Goal: Task Accomplishment & Management: Manage account settings

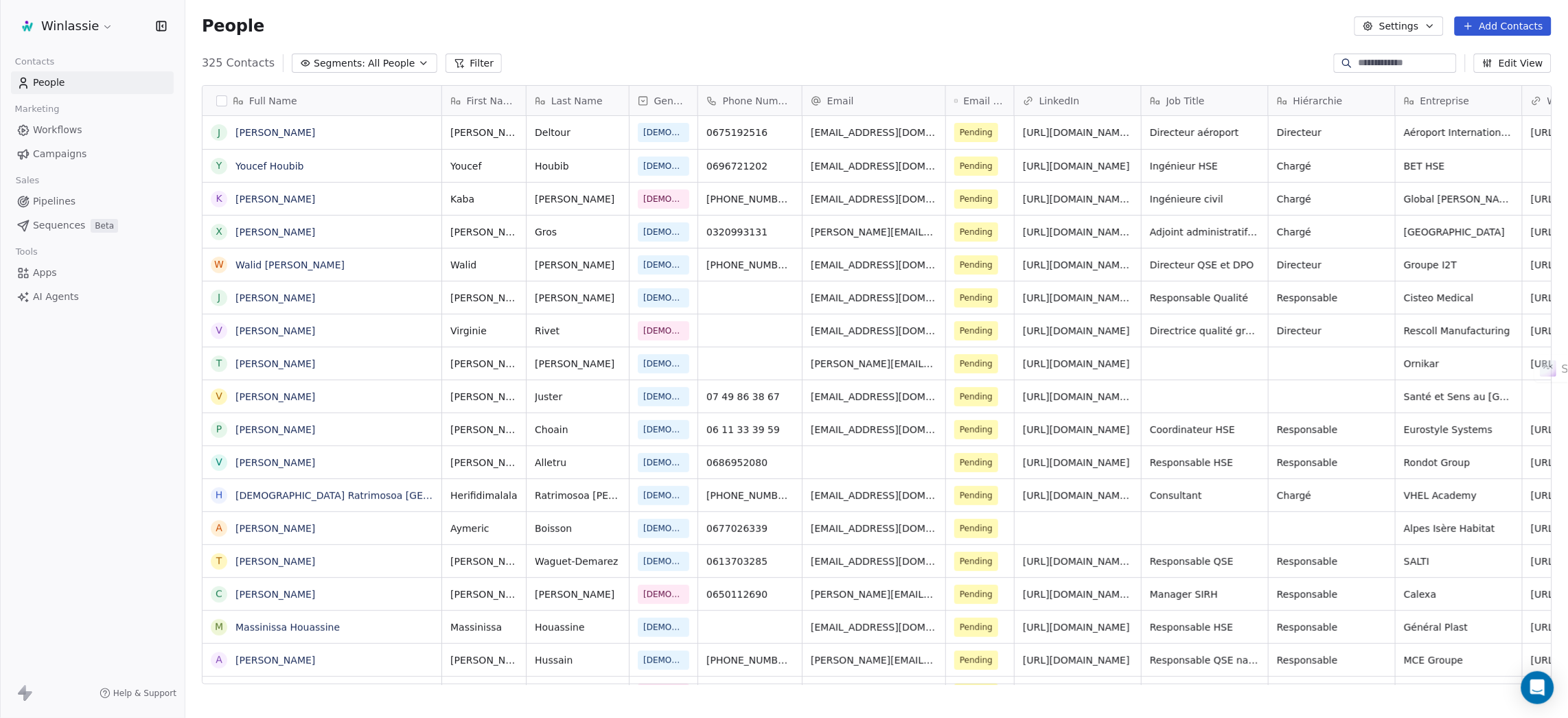
click at [89, 19] on html "Winlassie Contacts People Marketing Workflows Campaigns Sales Pipelines Sequenc…" at bounding box center [784, 410] width 1568 height 821
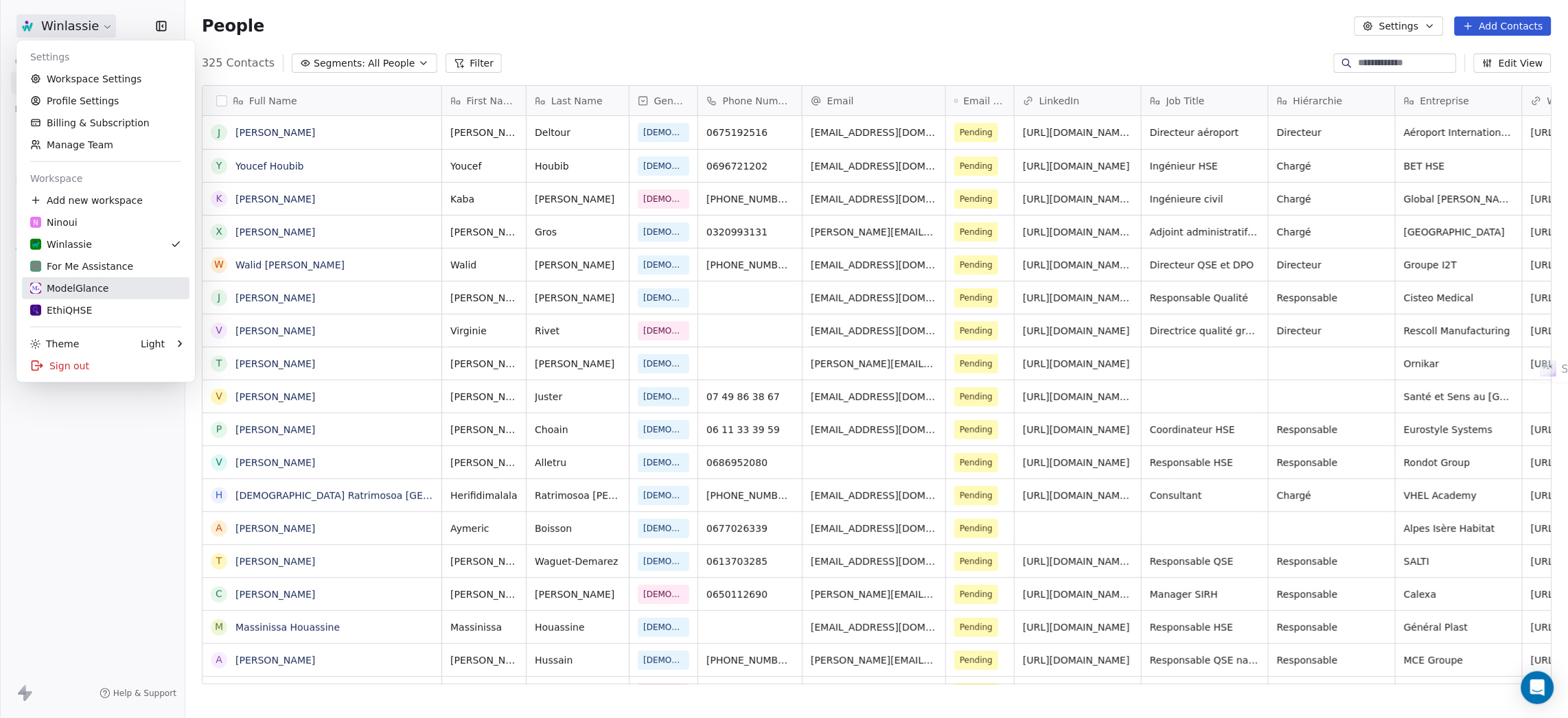
click at [79, 282] on div "ModelGlance" at bounding box center [70, 288] width 79 height 14
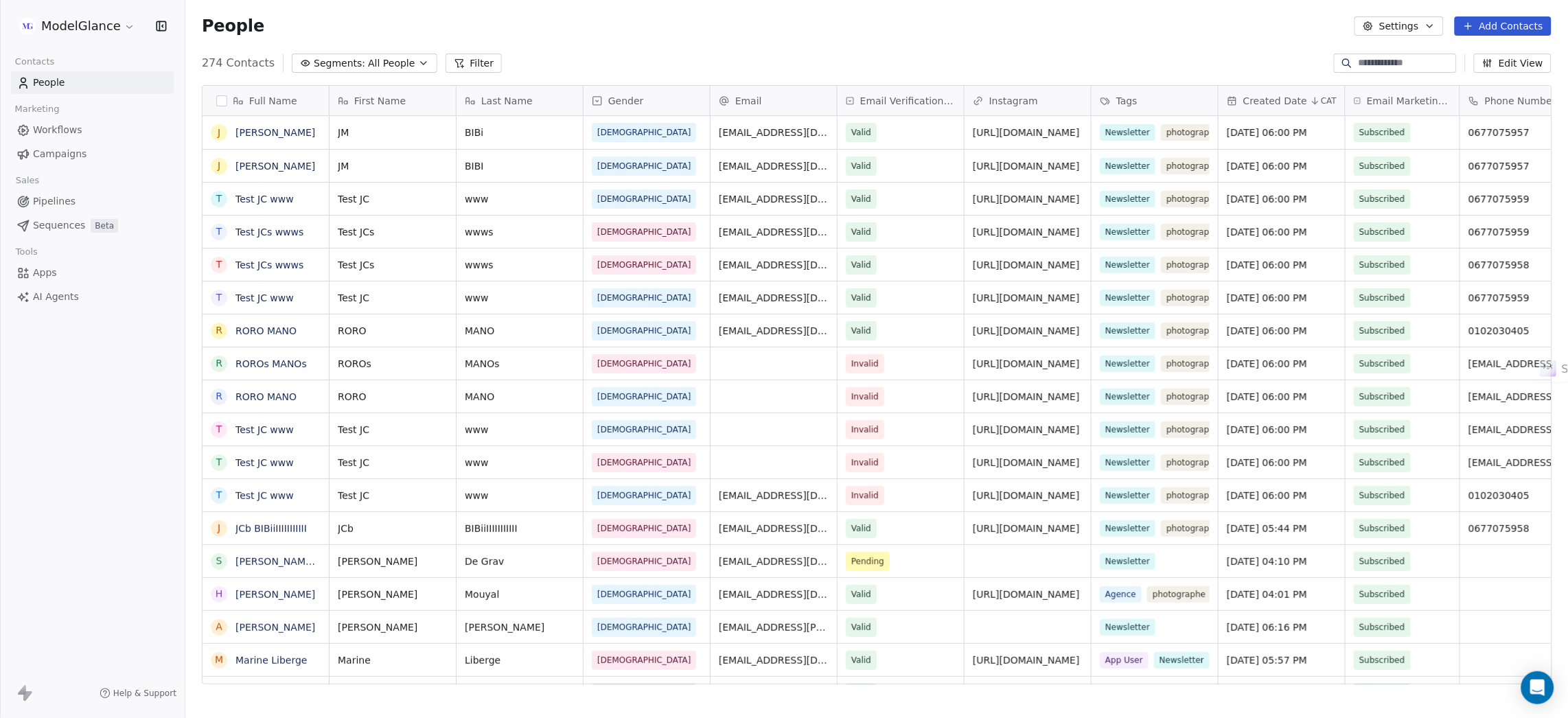
scroll to position [616, 1366]
click at [221, 101] on button "button" at bounding box center [222, 101] width 11 height 11
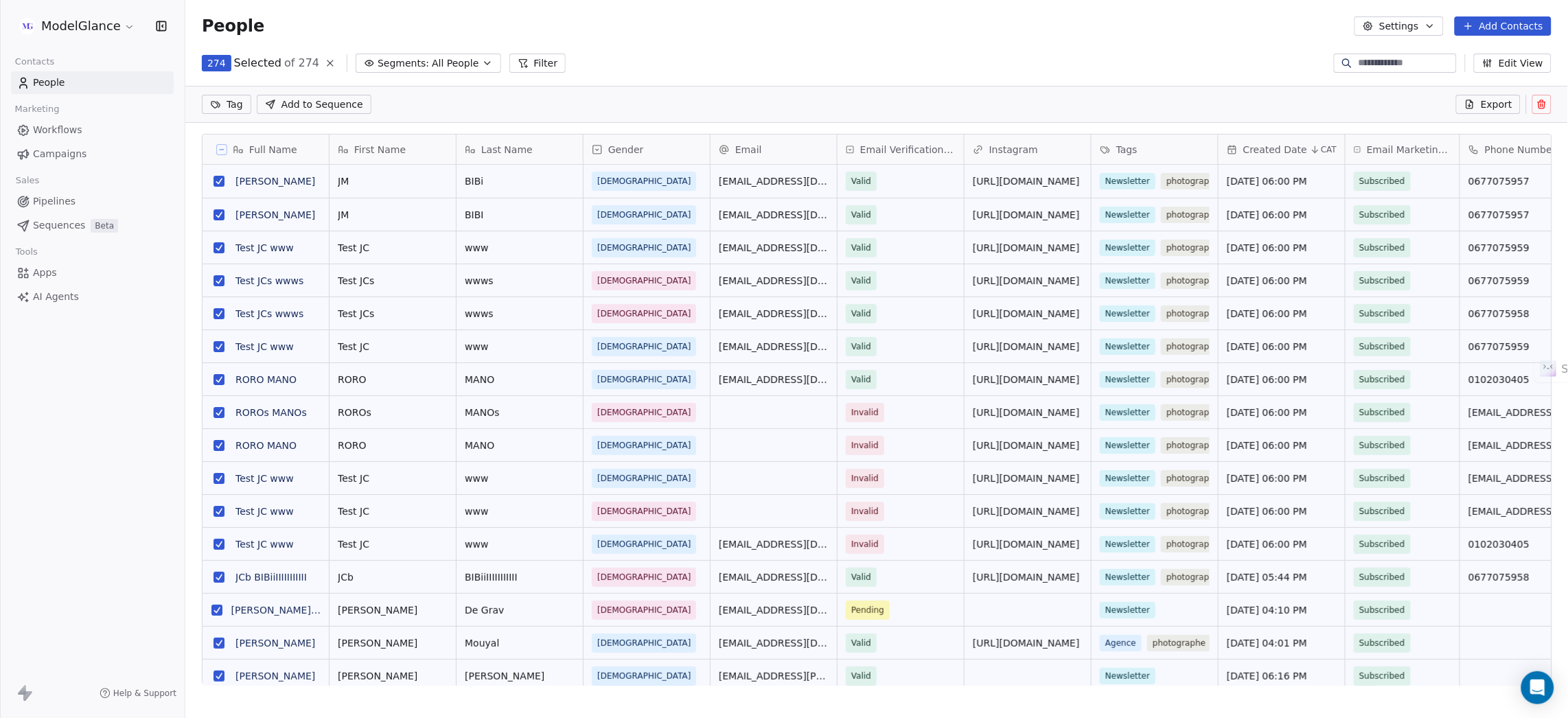
scroll to position [568, 1366]
click at [220, 180] on button "grid" at bounding box center [219, 181] width 11 height 11
click at [219, 213] on button "grid" at bounding box center [219, 215] width 11 height 11
click at [219, 242] on button "grid" at bounding box center [219, 248] width 11 height 11
type button "on"
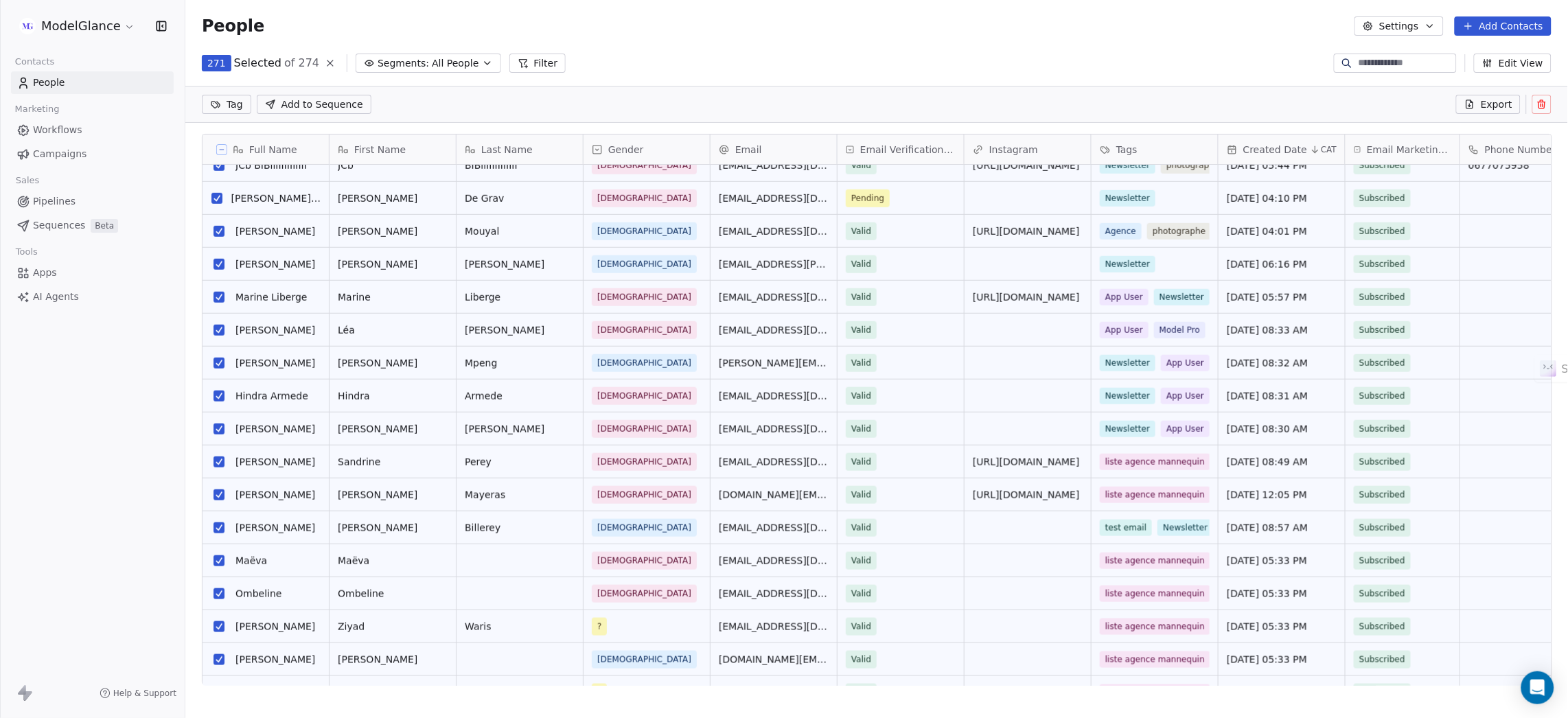
scroll to position [0, 0]
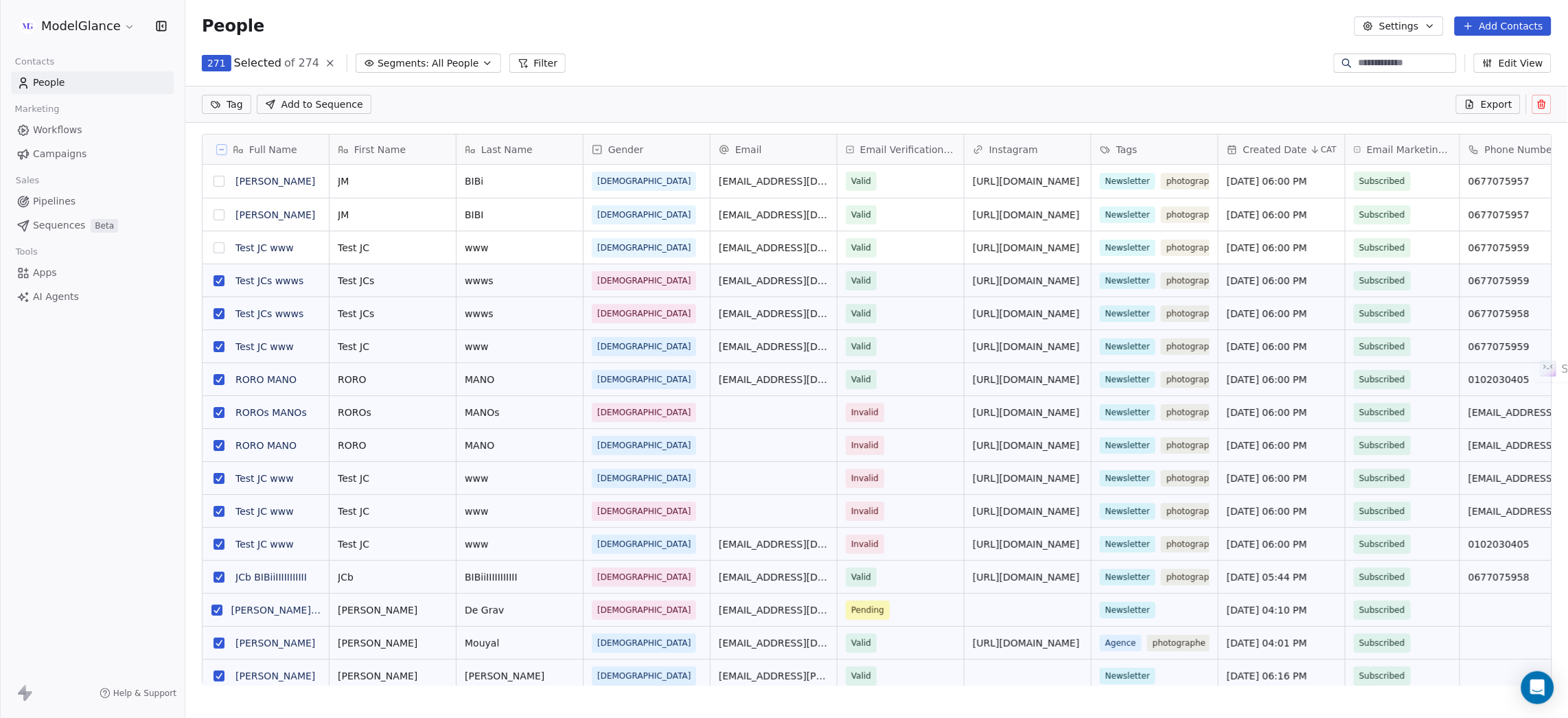
click at [223, 181] on button "grid" at bounding box center [219, 181] width 11 height 11
click at [217, 251] on button "grid" at bounding box center [219, 248] width 11 height 11
type button "on"
click at [677, 44] on div "People Settings Add Contacts" at bounding box center [876, 26] width 1382 height 52
click at [325, 61] on icon at bounding box center [330, 63] width 11 height 11
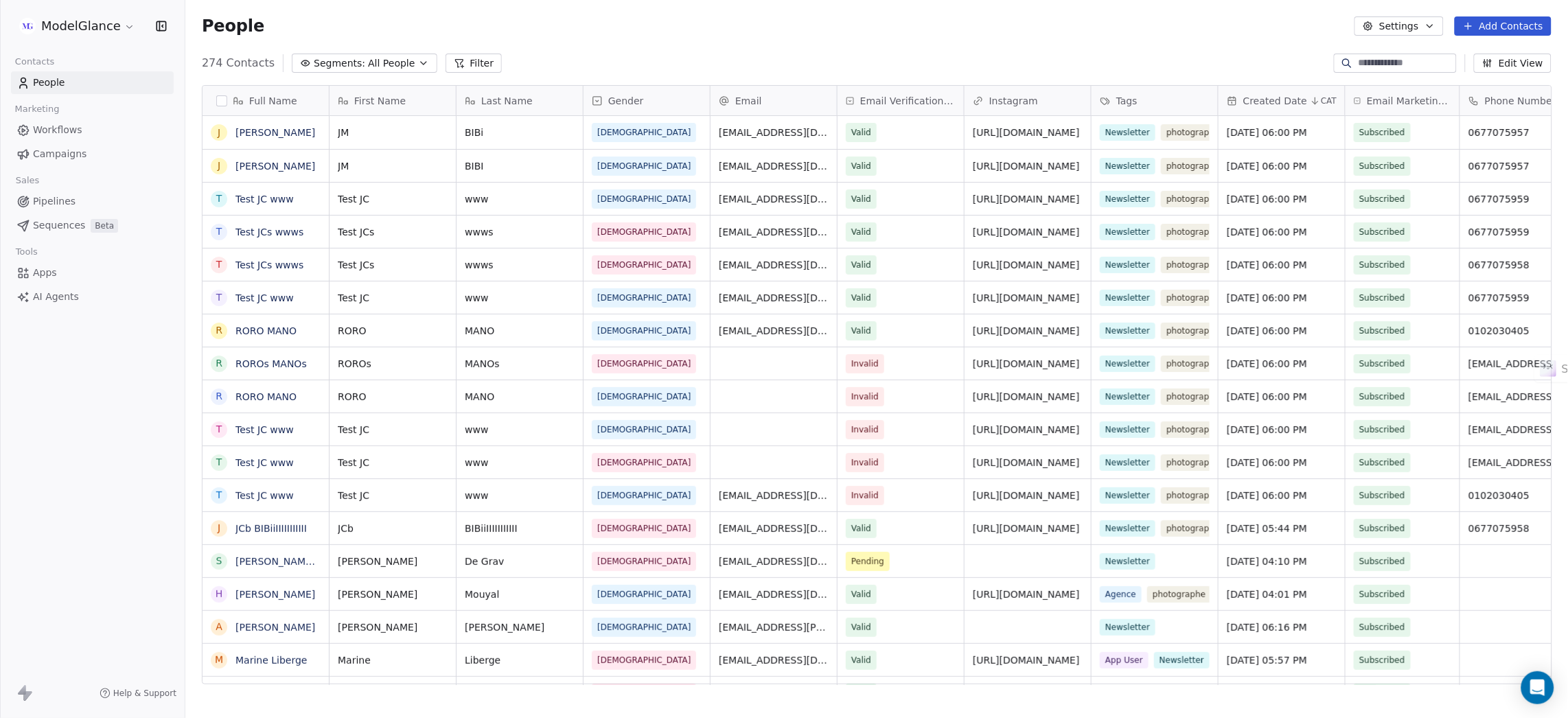
click at [646, 32] on div "People Settings Add Contacts" at bounding box center [876, 26] width 1350 height 19
click at [644, 33] on div "People Settings Add Contacts" at bounding box center [876, 26] width 1350 height 19
click at [642, 29] on div "People Settings Add Contacts" at bounding box center [876, 26] width 1350 height 19
click at [642, 32] on div "People Settings Add Contacts" at bounding box center [876, 26] width 1350 height 19
click at [537, 36] on div "People Settings Add Contacts" at bounding box center [876, 26] width 1382 height 52
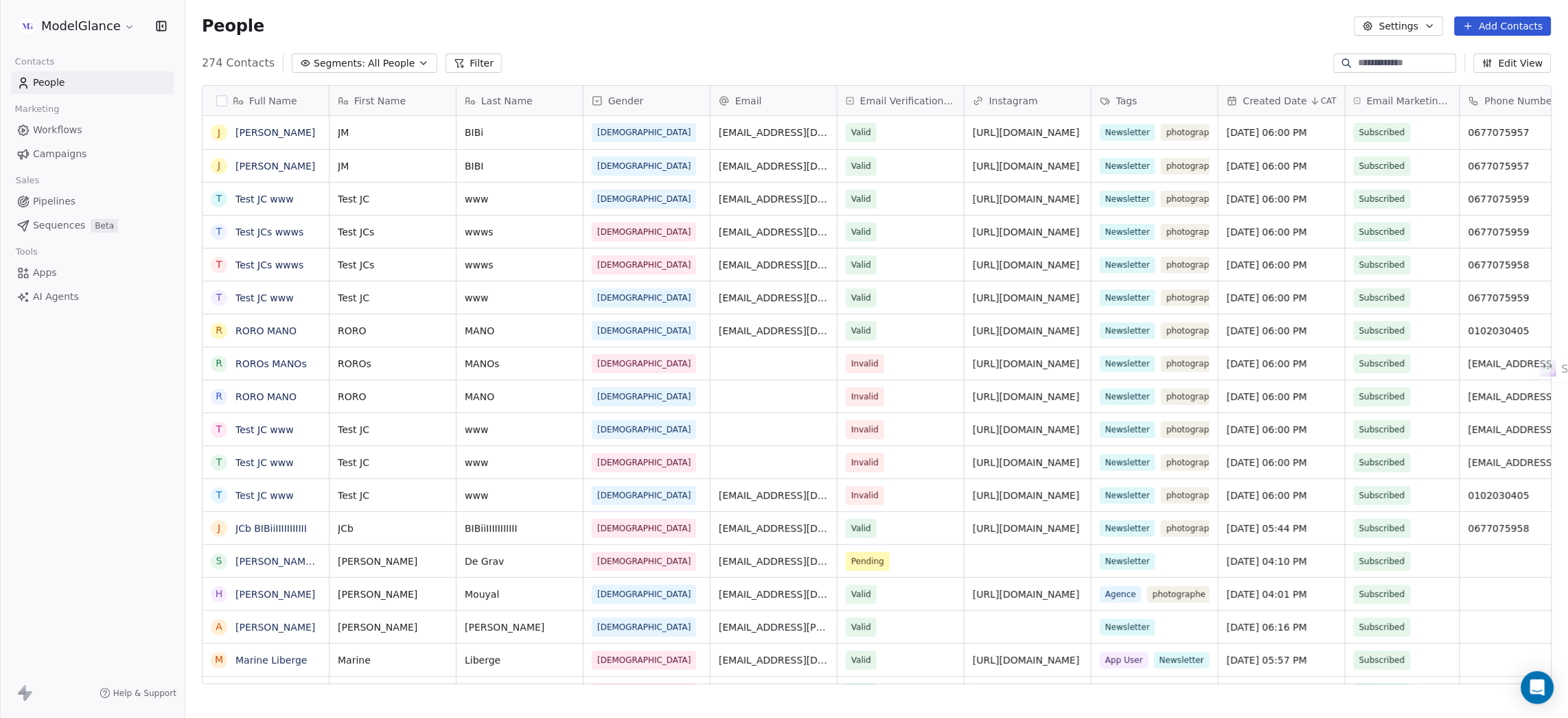
click at [637, 15] on div "People Settings Add Contacts" at bounding box center [876, 26] width 1382 height 52
click at [772, 32] on div "People Settings Add Contacts" at bounding box center [876, 26] width 1350 height 19
click at [767, 32] on div "People Settings Add Contacts" at bounding box center [876, 26] width 1350 height 19
click at [768, 32] on div "People Settings Add Contacts" at bounding box center [876, 26] width 1350 height 19
click at [896, 28] on div "People Settings Add Contacts" at bounding box center [876, 26] width 1350 height 19
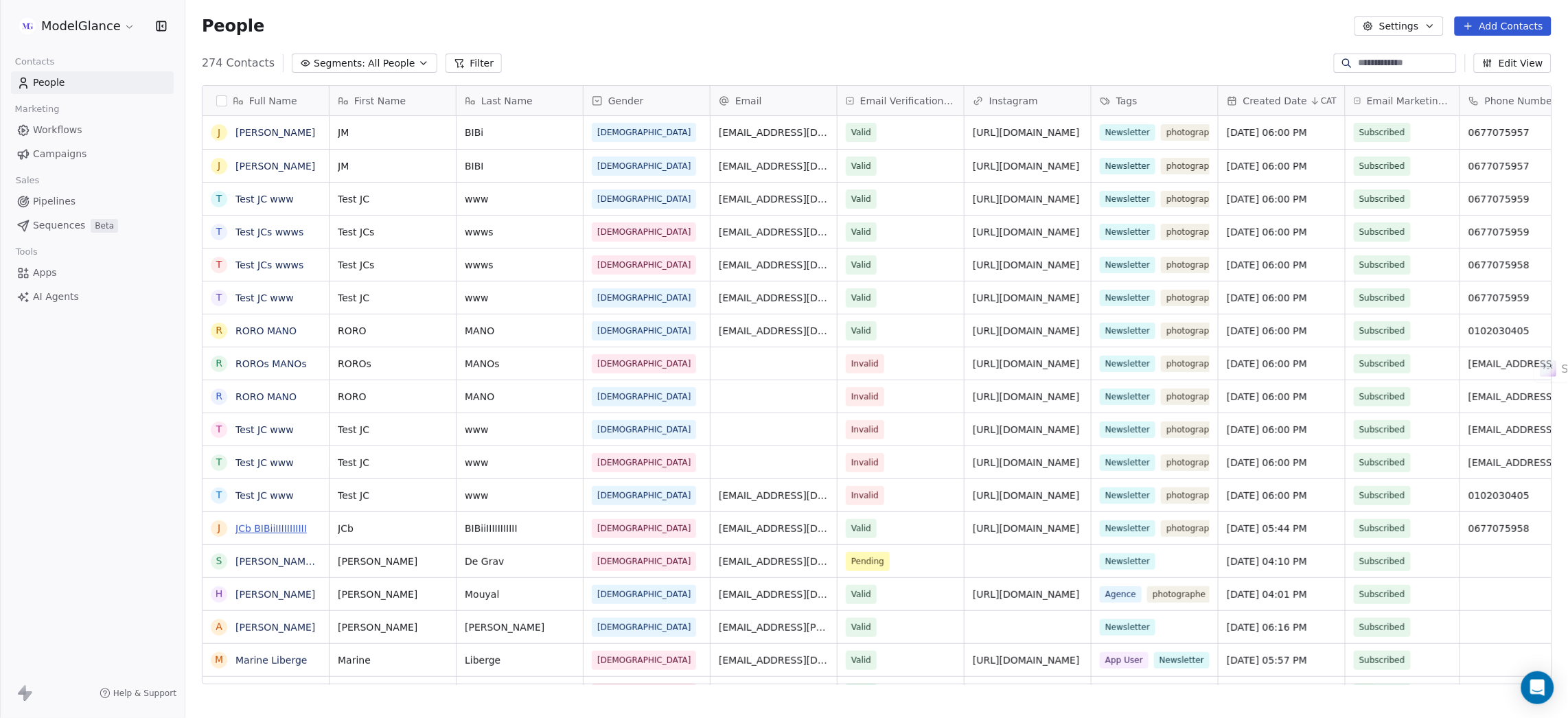
click at [257, 478] on link "JCb BIBiiIIIIIIIIIII" at bounding box center [271, 529] width 72 height 11
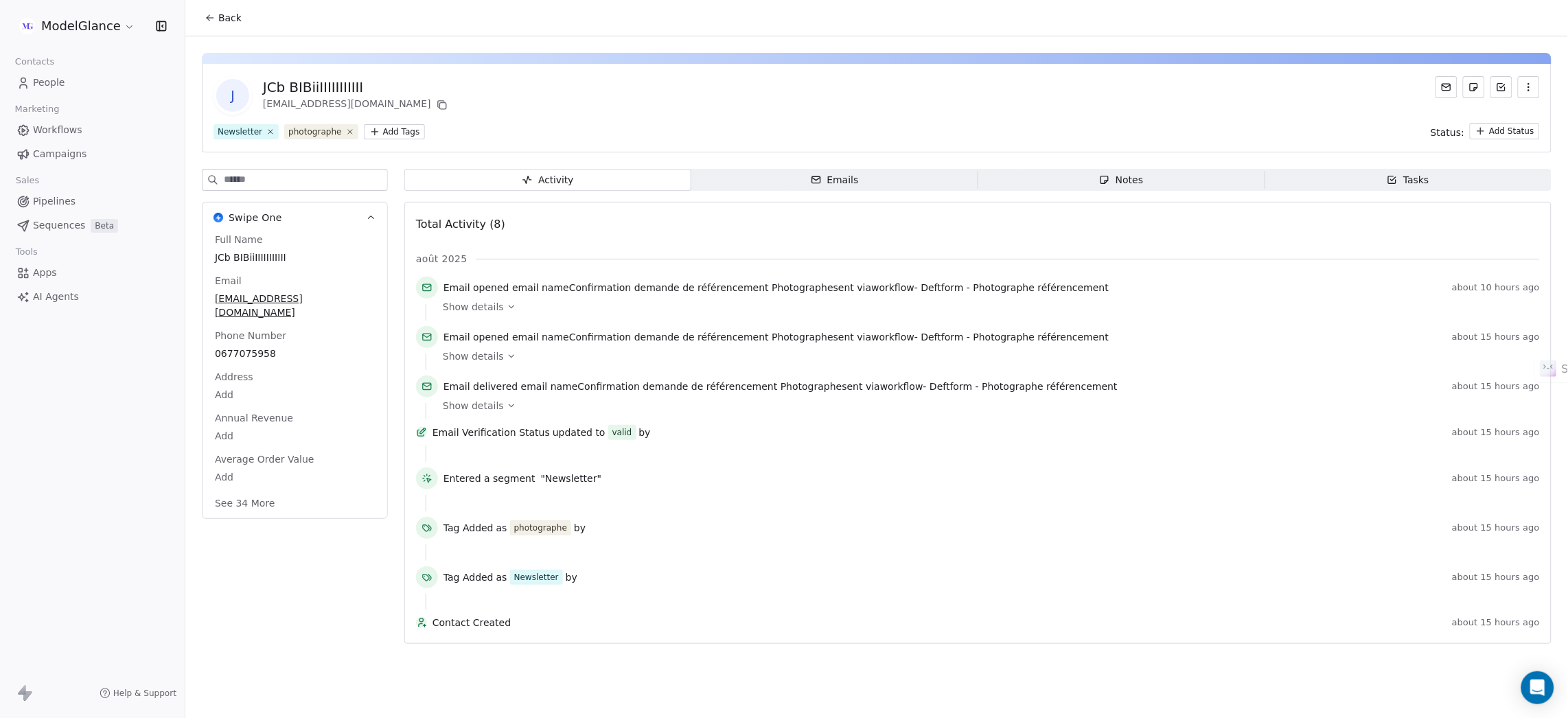
click at [1045, 88] on icon "button" at bounding box center [1529, 87] width 11 height 11
click at [1045, 115] on div "Delete" at bounding box center [1510, 117] width 92 height 22
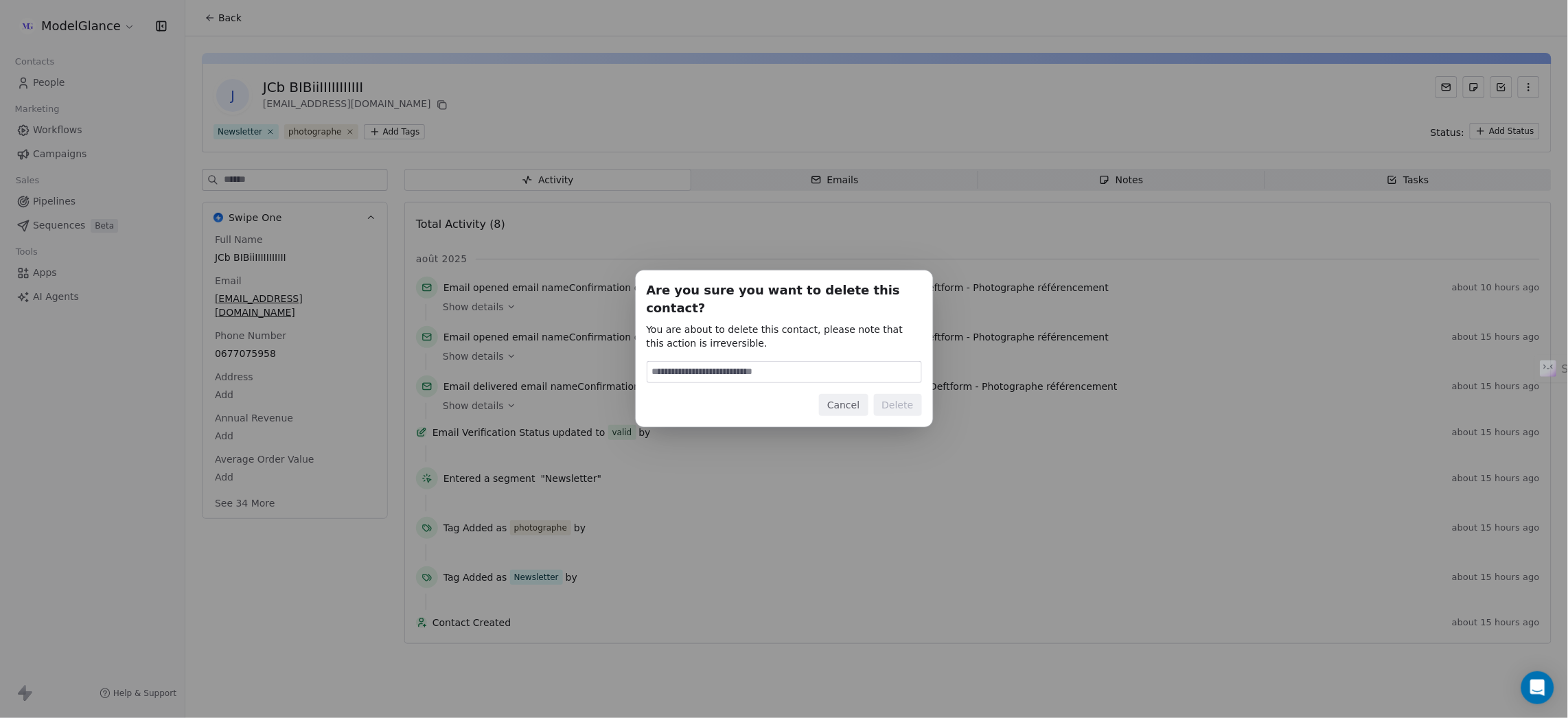
click at [852, 397] on button "Cancel" at bounding box center [843, 405] width 49 height 22
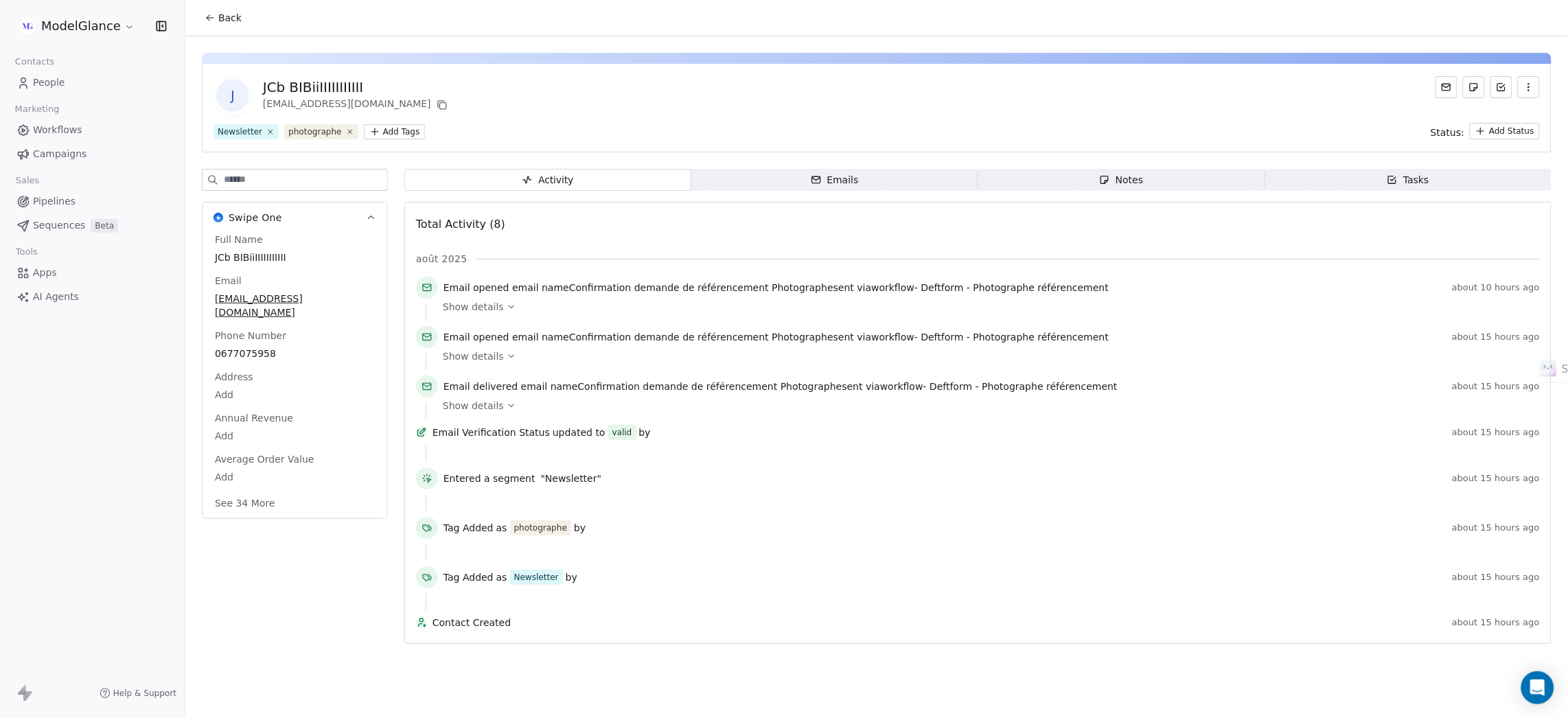
click at [204, 11] on button "Back" at bounding box center [223, 18] width 54 height 25
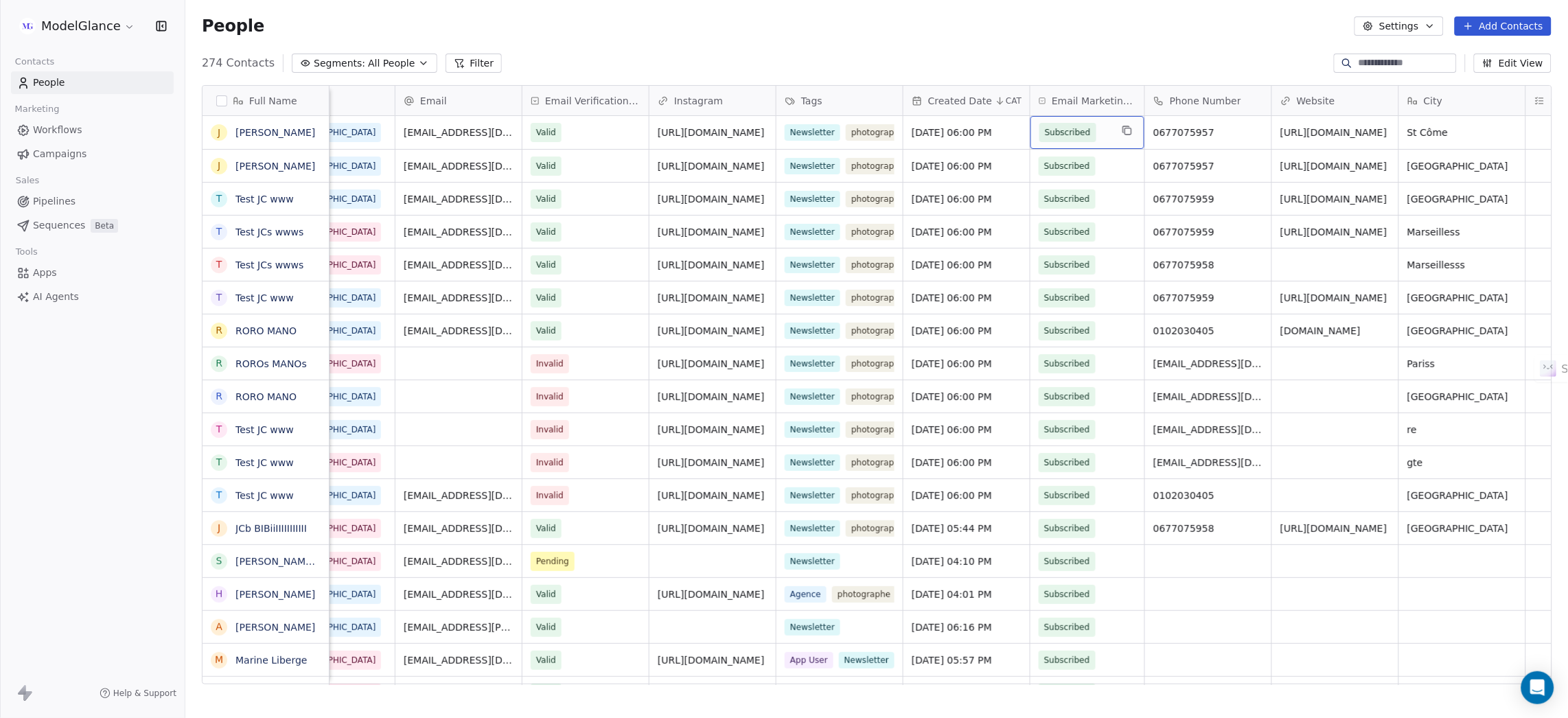
click at [1045, 43] on div "People Settings Add Contacts" at bounding box center [876, 26] width 1382 height 52
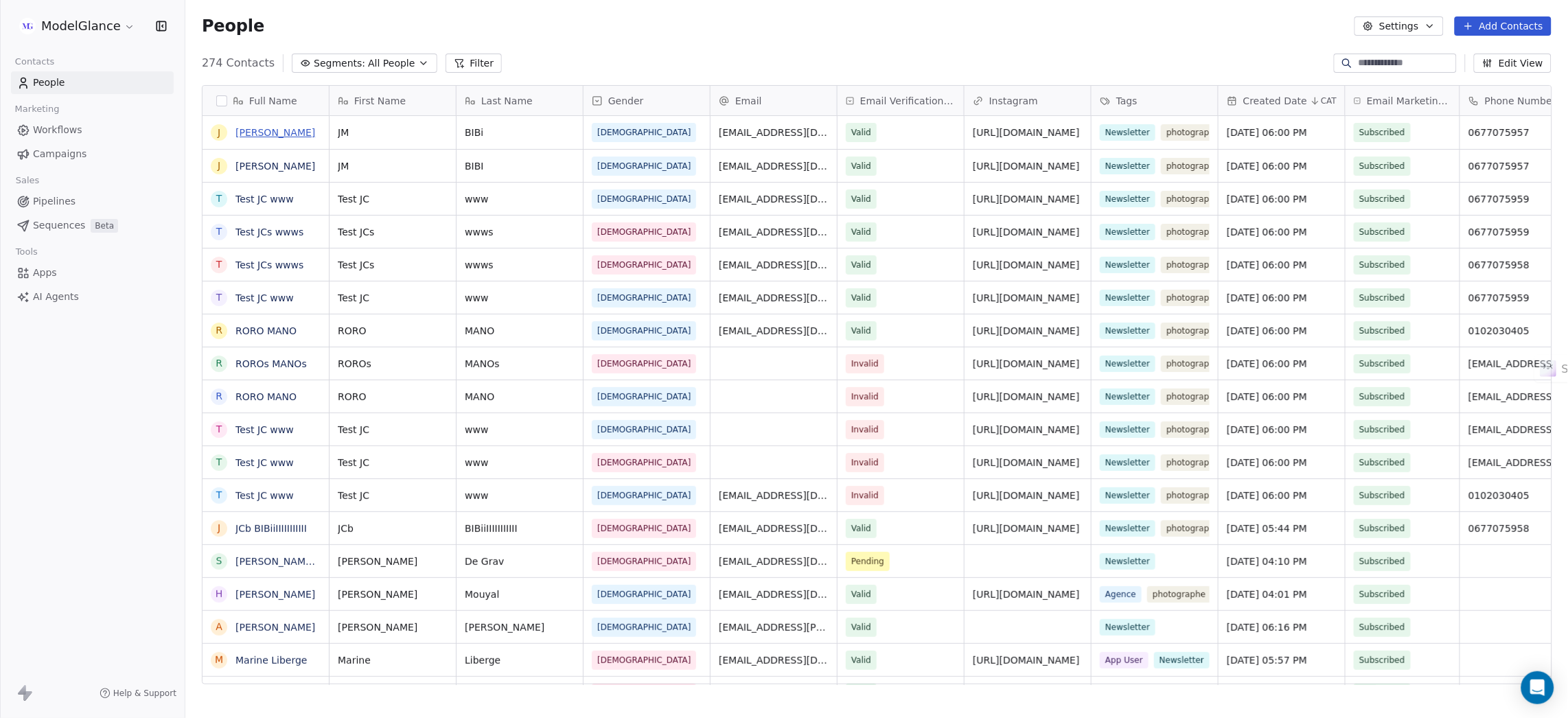
click at [256, 133] on link "JM BIBi" at bounding box center [275, 132] width 80 height 11
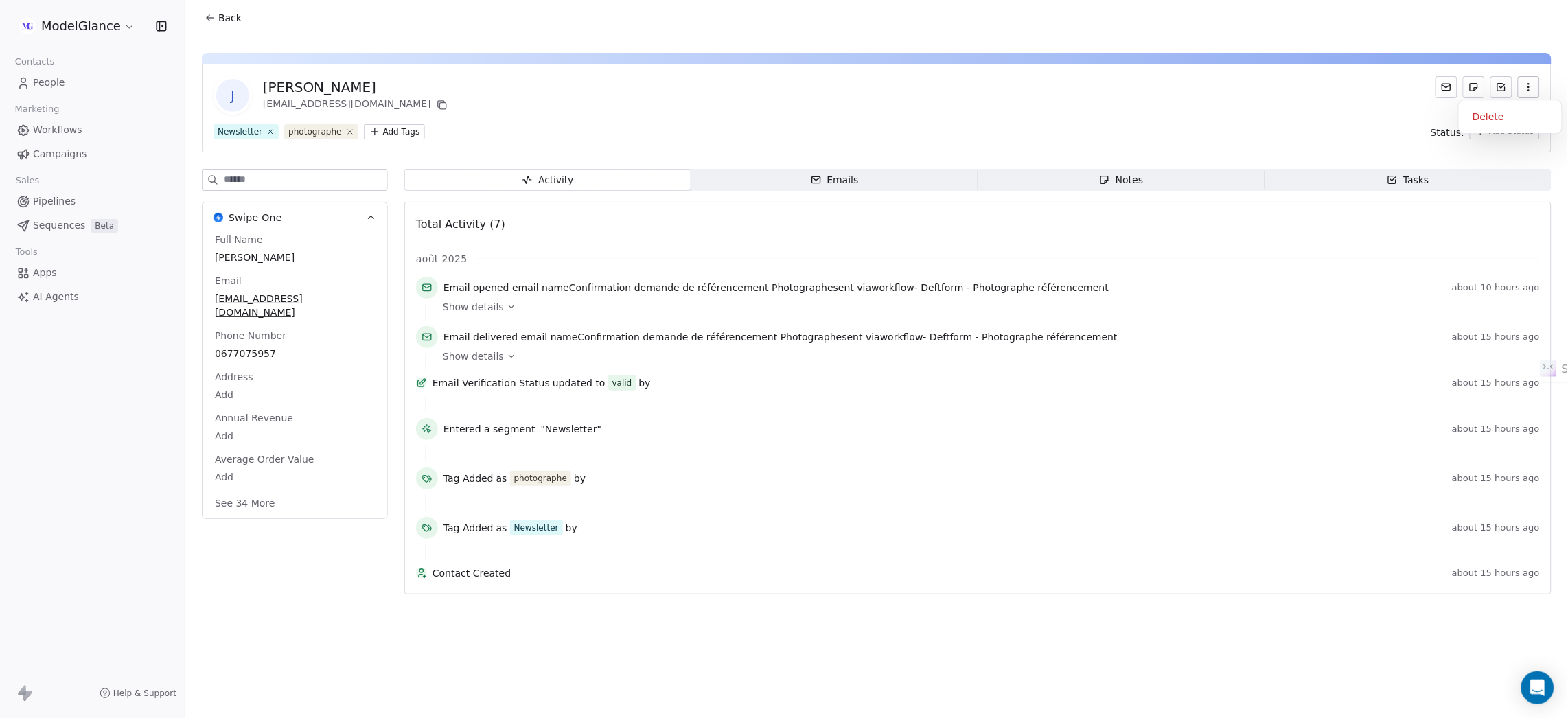
click at [1045, 85] on icon "button" at bounding box center [1528, 84] width 1 height 1
click at [1045, 117] on div "Delete" at bounding box center [1510, 117] width 92 height 22
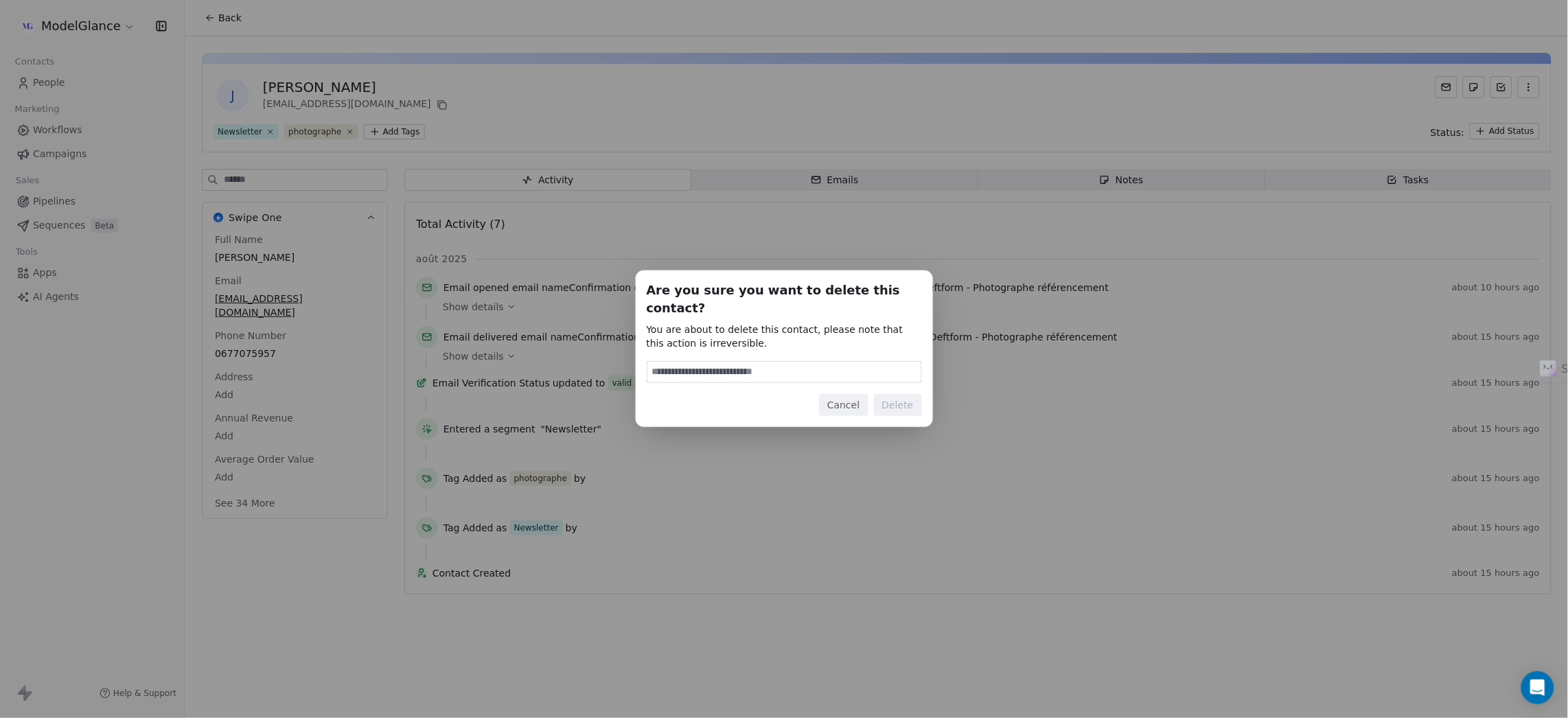
click at [790, 362] on input at bounding box center [784, 372] width 274 height 21
type input "******"
click at [891, 407] on div "Are you sure you want to delete this contact? You are about to delete this cont…" at bounding box center [784, 348] width 297 height 156
click at [891, 394] on button "Delete" at bounding box center [898, 405] width 48 height 22
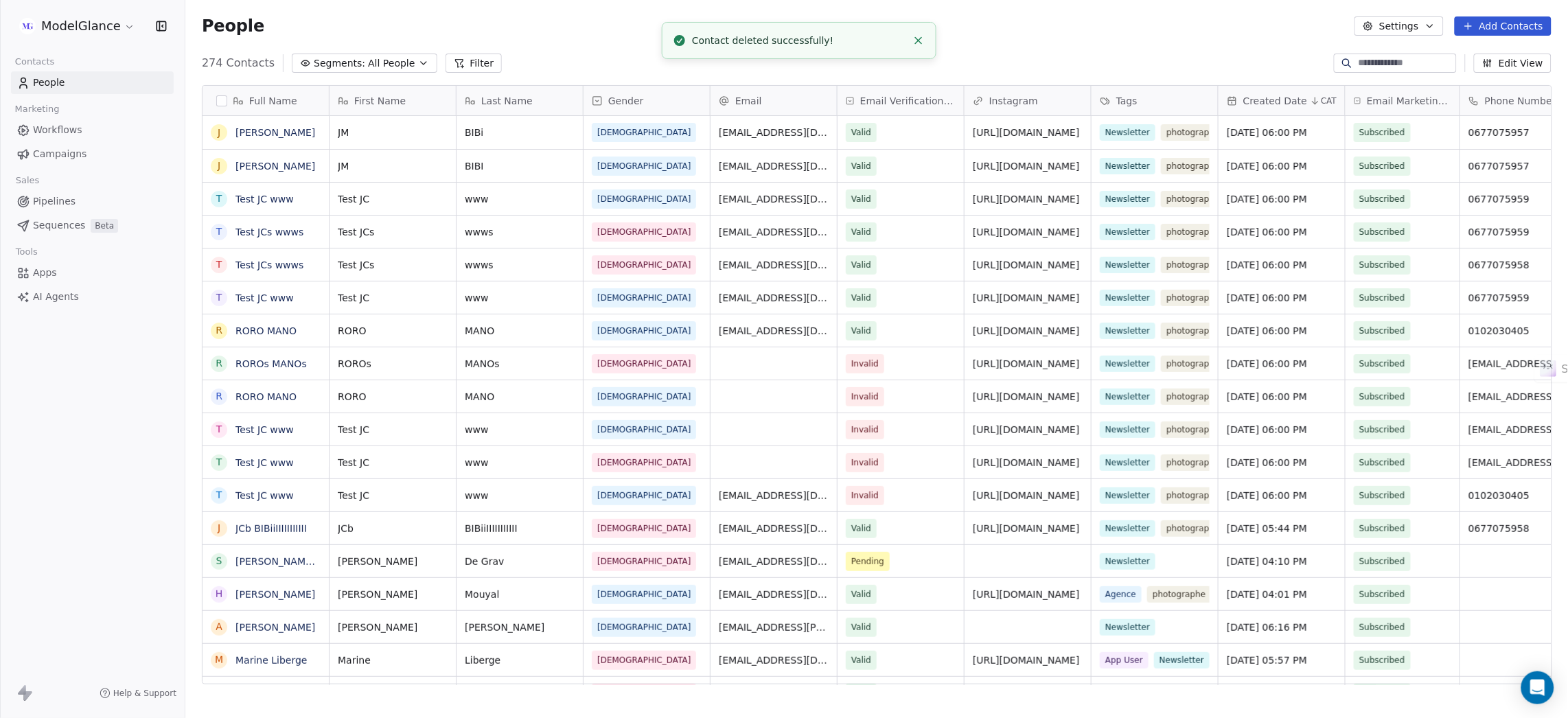
scroll to position [616, 1366]
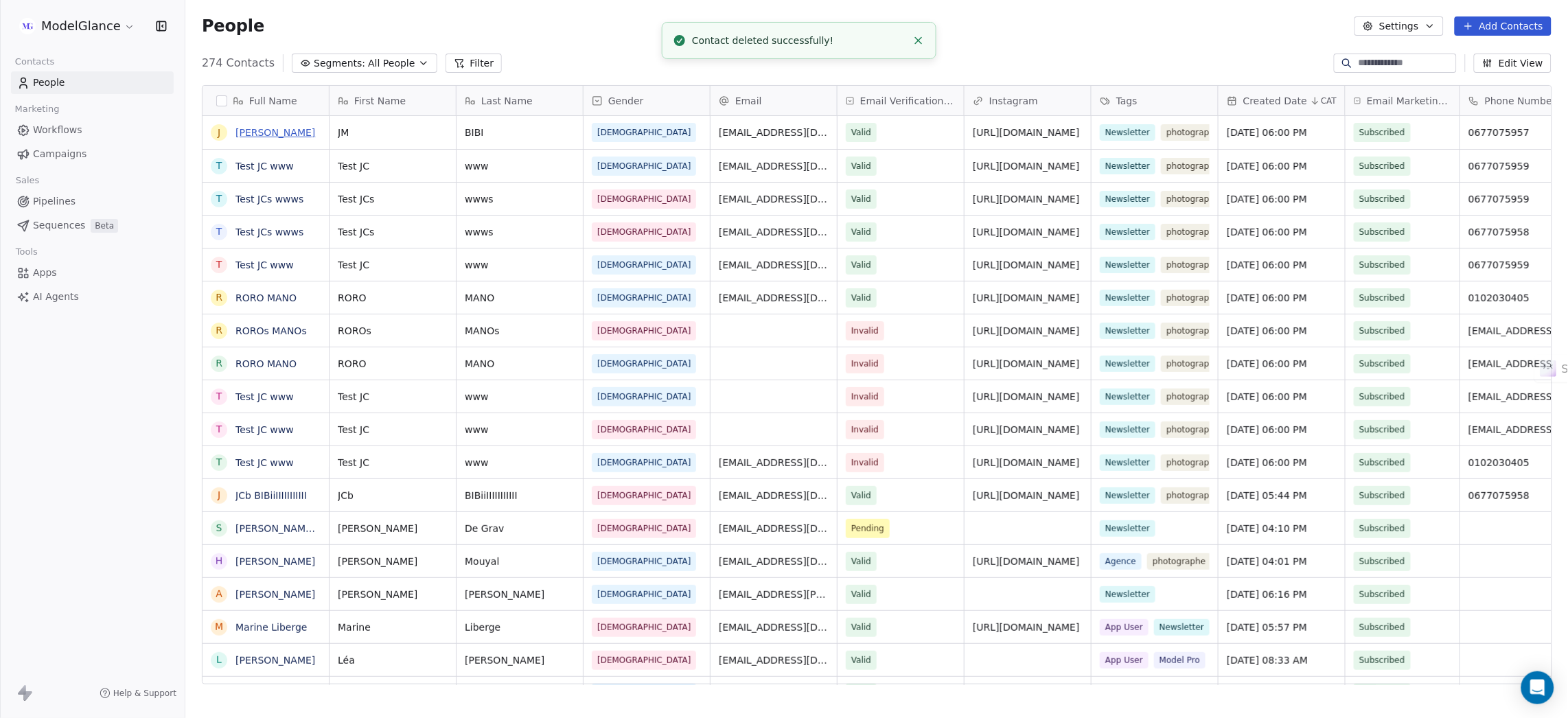
click at [257, 131] on link "JM BIBI" at bounding box center [275, 132] width 80 height 11
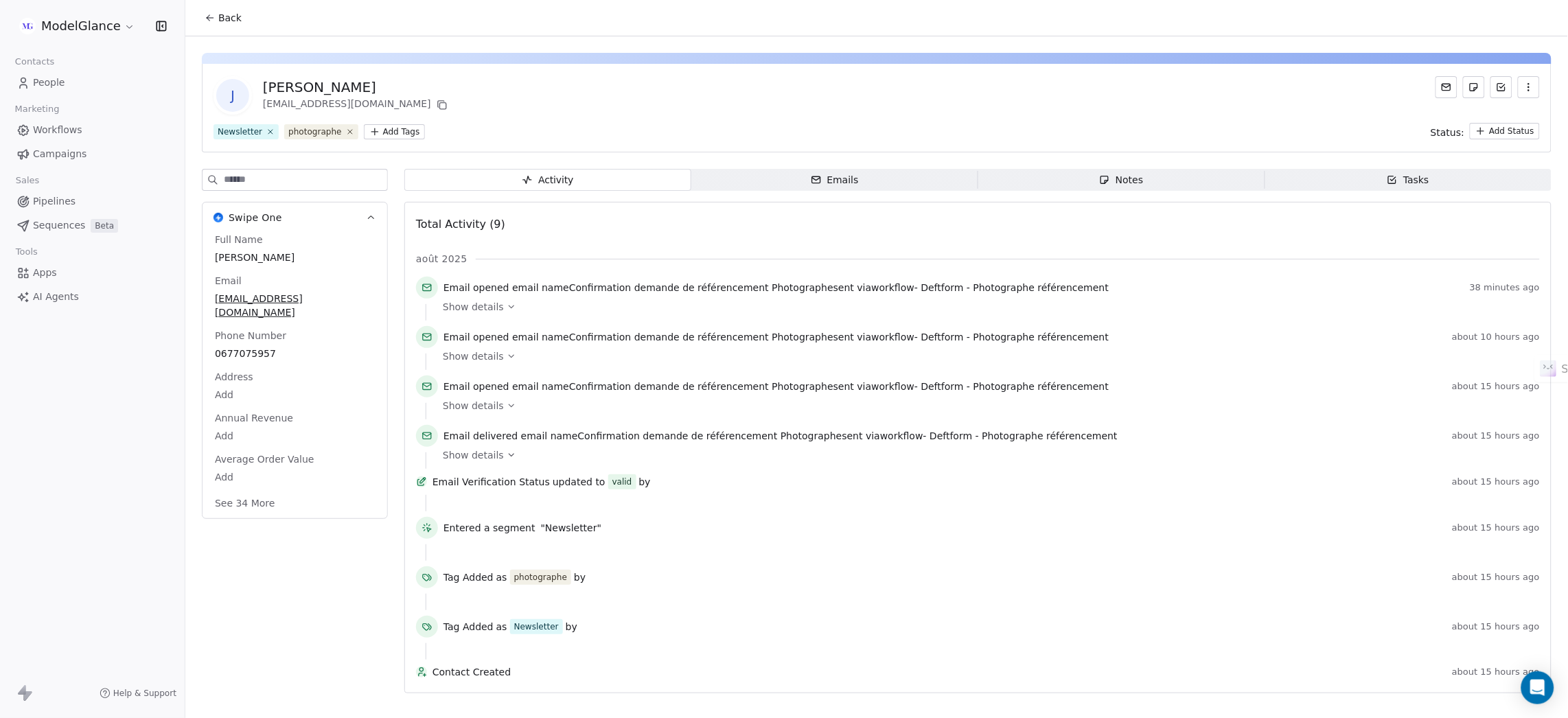
click at [1045, 93] on button "button" at bounding box center [1529, 87] width 22 height 22
click at [1045, 118] on div "Delete" at bounding box center [1510, 117] width 92 height 22
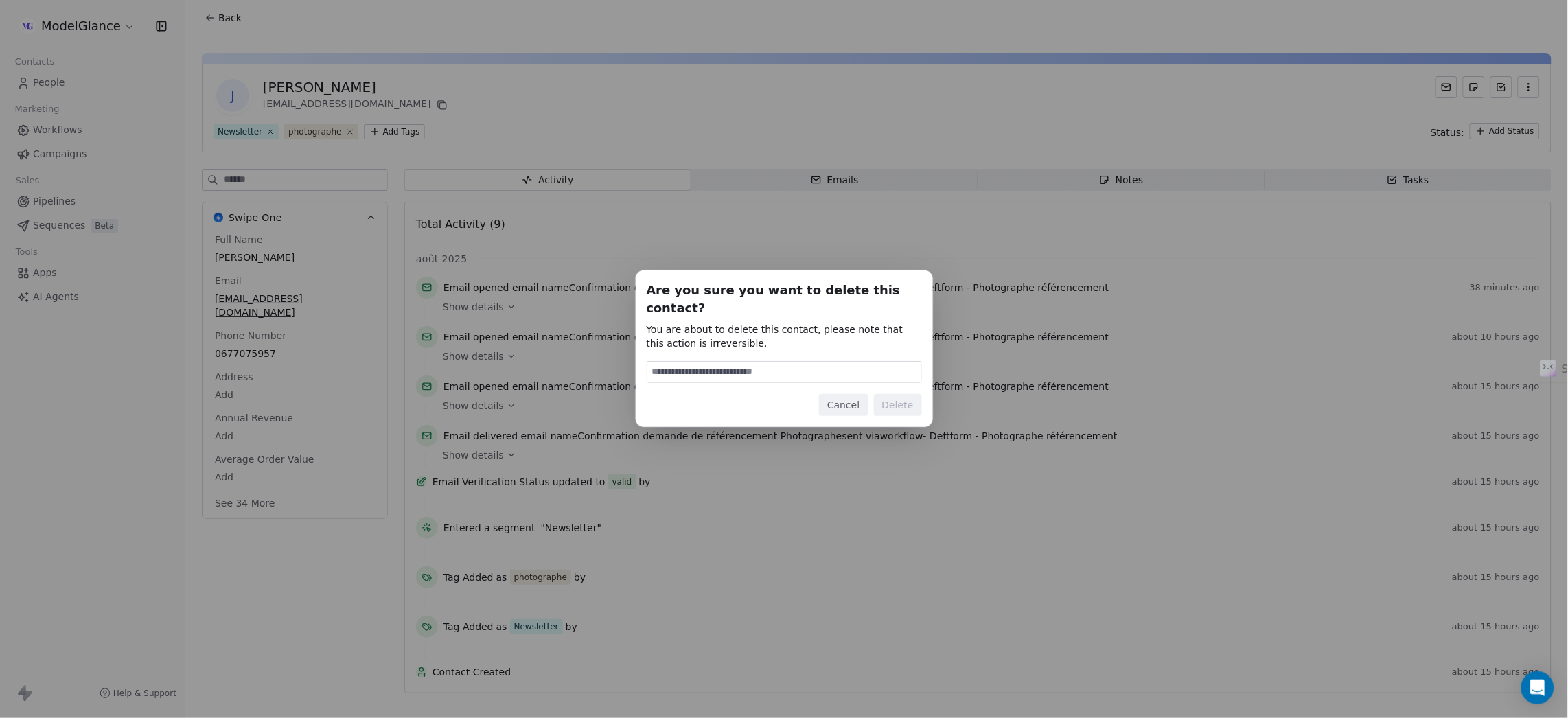
click at [825, 362] on input at bounding box center [784, 372] width 274 height 21
type input "******"
click at [902, 394] on button "Delete" at bounding box center [898, 405] width 48 height 22
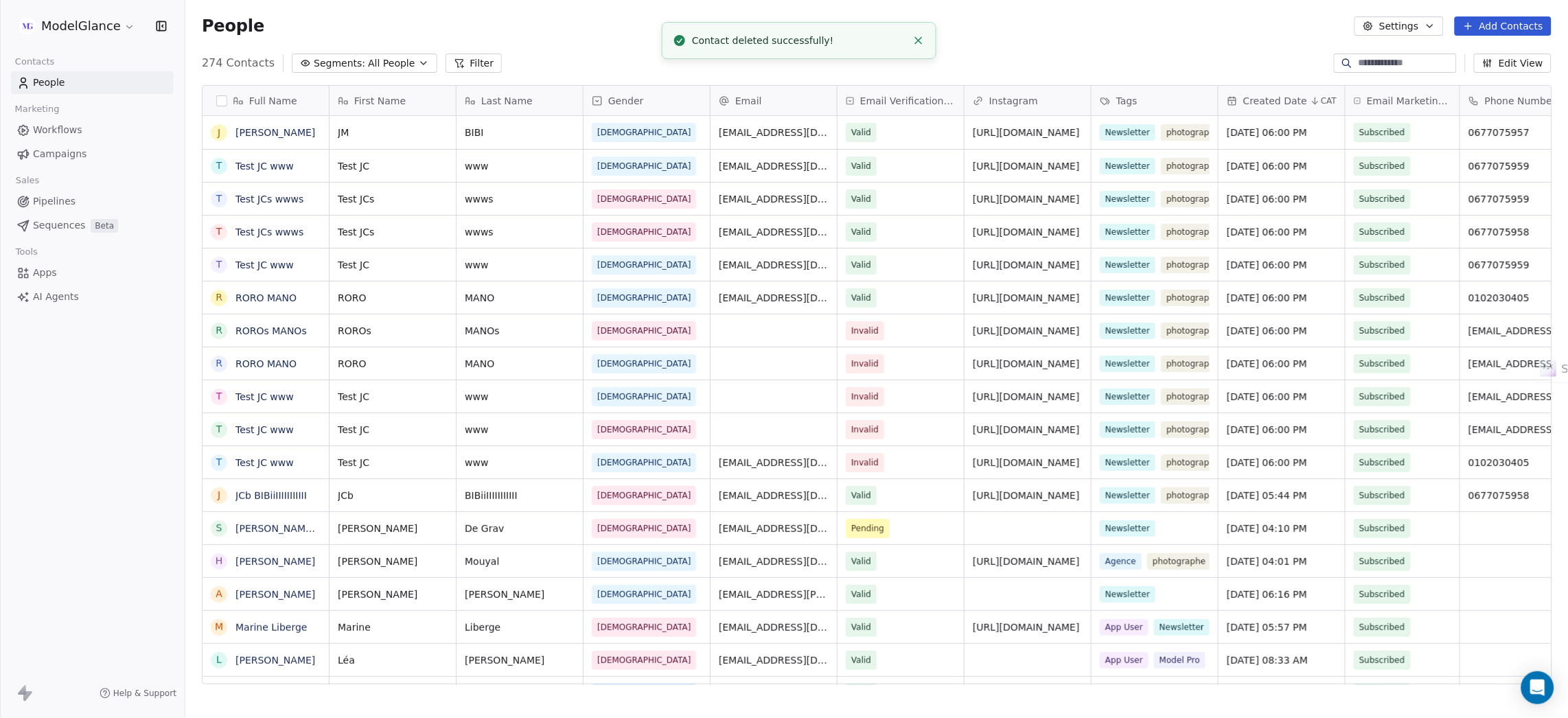
scroll to position [616, 1366]
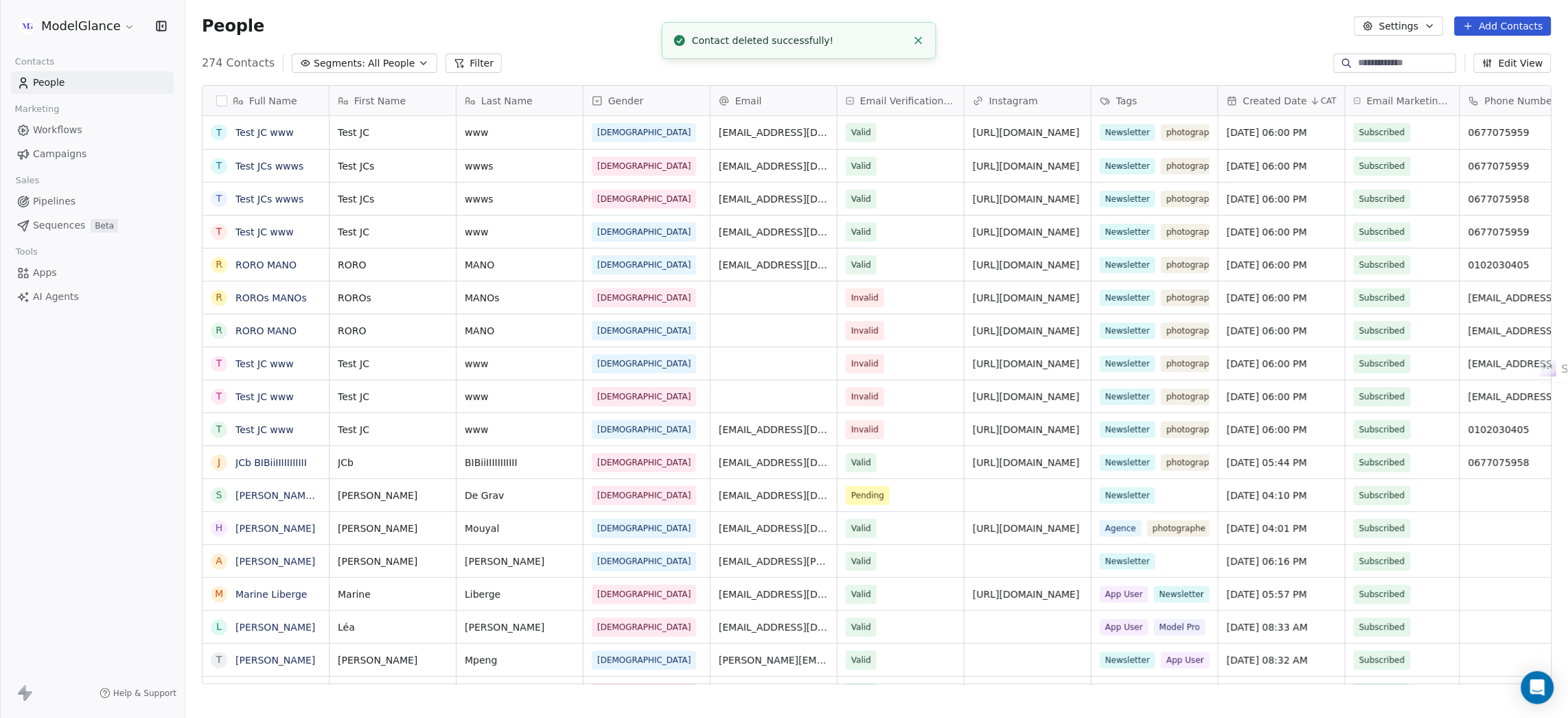
click at [46, 127] on span "Workflows" at bounding box center [58, 130] width 50 height 14
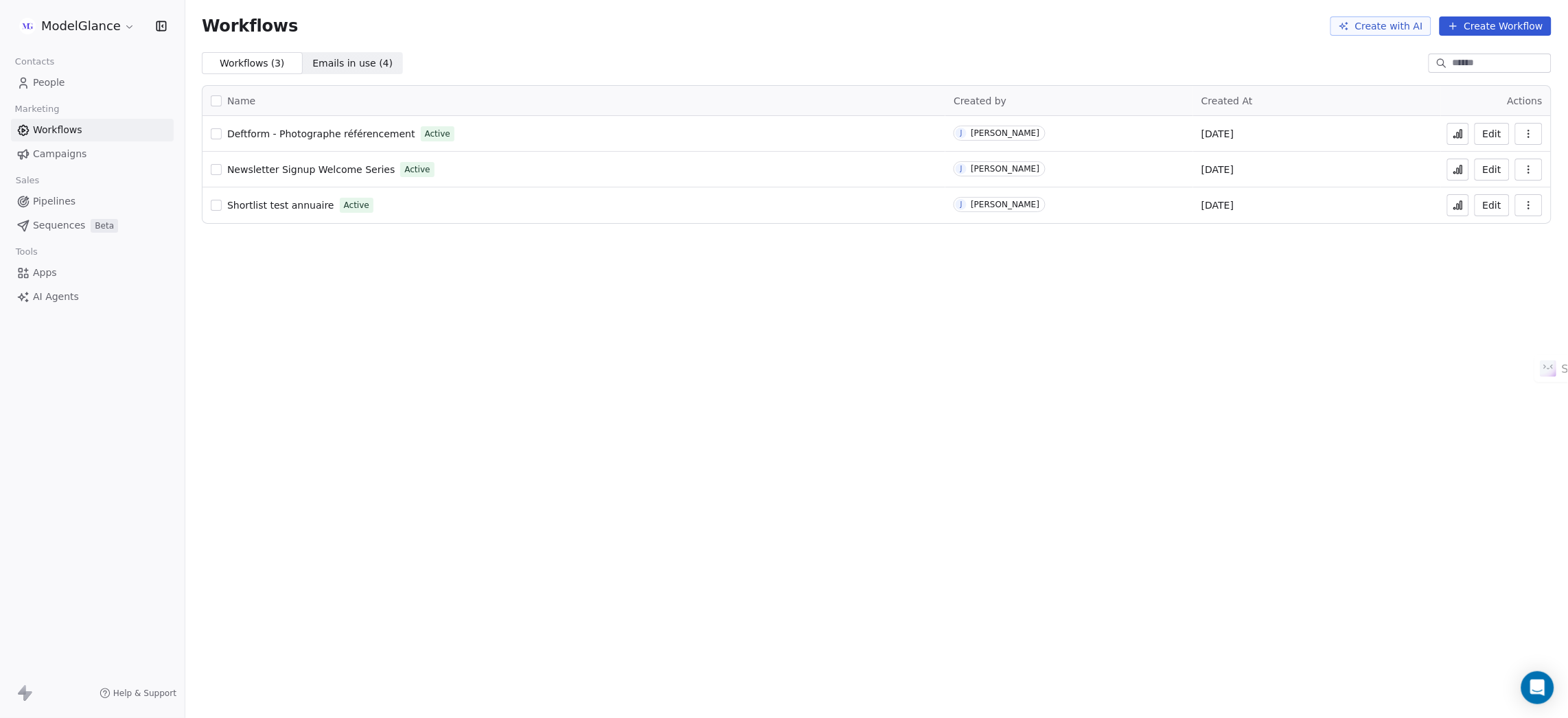
click at [341, 130] on span "Deftform - Photographe référencement" at bounding box center [321, 134] width 188 height 11
click at [1463, 137] on icon at bounding box center [1458, 134] width 11 height 11
click at [61, 83] on span "People" at bounding box center [49, 83] width 32 height 14
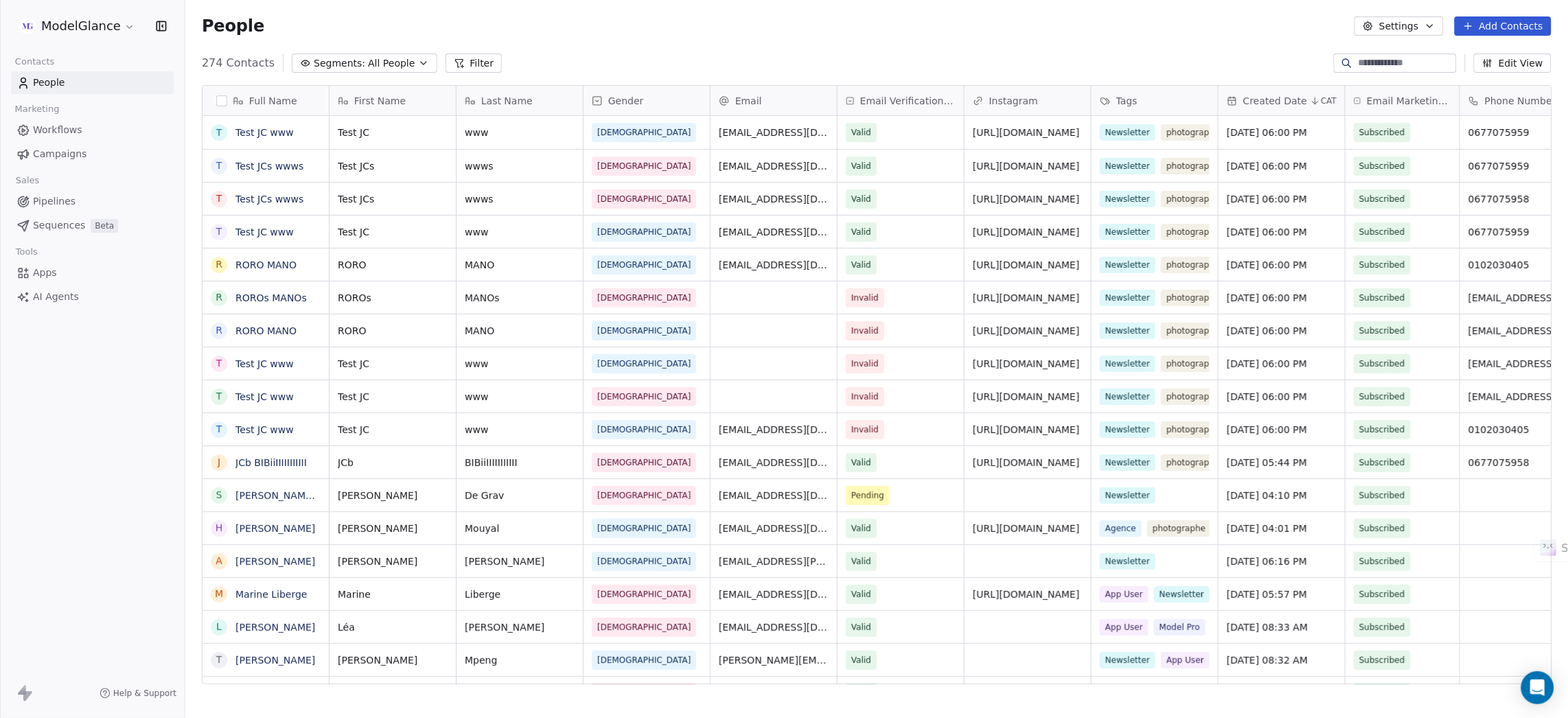
scroll to position [616, 1366]
click at [265, 129] on link "Test JC www" at bounding box center [264, 132] width 59 height 11
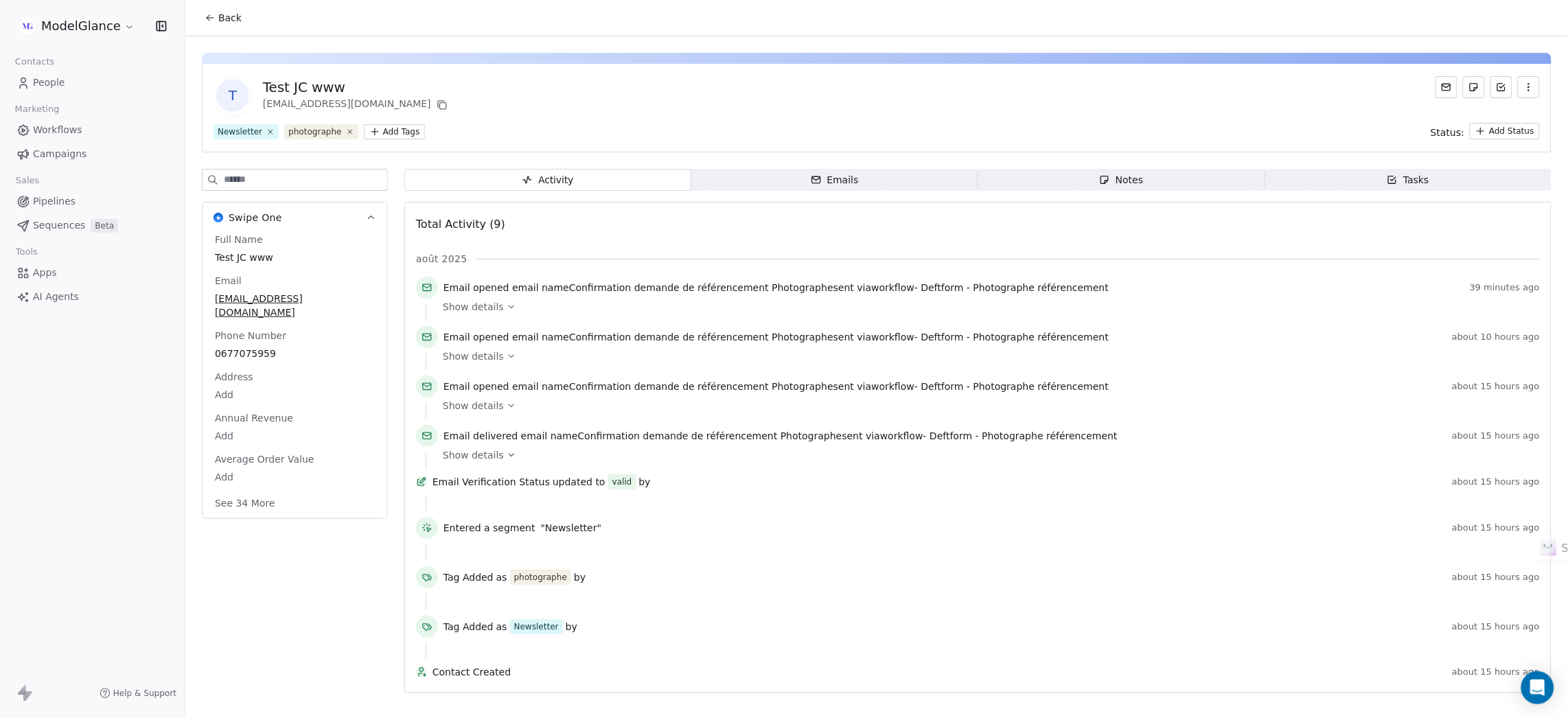
click at [1529, 86] on icon "button" at bounding box center [1529, 87] width 11 height 11
click at [1489, 119] on div "Delete" at bounding box center [1510, 117] width 92 height 22
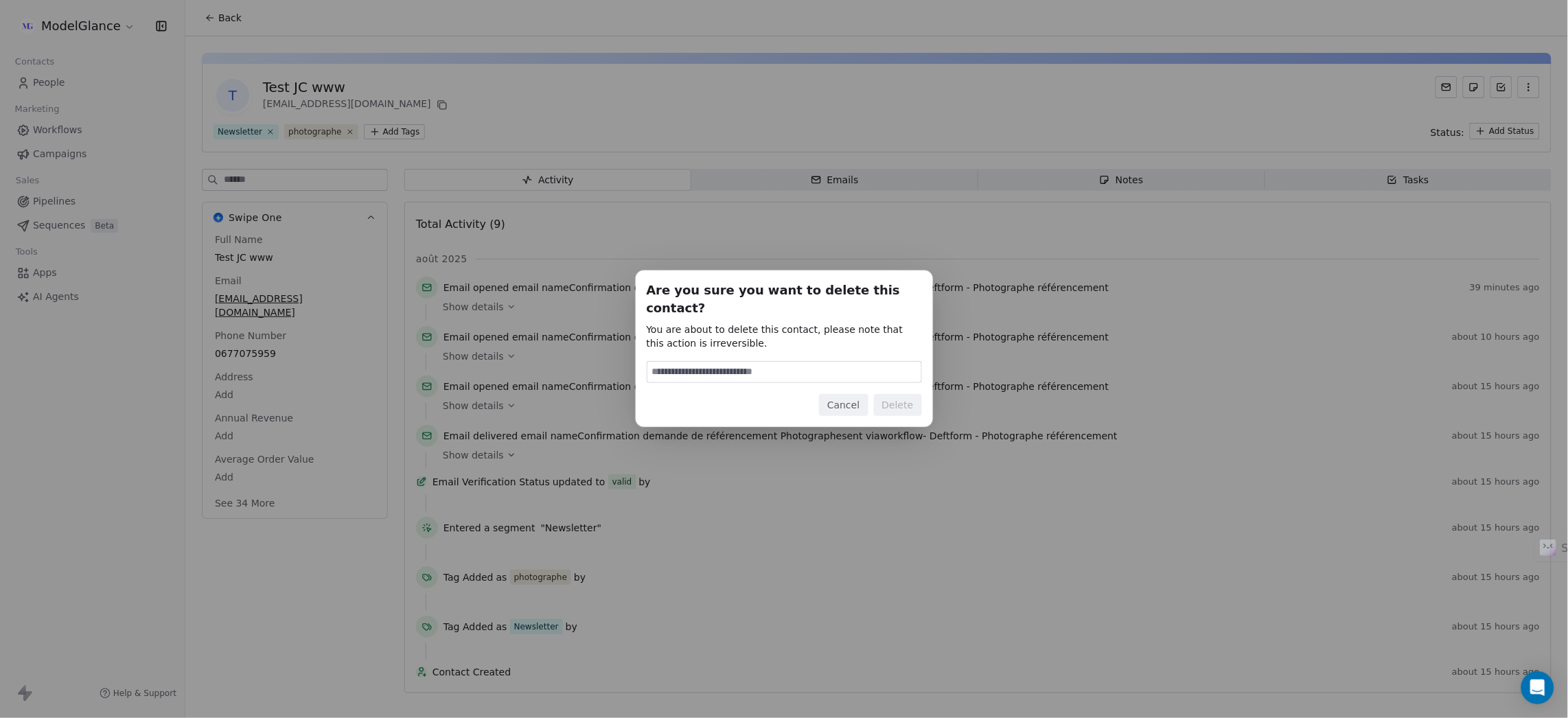
drag, startPoint x: 715, startPoint y: 365, endPoint x: 767, endPoint y: 372, distance: 52.5
click at [716, 365] on input at bounding box center [784, 372] width 274 height 21
type input "******"
click at [896, 395] on button "Delete" at bounding box center [898, 405] width 48 height 22
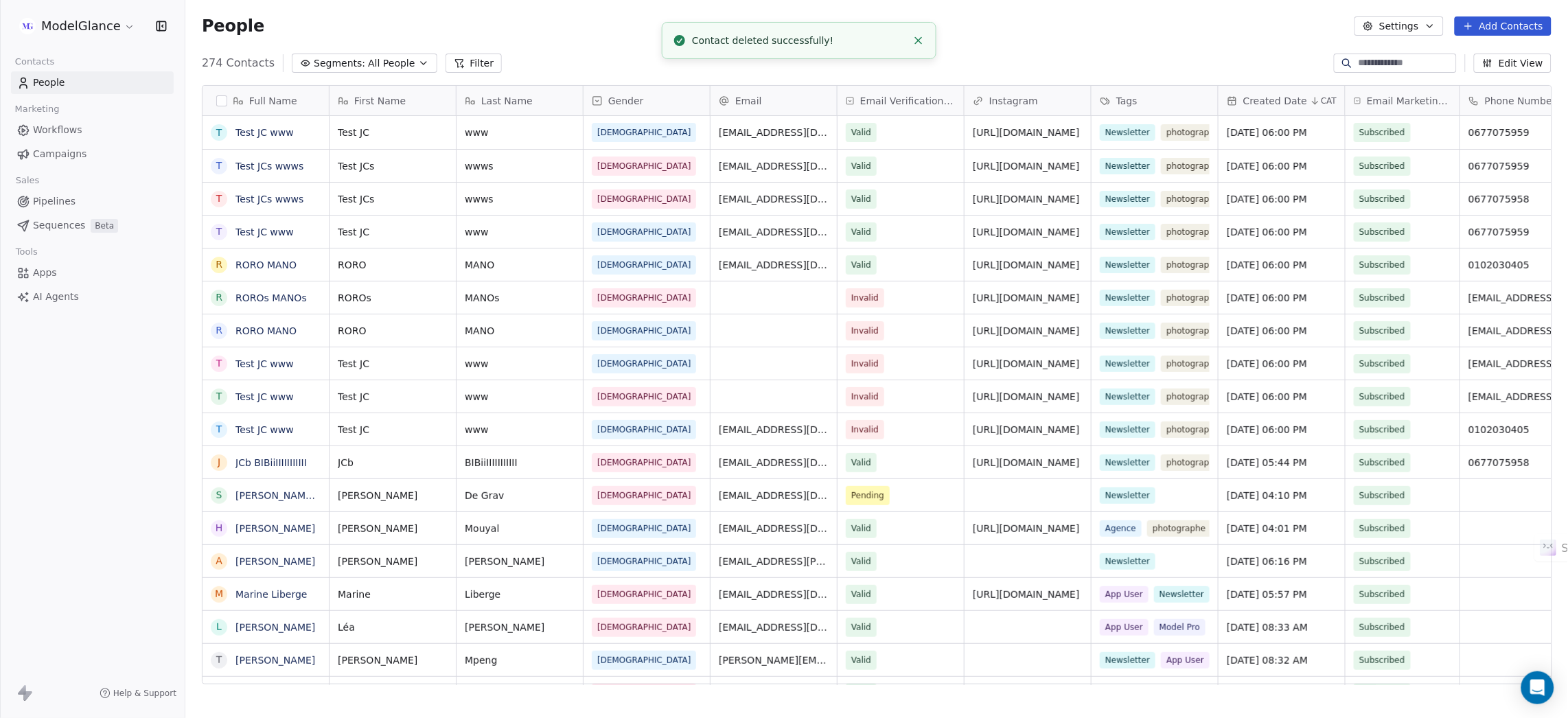
scroll to position [616, 1366]
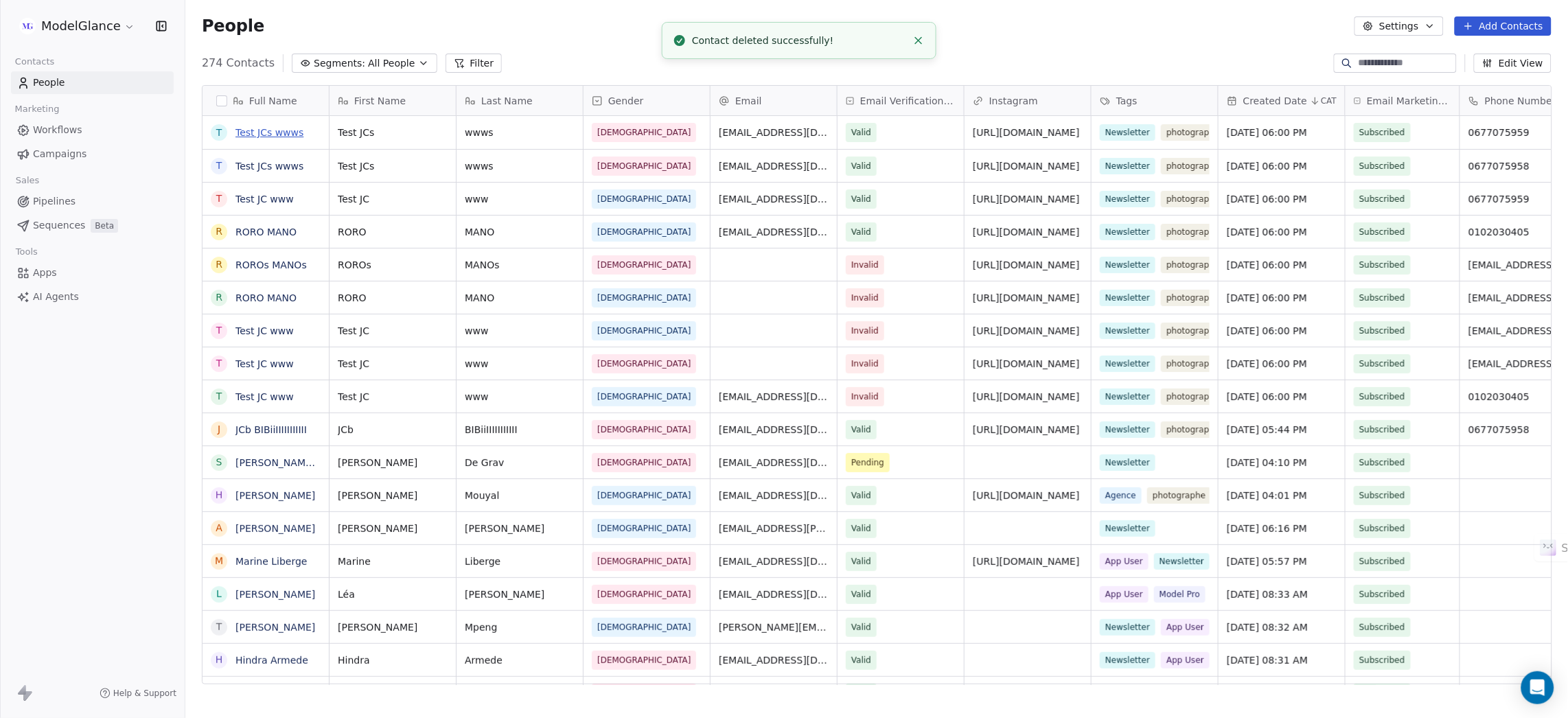
click at [275, 133] on link "Test JCs wwws" at bounding box center [269, 132] width 68 height 11
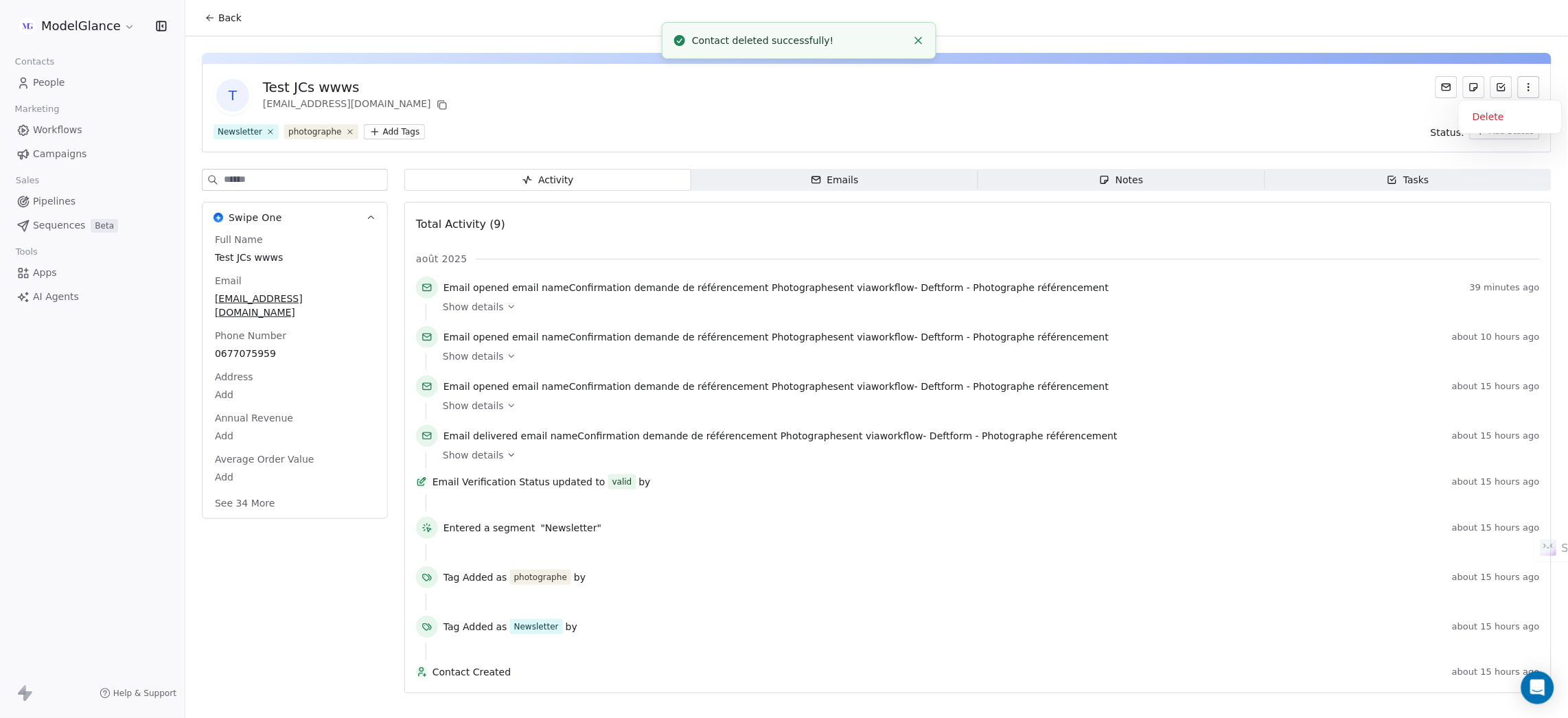
click at [1527, 92] on icon "button" at bounding box center [1529, 87] width 11 height 11
click at [1501, 123] on div "Delete" at bounding box center [1510, 117] width 92 height 22
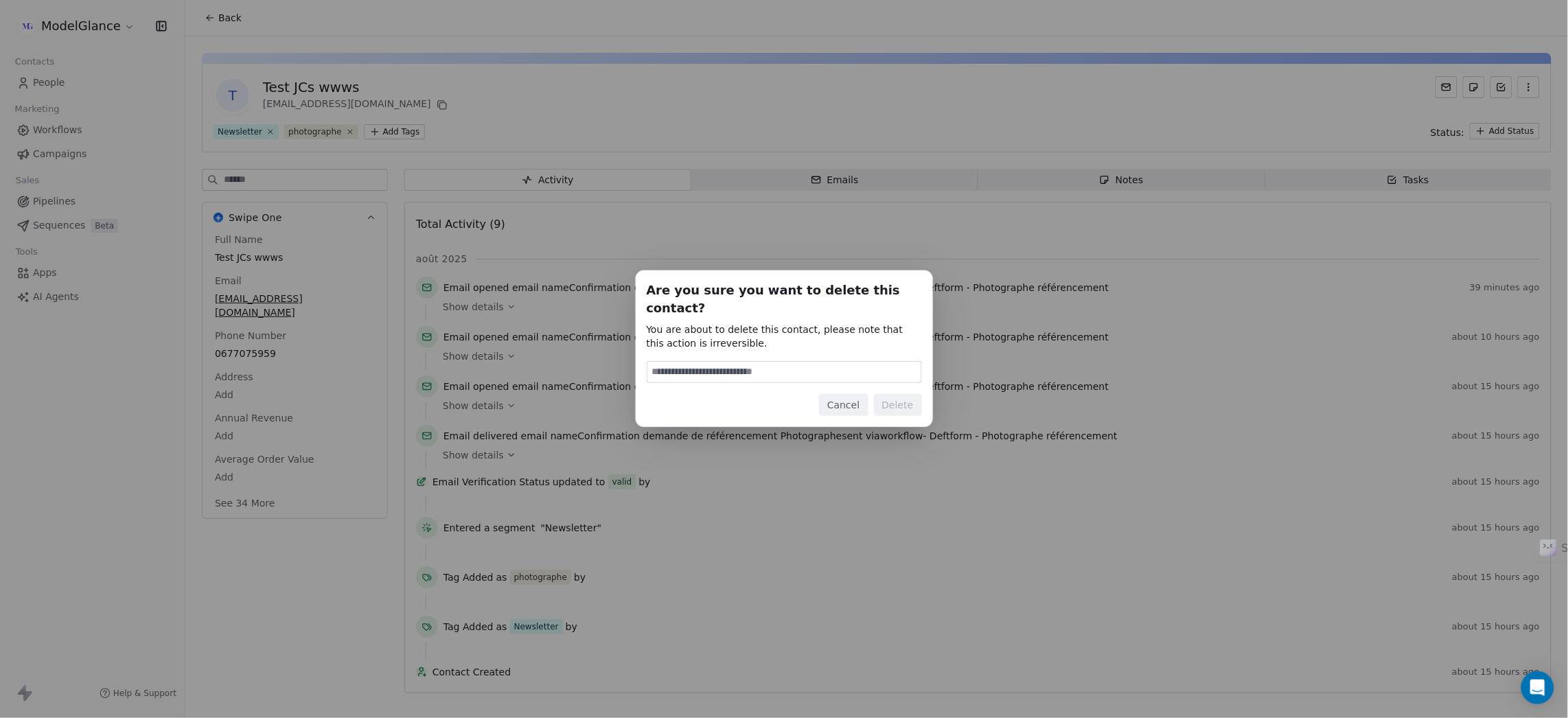
click at [769, 362] on input at bounding box center [784, 372] width 274 height 21
type input "******"
click at [896, 394] on button "Delete" at bounding box center [898, 405] width 48 height 22
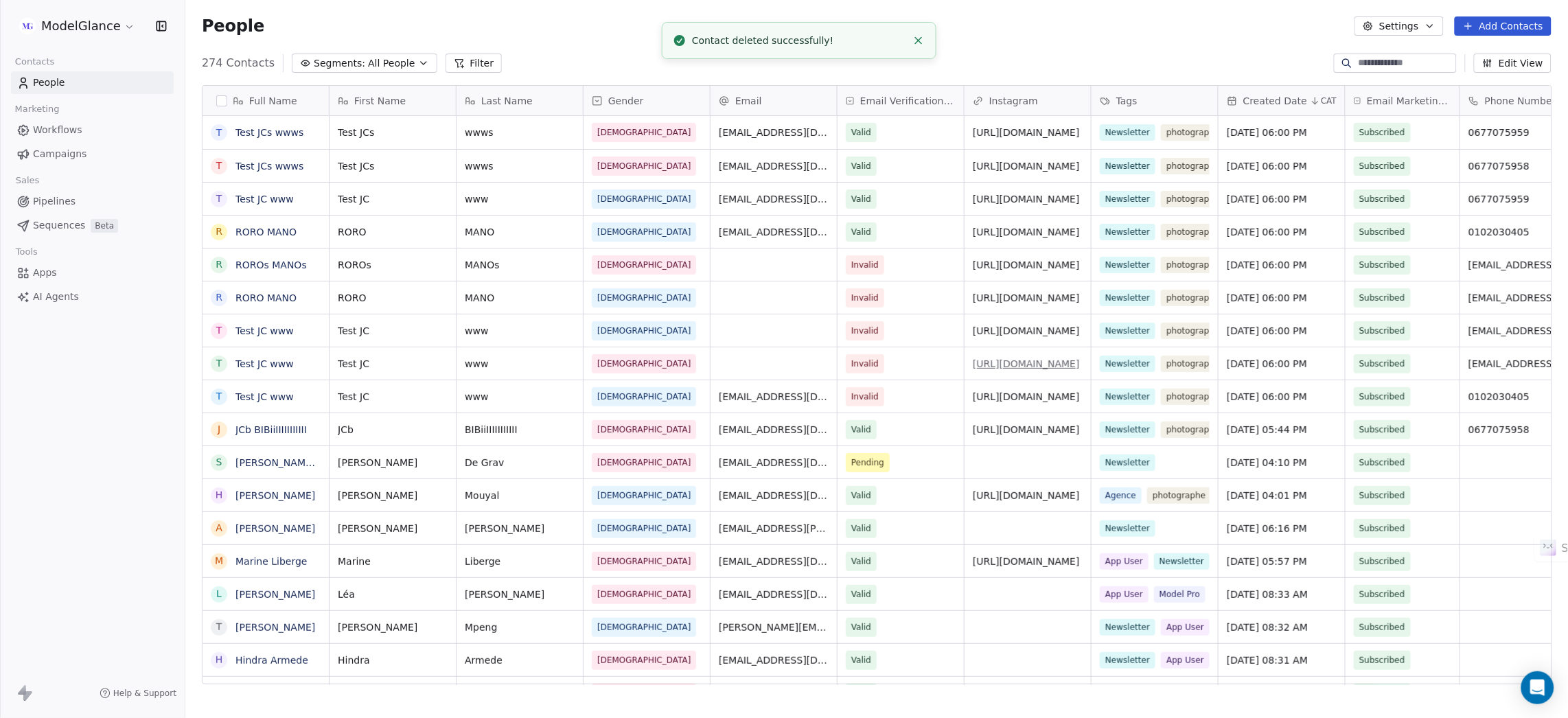
scroll to position [616, 1366]
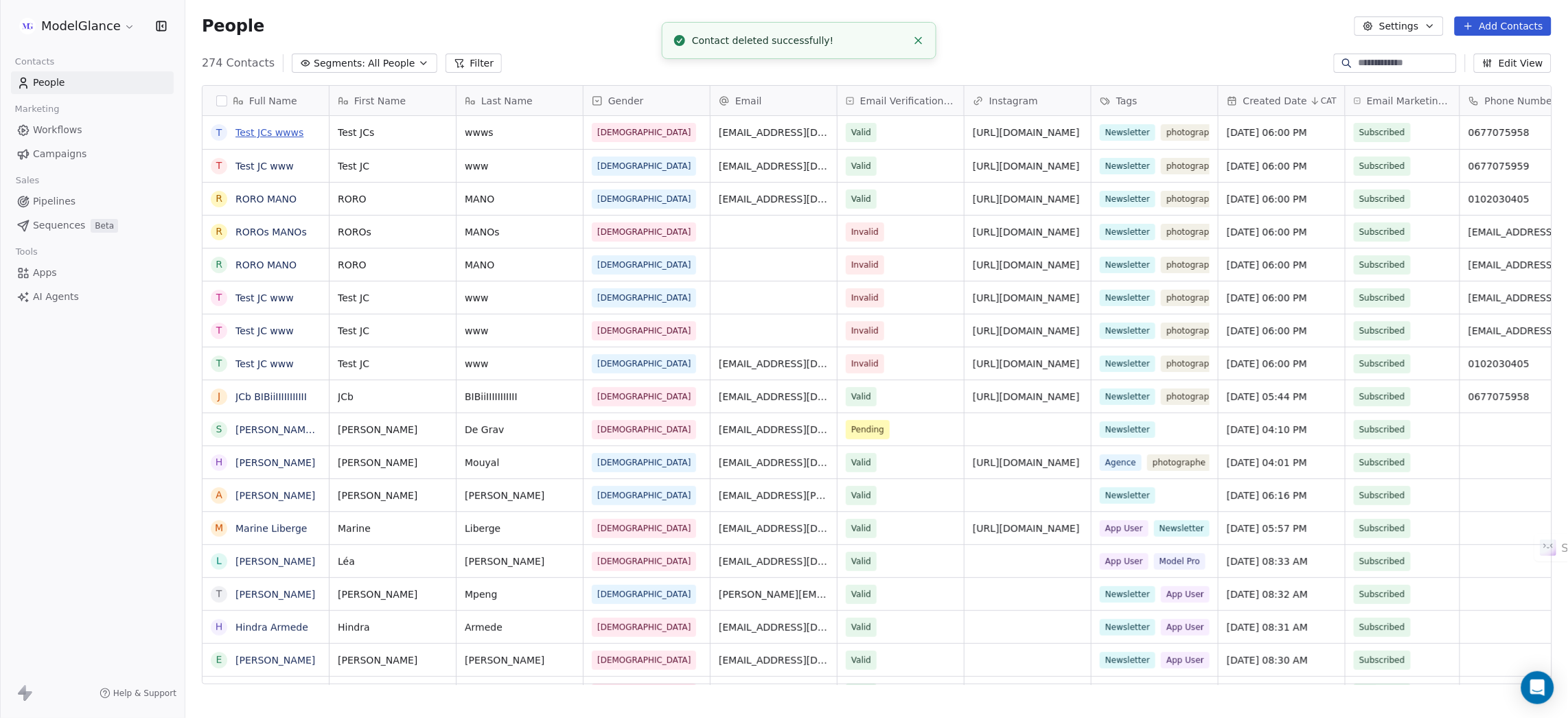
click at [253, 129] on link "Test JCs wwws" at bounding box center [269, 132] width 68 height 11
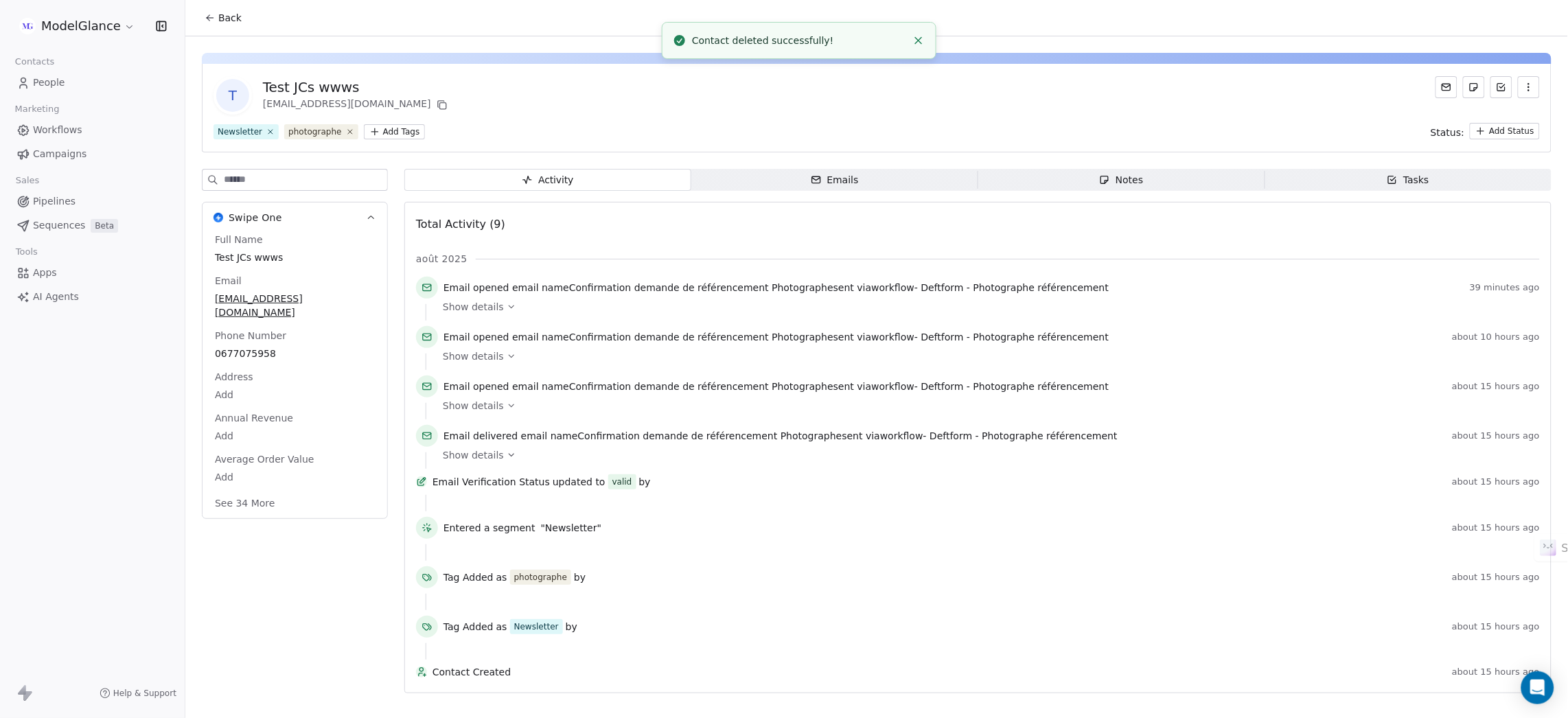
click at [1527, 95] on button "button" at bounding box center [1529, 87] width 22 height 22
click at [1518, 111] on div "Delete" at bounding box center [1510, 117] width 92 height 22
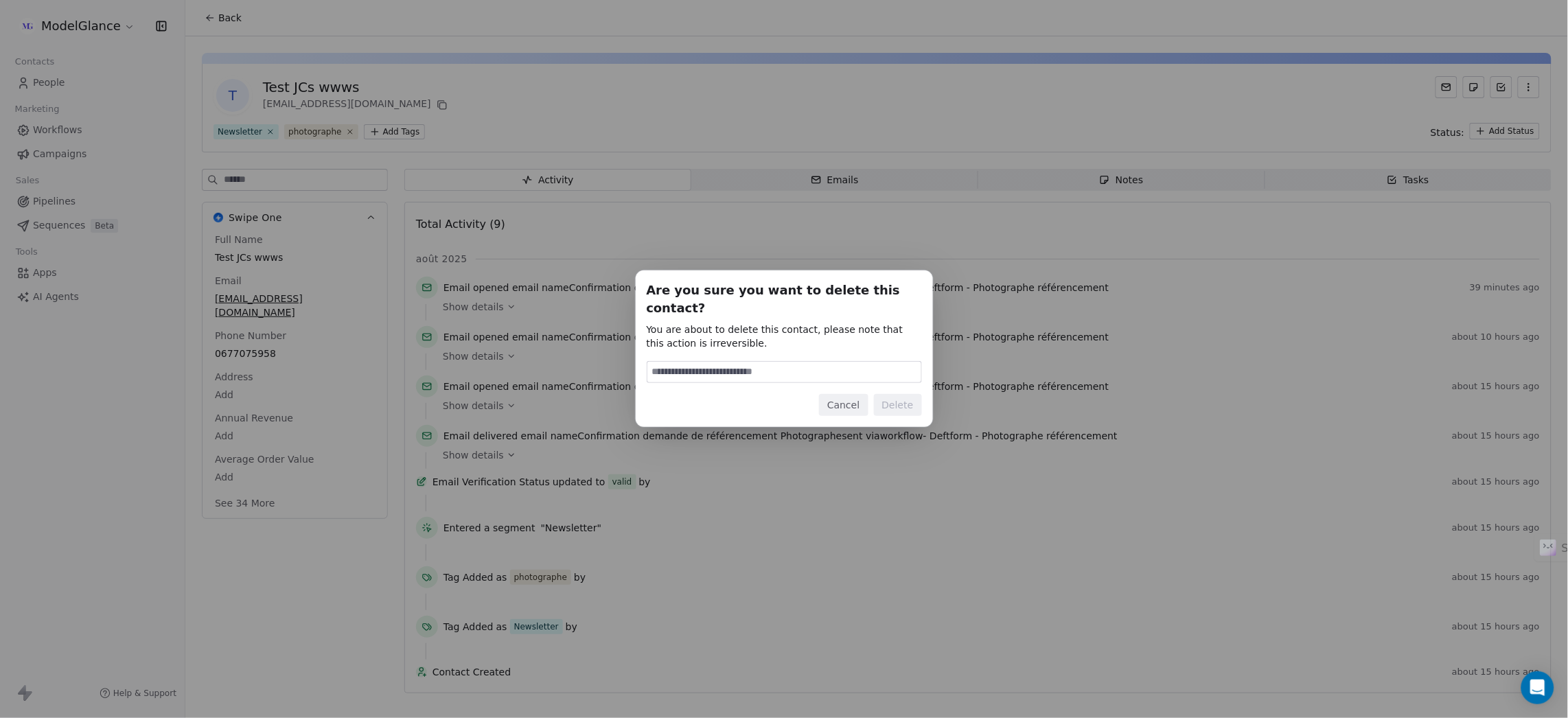
click at [739, 367] on input at bounding box center [784, 372] width 274 height 21
type input "******"
click at [907, 394] on button "Delete" at bounding box center [898, 405] width 48 height 22
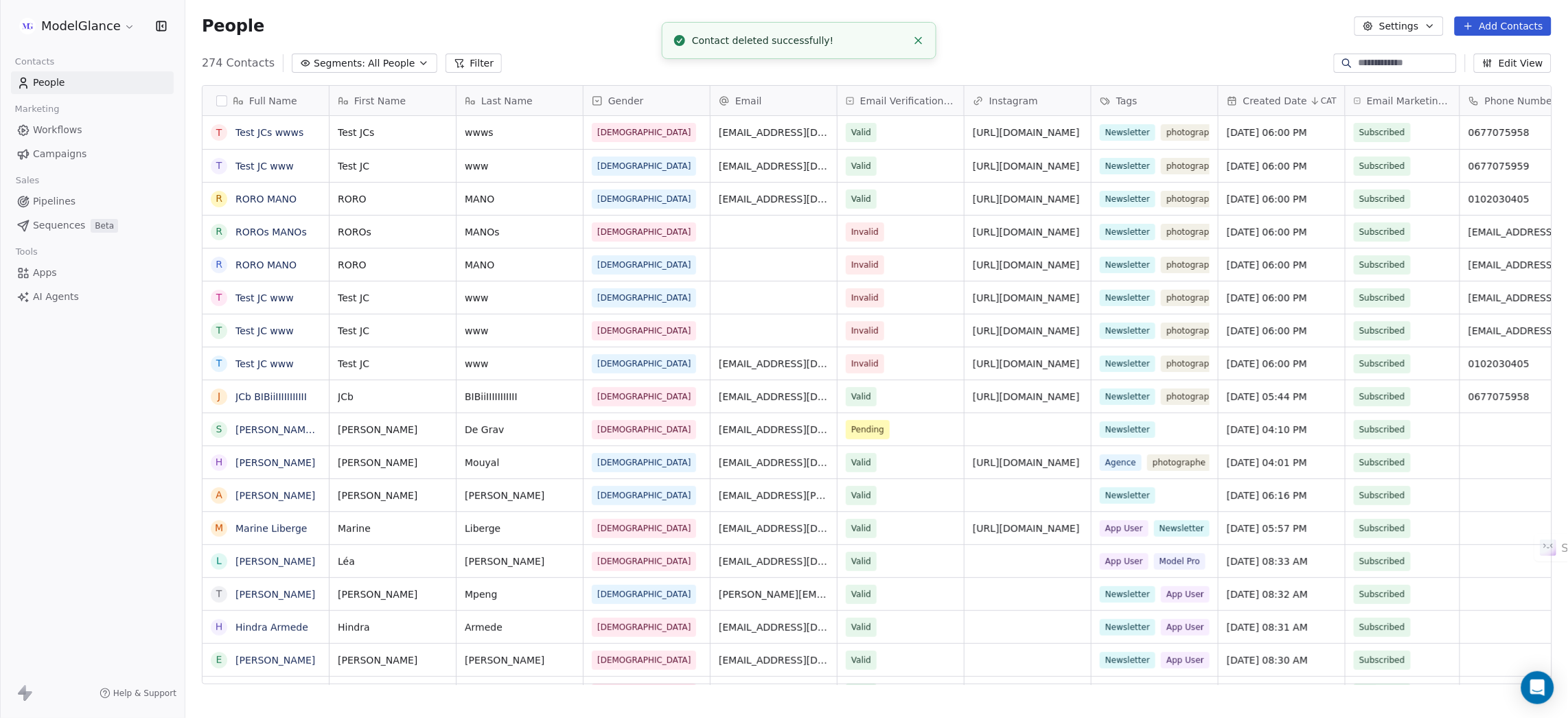
scroll to position [616, 1366]
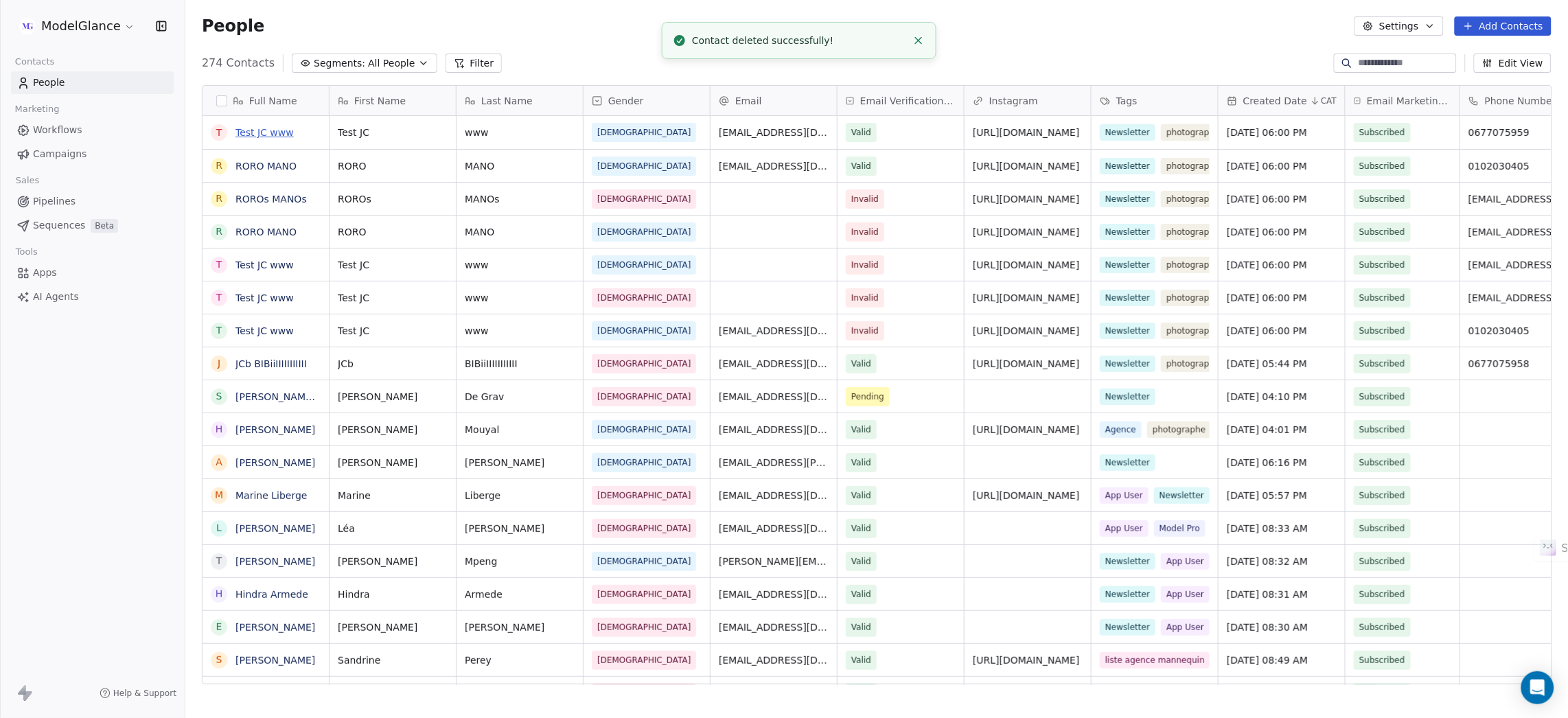
click at [266, 134] on link "Test JC www" at bounding box center [264, 132] width 59 height 11
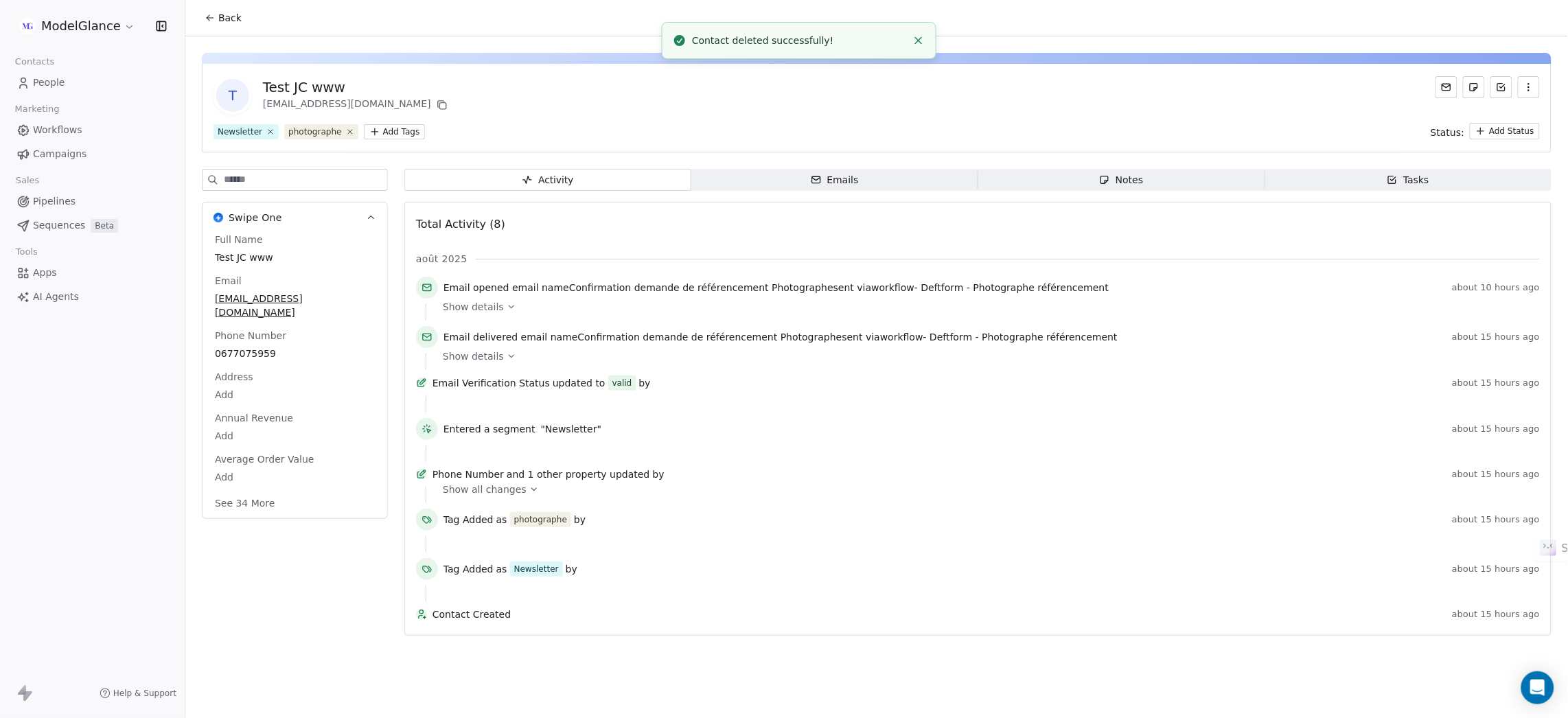
click at [1533, 89] on icon "button" at bounding box center [1529, 87] width 11 height 11
click at [1473, 118] on div "Delete" at bounding box center [1510, 117] width 92 height 22
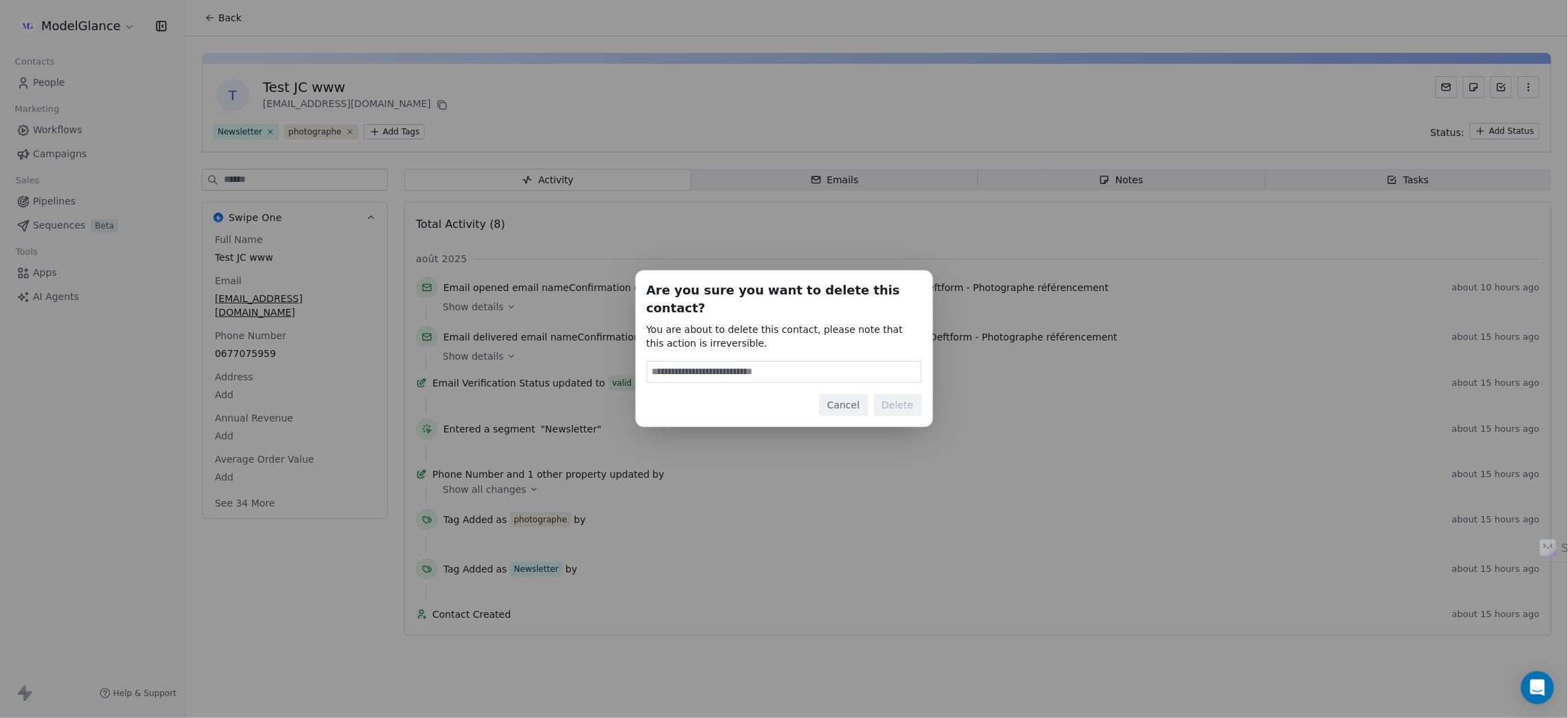
click at [750, 364] on input at bounding box center [784, 372] width 274 height 21
type input "******"
click at [897, 394] on button "Delete" at bounding box center [898, 405] width 48 height 22
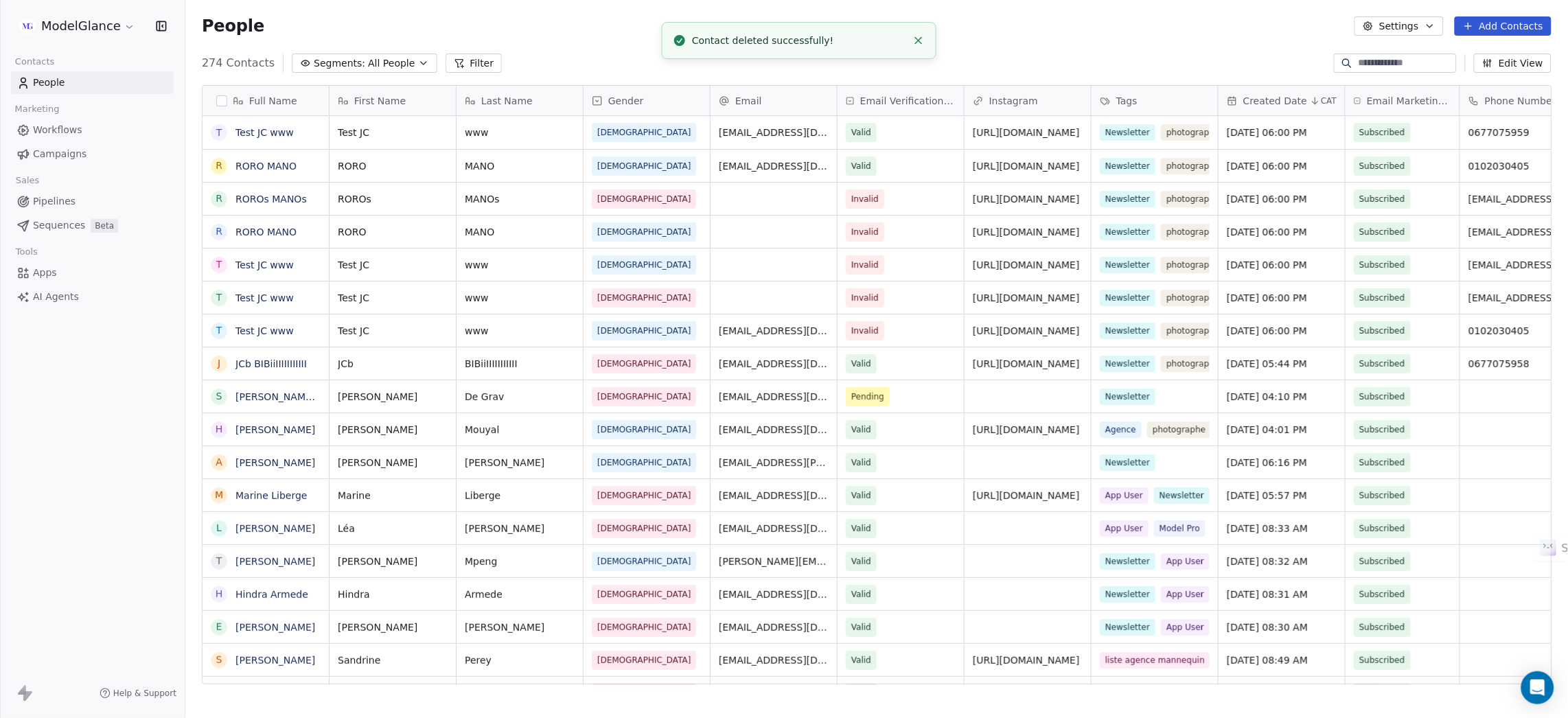
scroll to position [616, 1366]
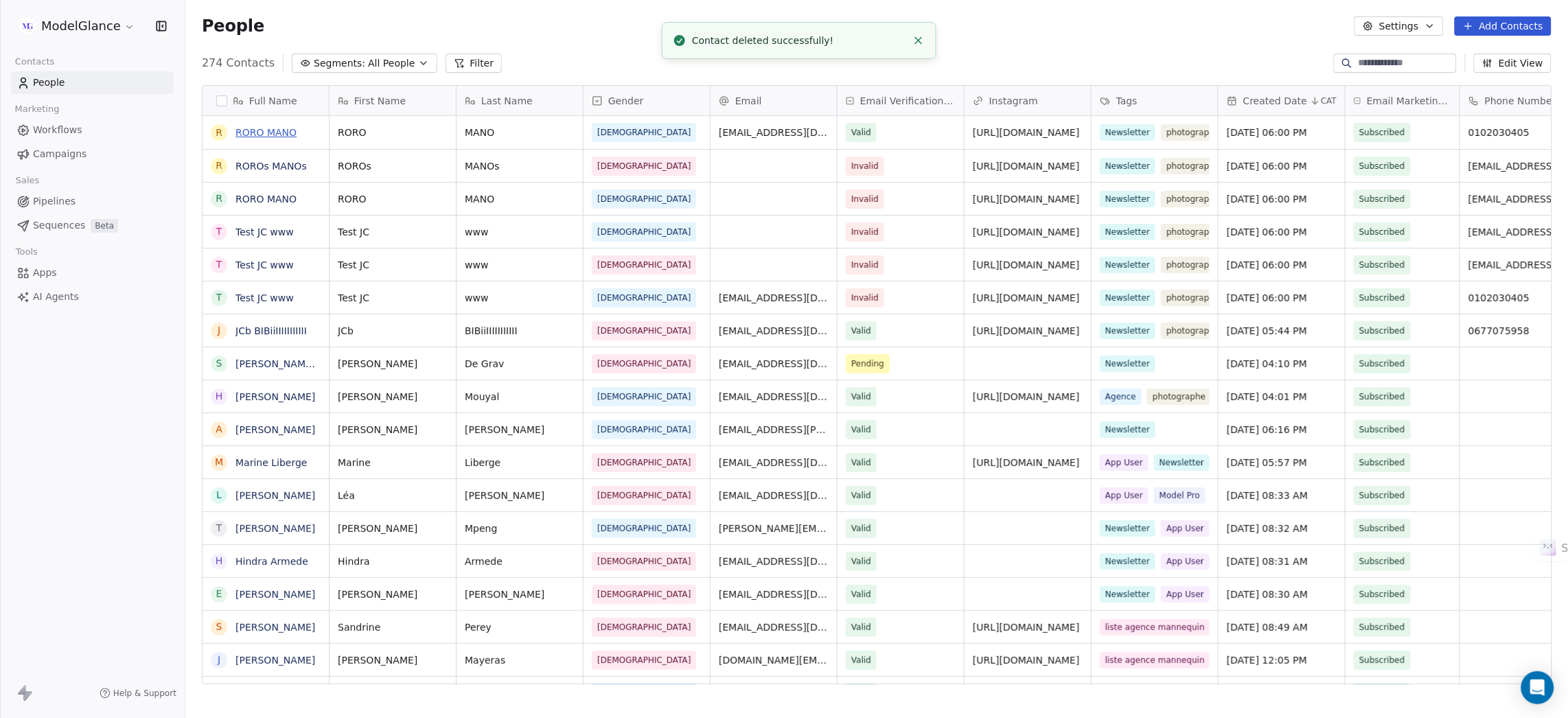
click at [265, 134] on link "RORO MANO" at bounding box center [266, 132] width 61 height 11
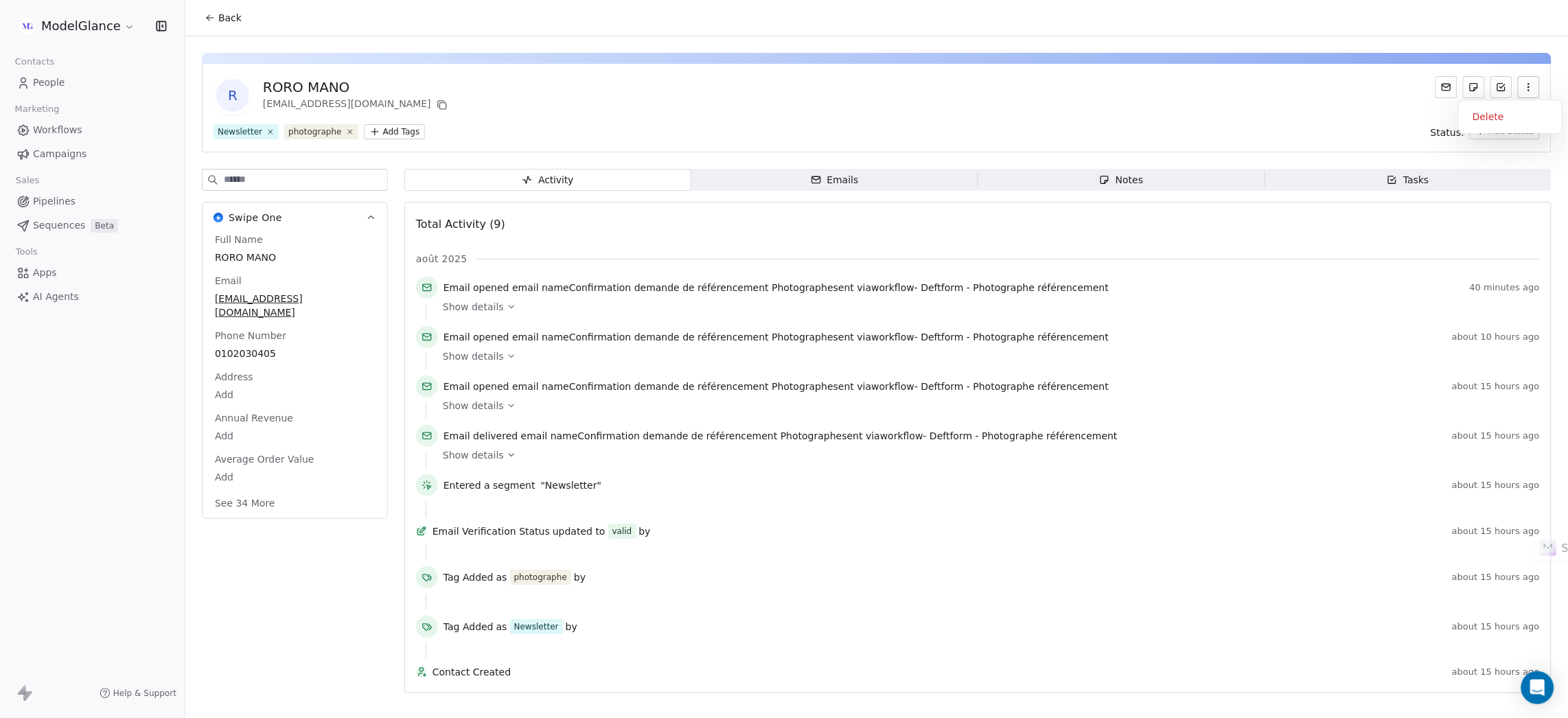
click at [1534, 86] on button "button" at bounding box center [1529, 87] width 22 height 22
click at [1479, 116] on div "Delete" at bounding box center [1510, 117] width 92 height 22
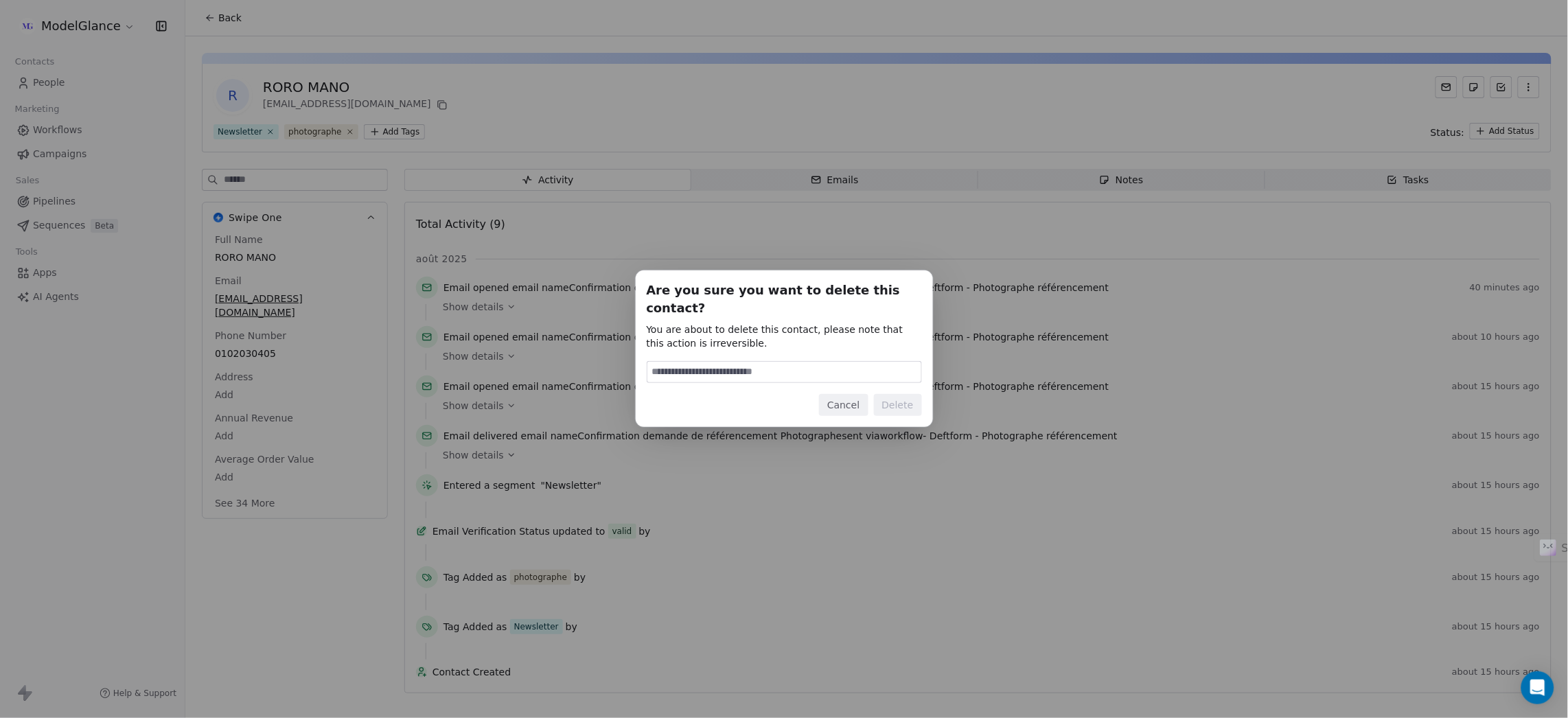
click at [734, 362] on input at bounding box center [784, 372] width 274 height 21
type input "******"
click at [911, 394] on button "Delete" at bounding box center [898, 405] width 48 height 22
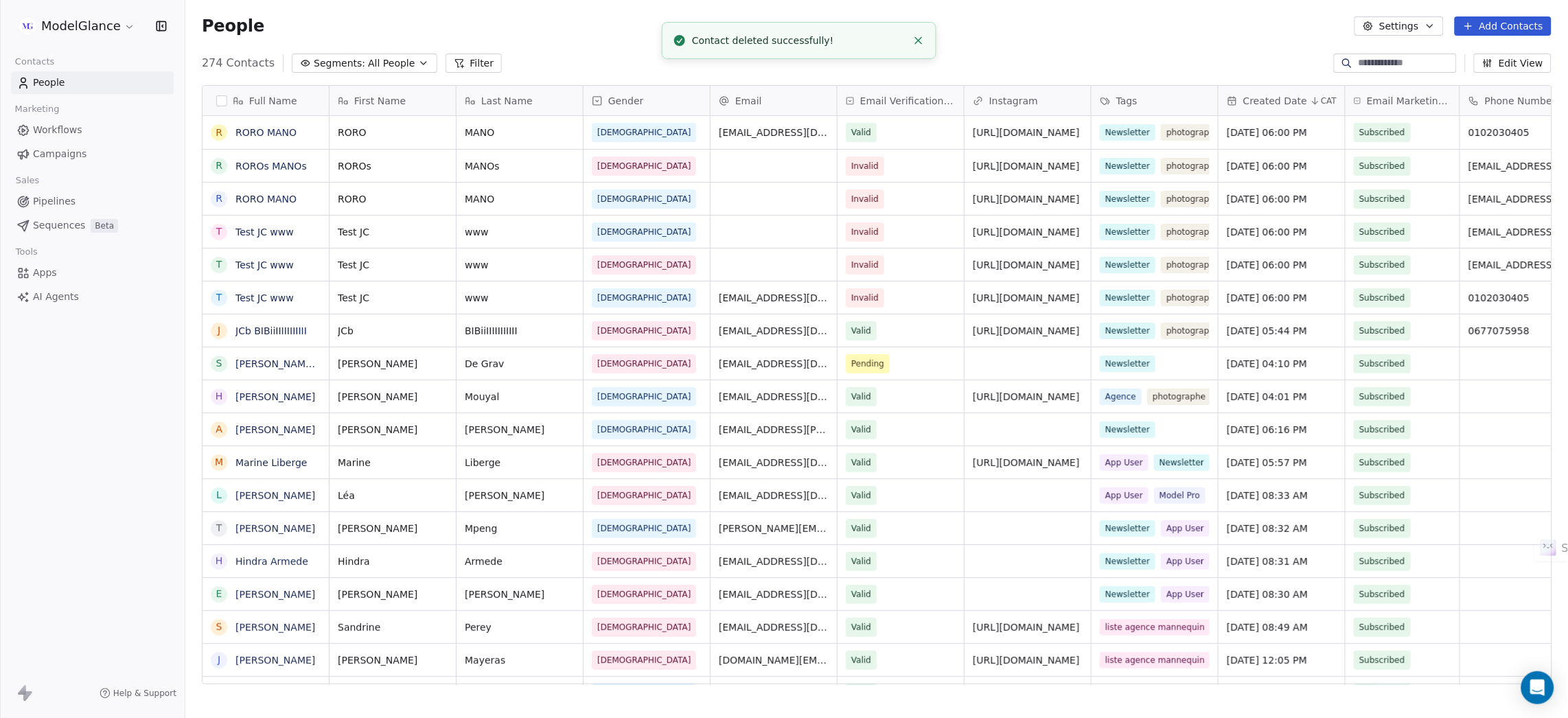
scroll to position [616, 1366]
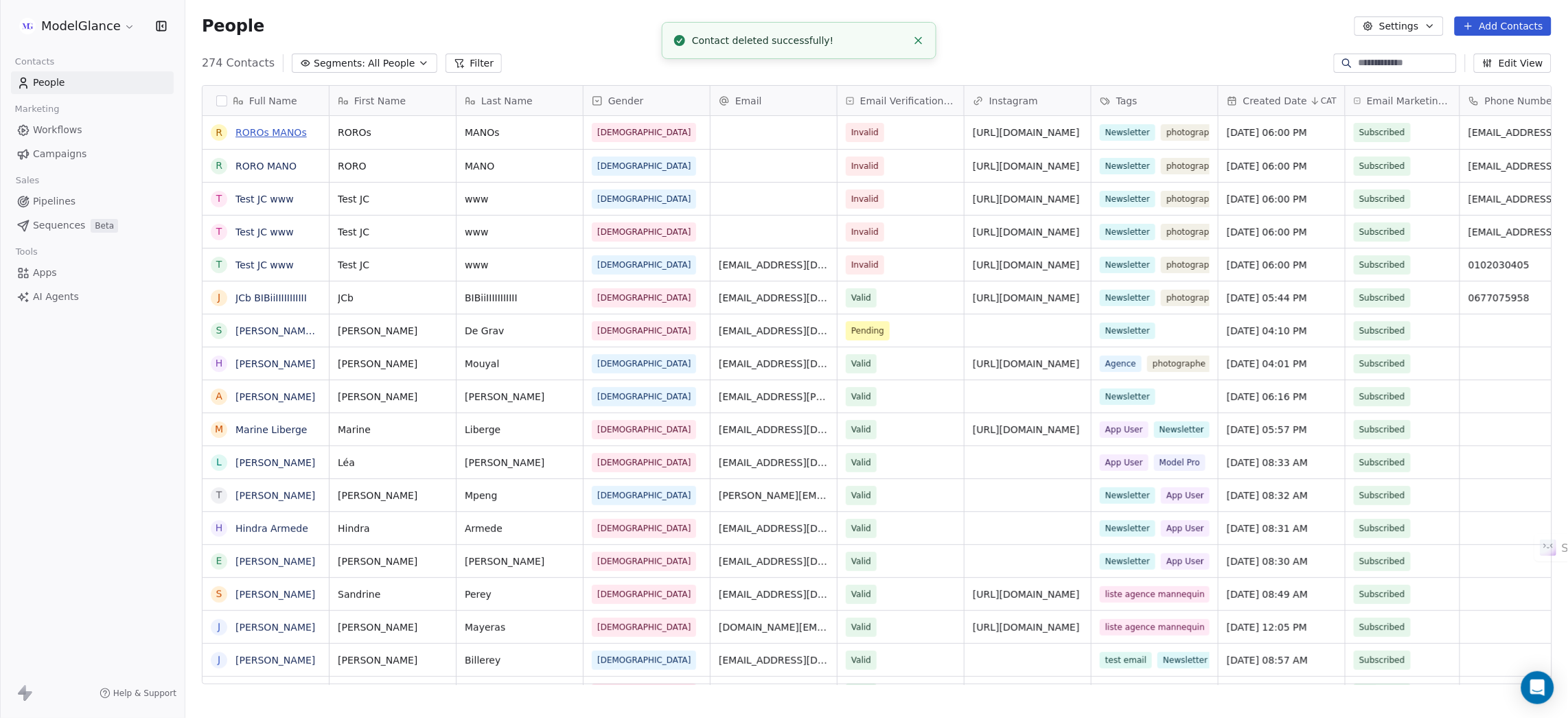
click at [241, 129] on link "ROROs MANOs" at bounding box center [271, 132] width 72 height 11
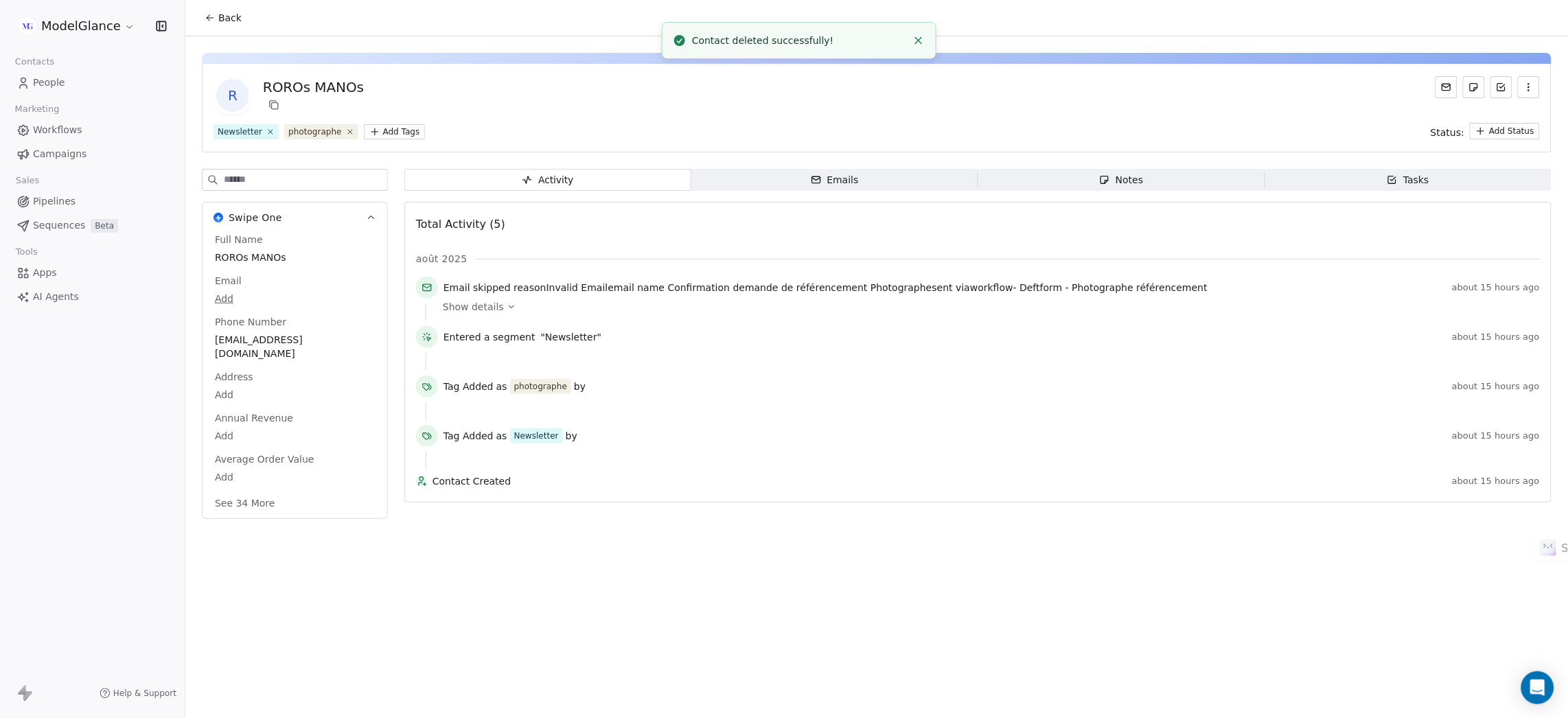
click at [1529, 83] on icon "button" at bounding box center [1529, 87] width 11 height 11
click at [1493, 116] on div "Delete" at bounding box center [1510, 117] width 92 height 22
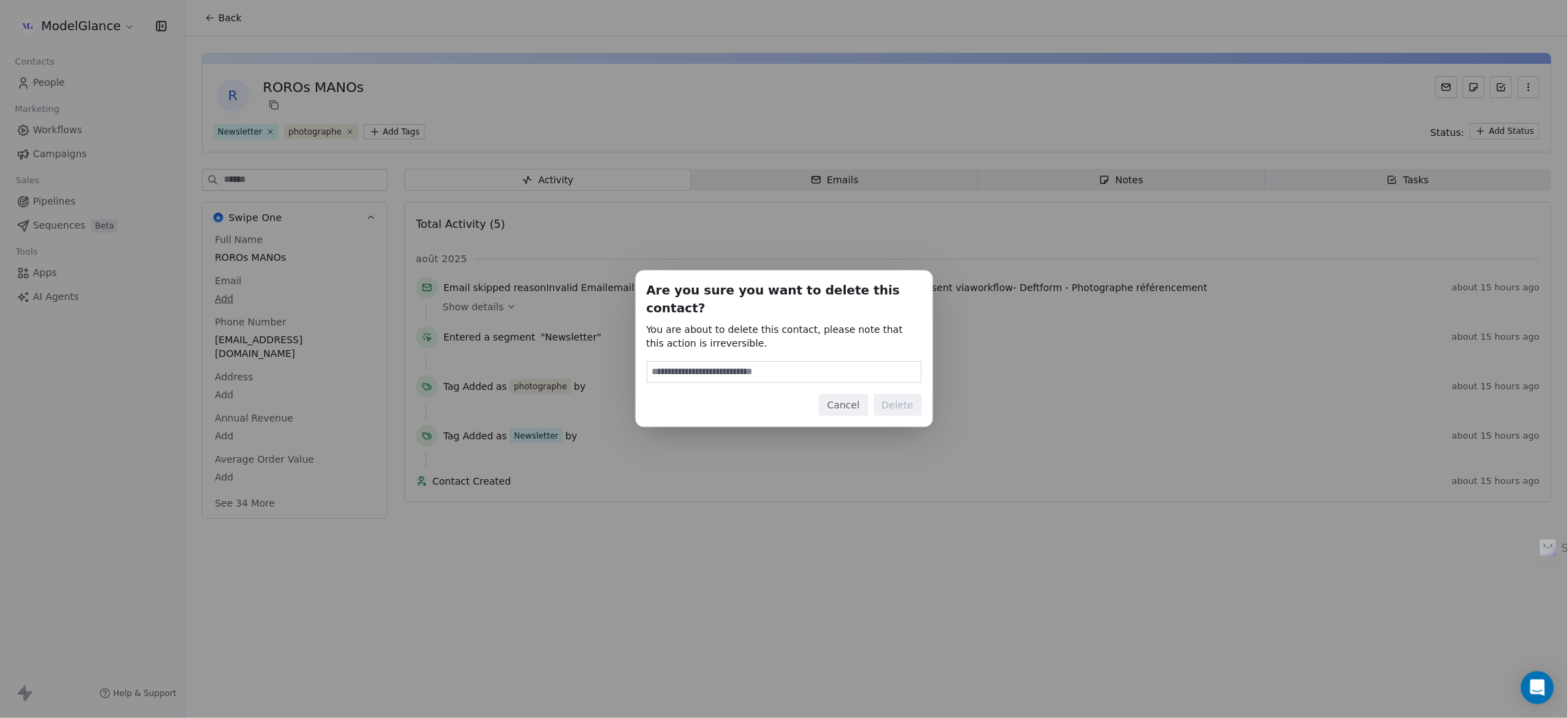
click at [721, 362] on input at bounding box center [784, 372] width 274 height 21
type input "******"
click at [895, 395] on button "Delete" at bounding box center [898, 405] width 48 height 22
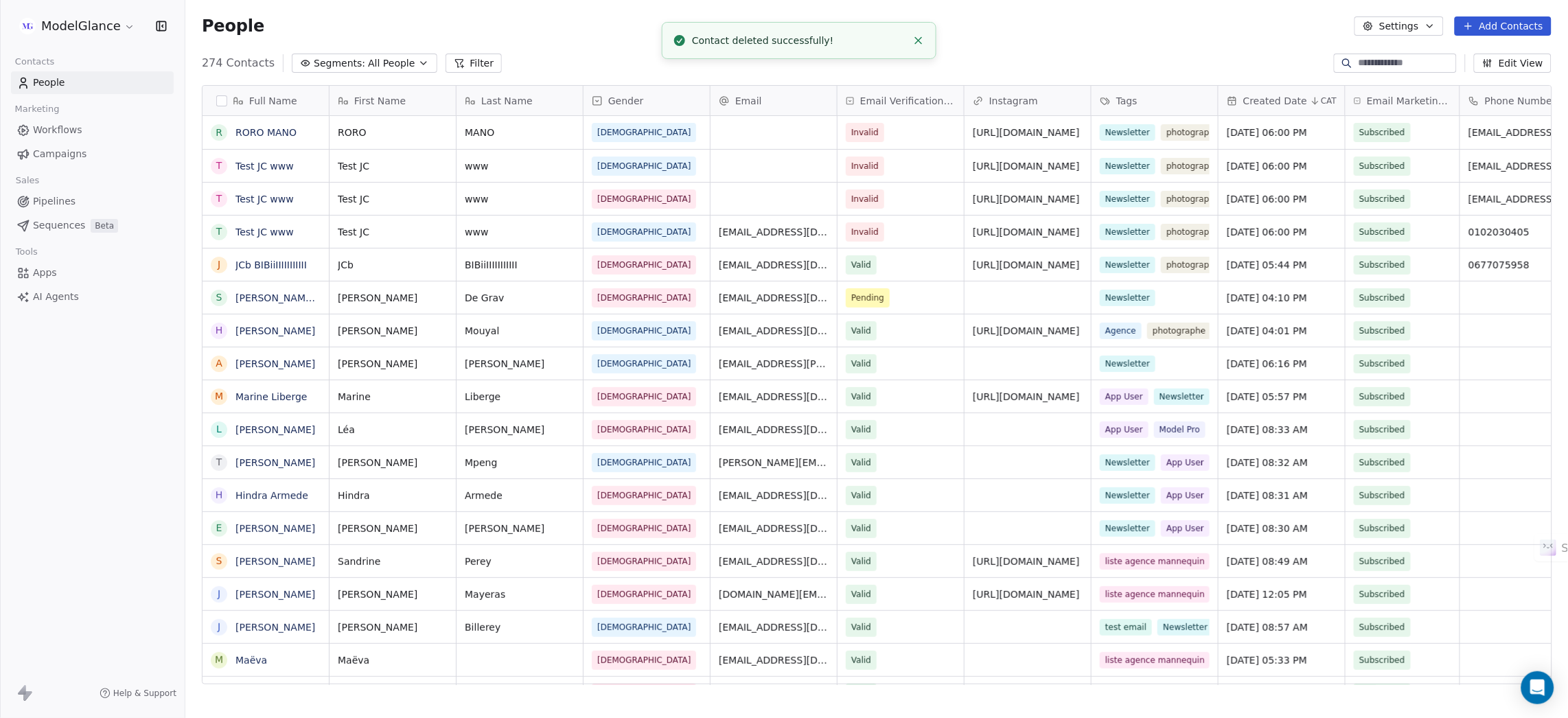
scroll to position [616, 1366]
click at [248, 133] on link "RORO MANO" at bounding box center [266, 132] width 61 height 11
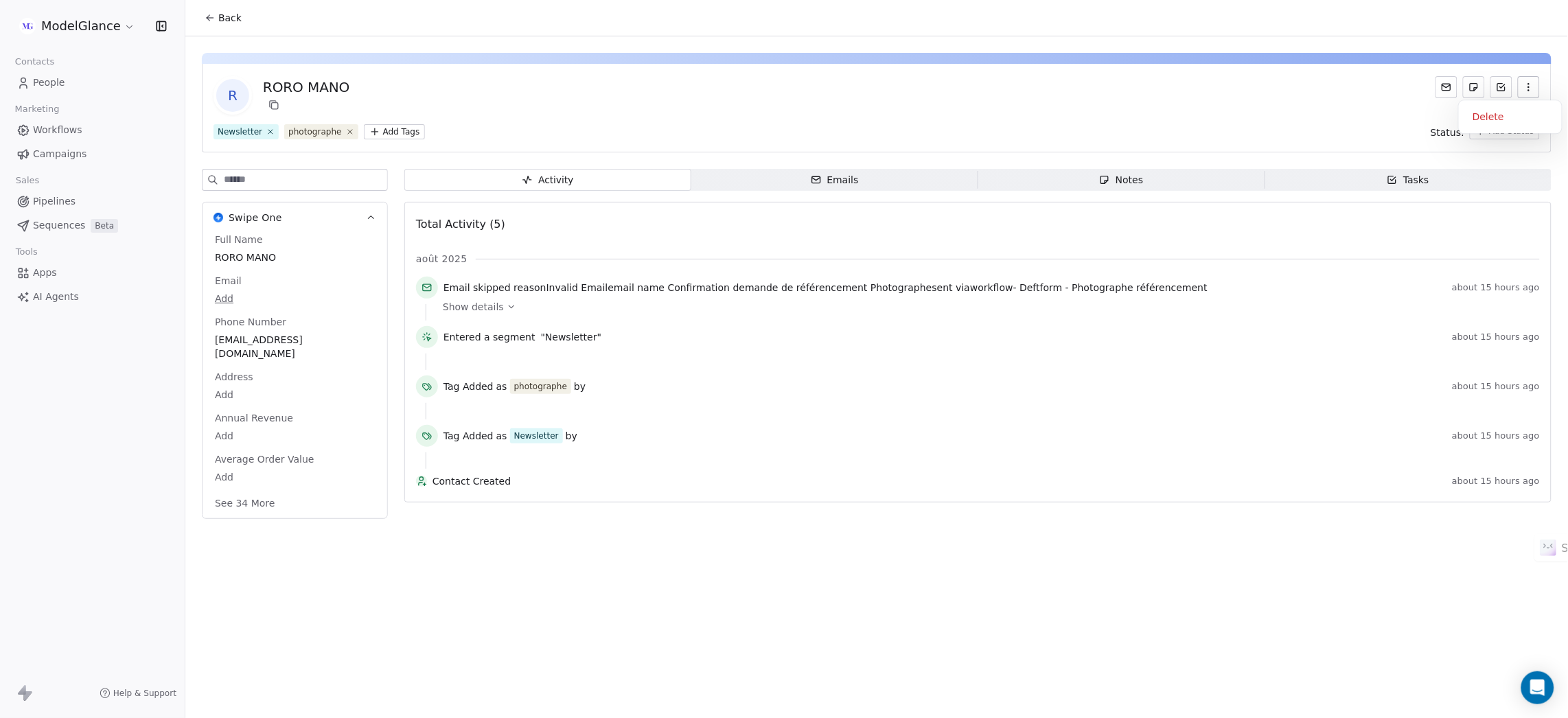
click at [1534, 89] on icon "button" at bounding box center [1529, 87] width 11 height 11
click at [1501, 117] on div "Delete" at bounding box center [1510, 117] width 92 height 22
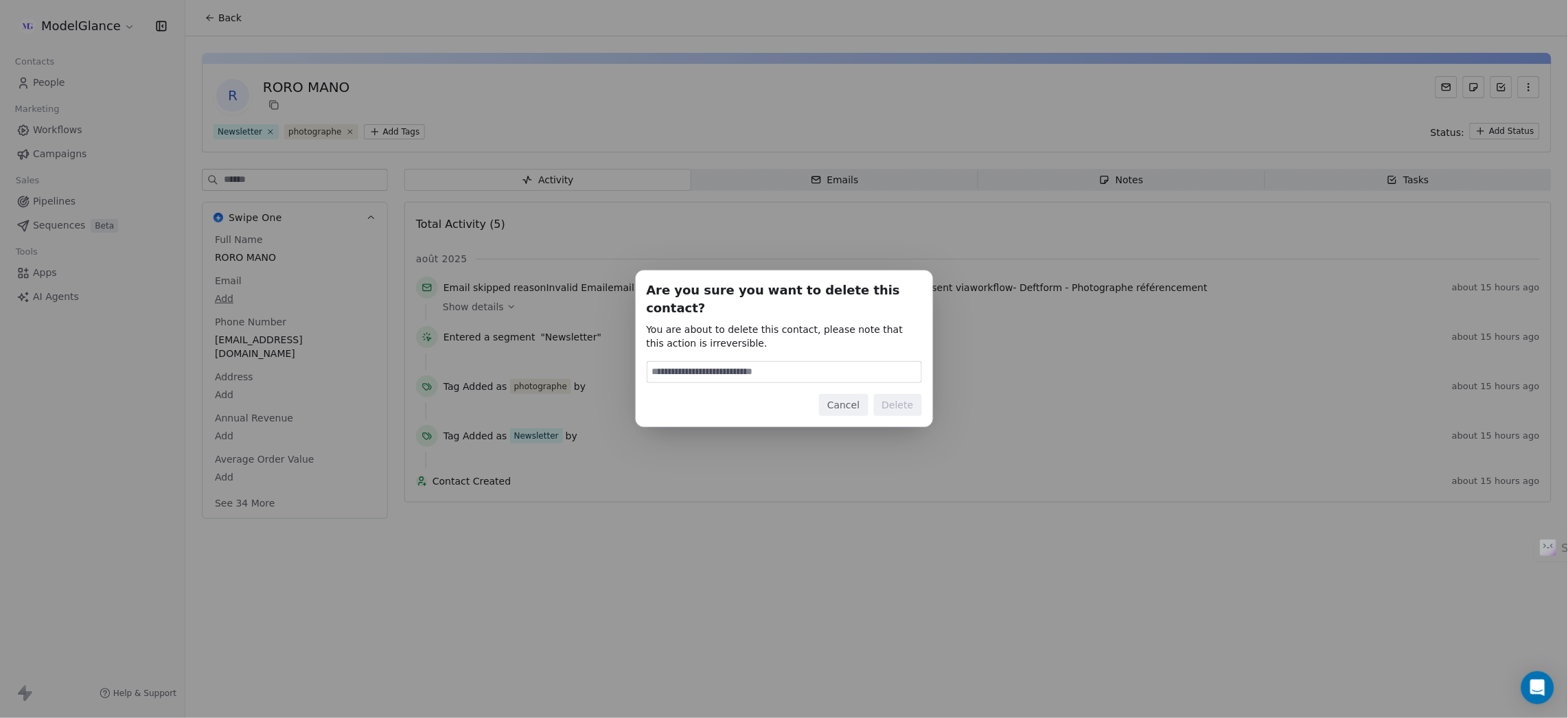
drag, startPoint x: 710, startPoint y: 357, endPoint x: 718, endPoint y: 362, distance: 9.4
click at [710, 362] on input at bounding box center [784, 372] width 274 height 21
type input "******"
click at [896, 394] on button "Delete" at bounding box center [898, 405] width 48 height 22
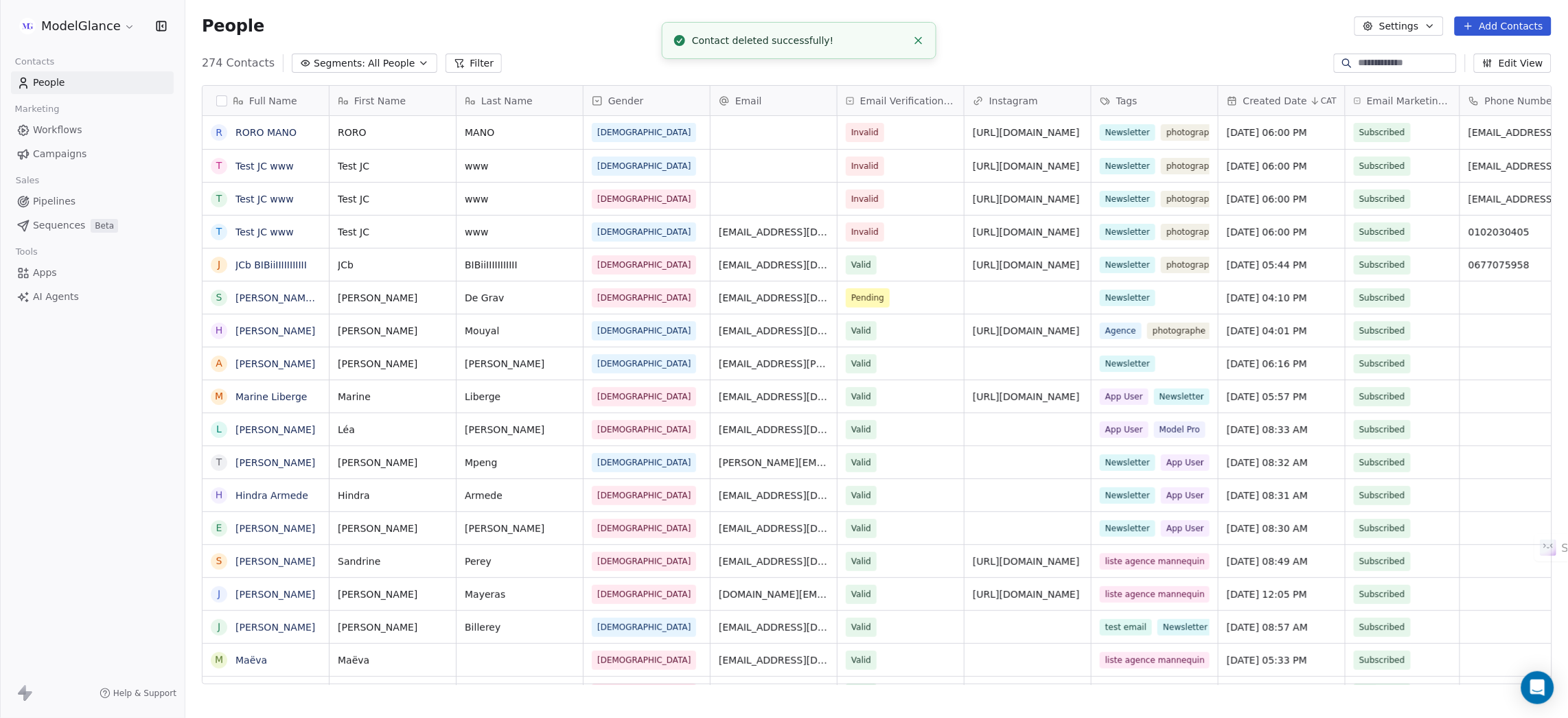
scroll to position [616, 1366]
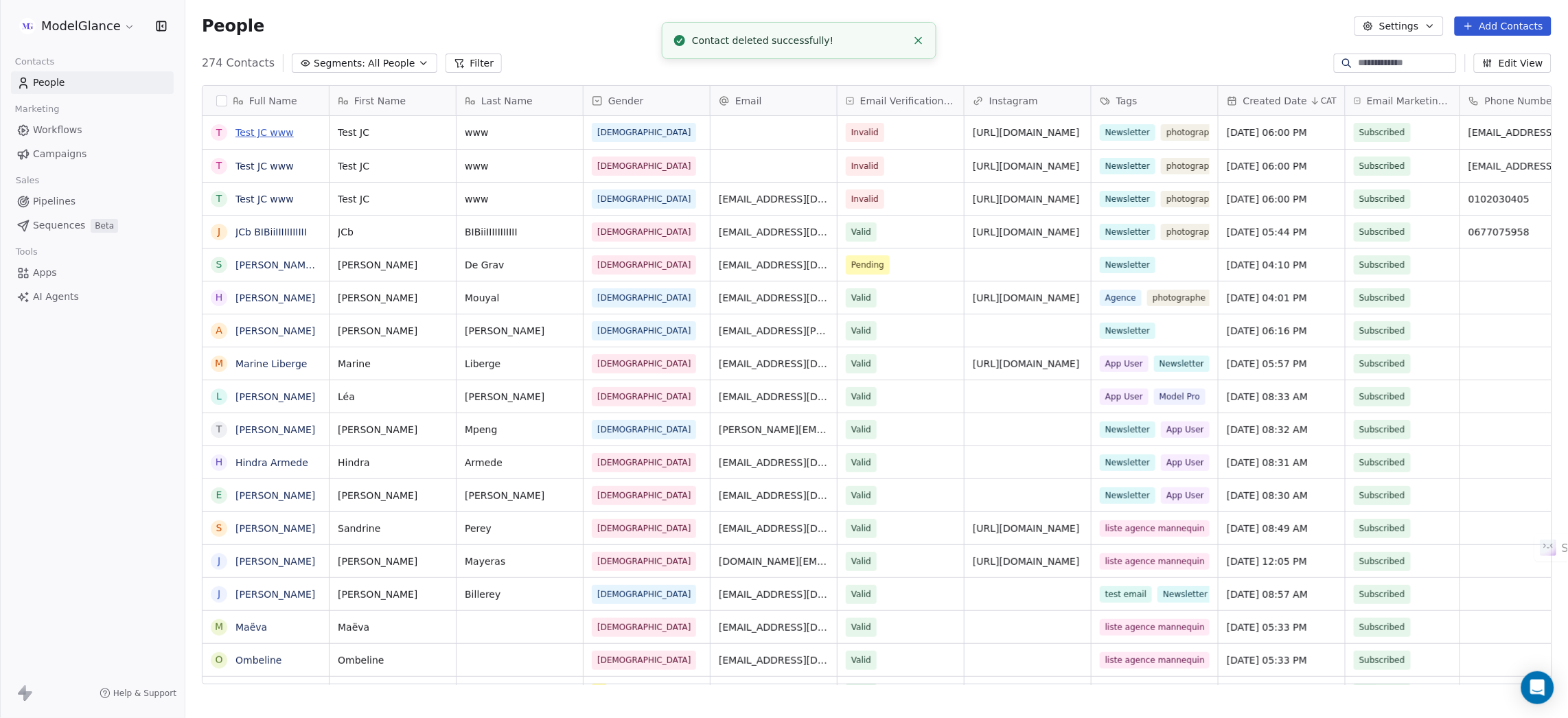
click at [271, 135] on link "Test JC www" at bounding box center [264, 132] width 59 height 11
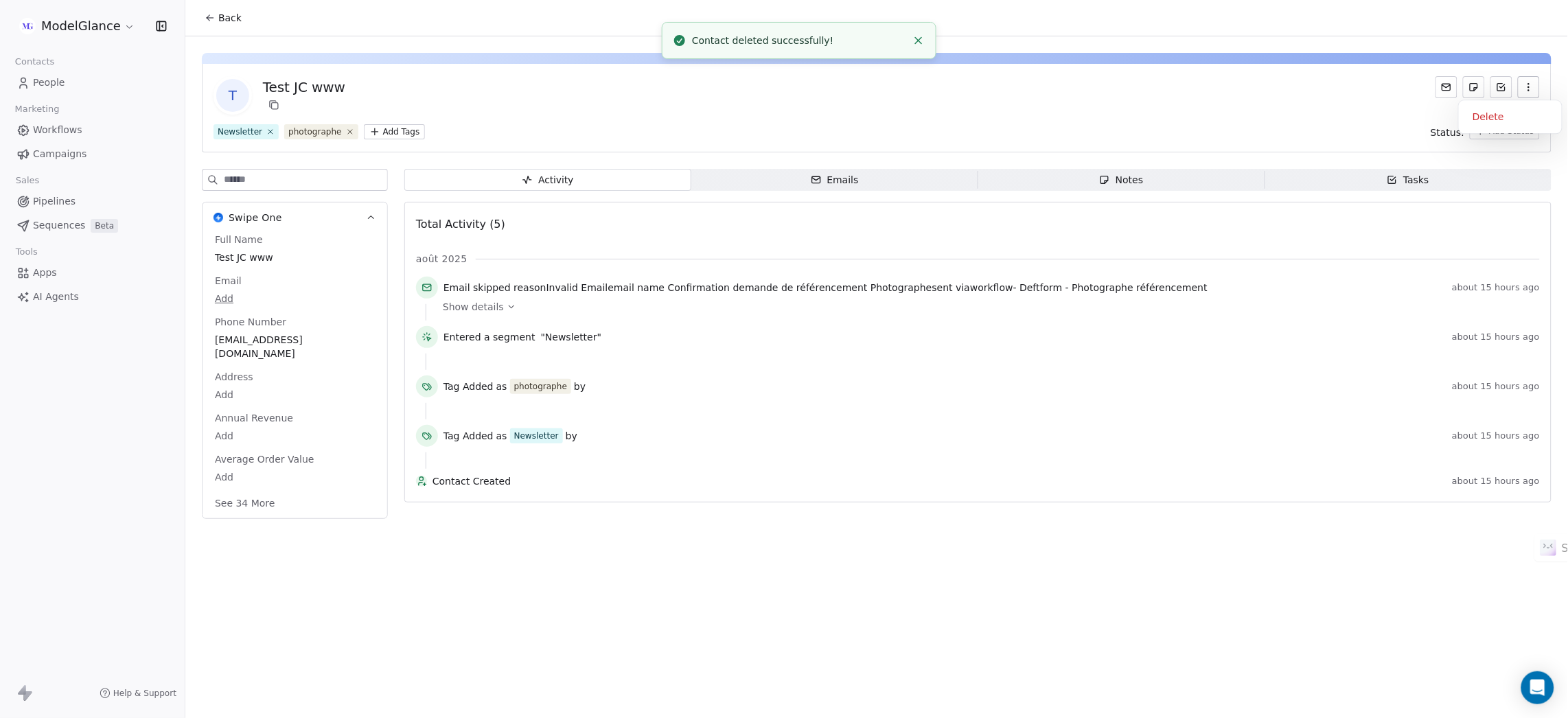
click at [1529, 85] on icon "button" at bounding box center [1529, 87] width 11 height 11
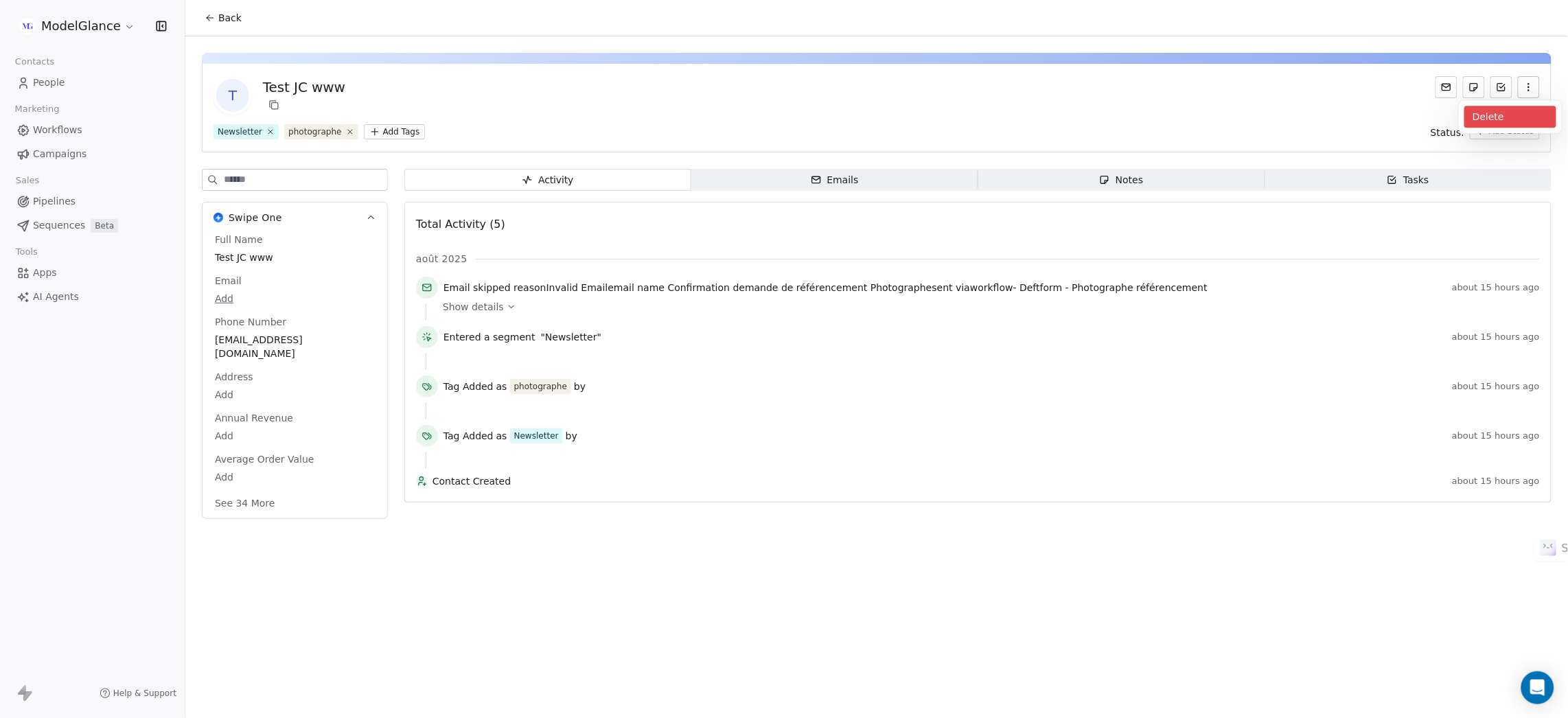
click at [1496, 110] on div "Delete" at bounding box center [1510, 117] width 92 height 22
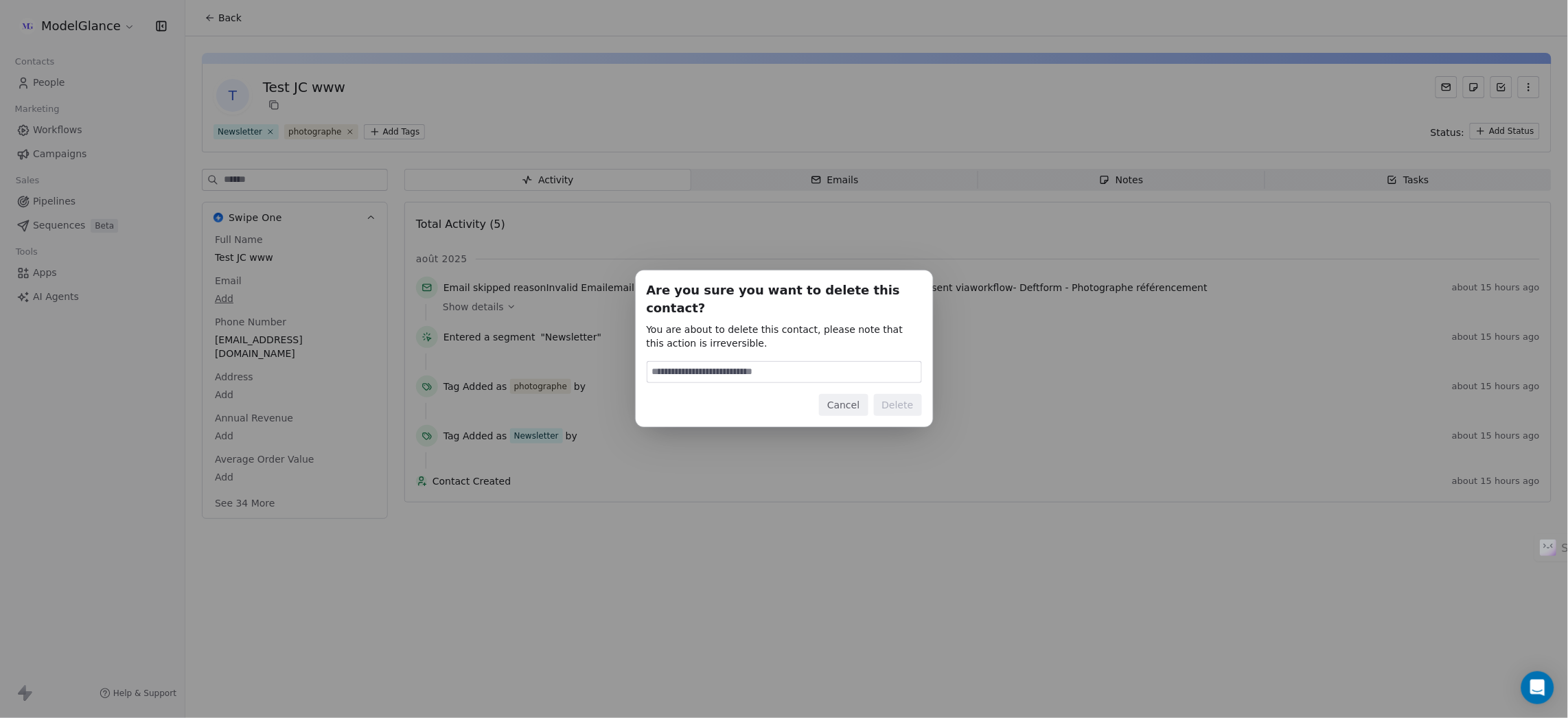
click at [792, 362] on input at bounding box center [784, 372] width 274 height 21
type input "******"
click at [909, 397] on button "Delete" at bounding box center [898, 405] width 48 height 22
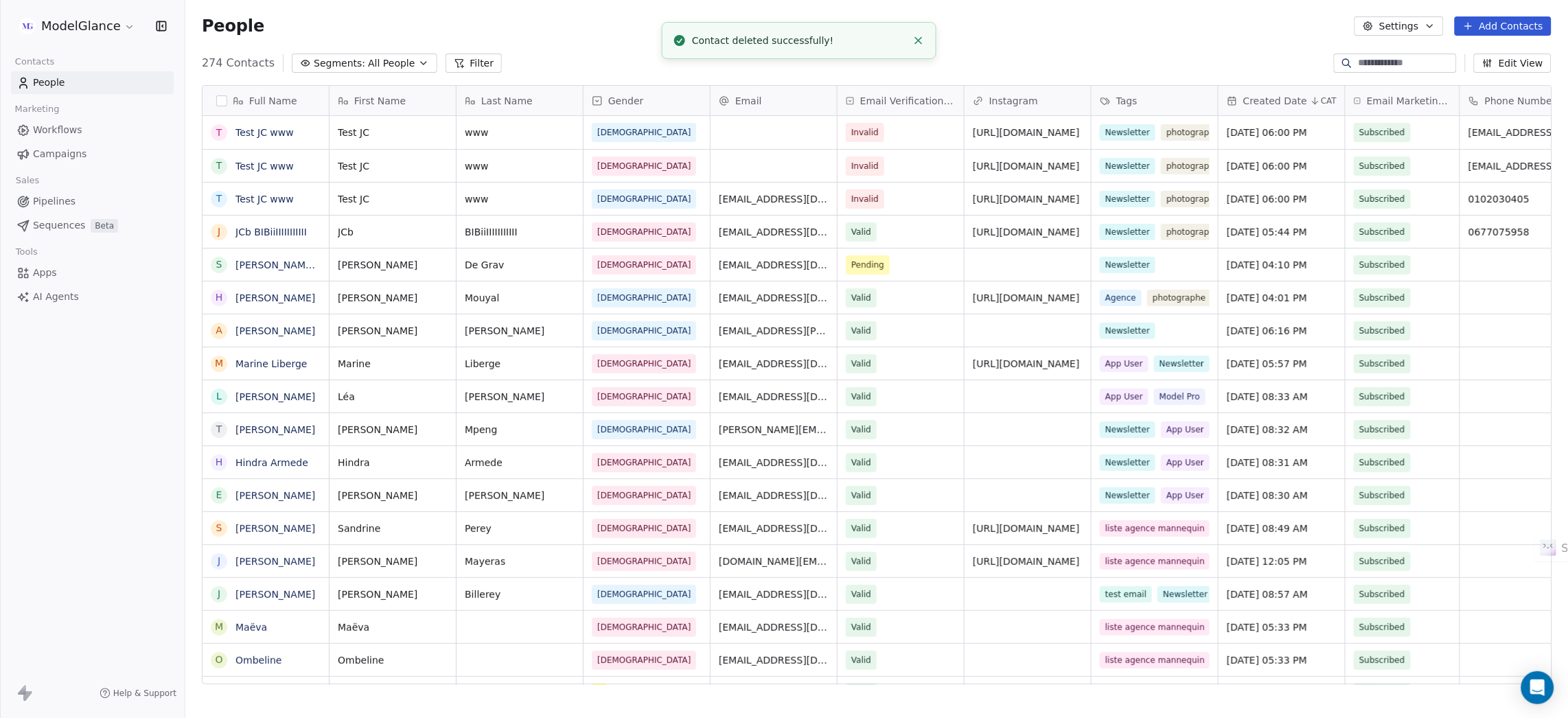
scroll to position [616, 1366]
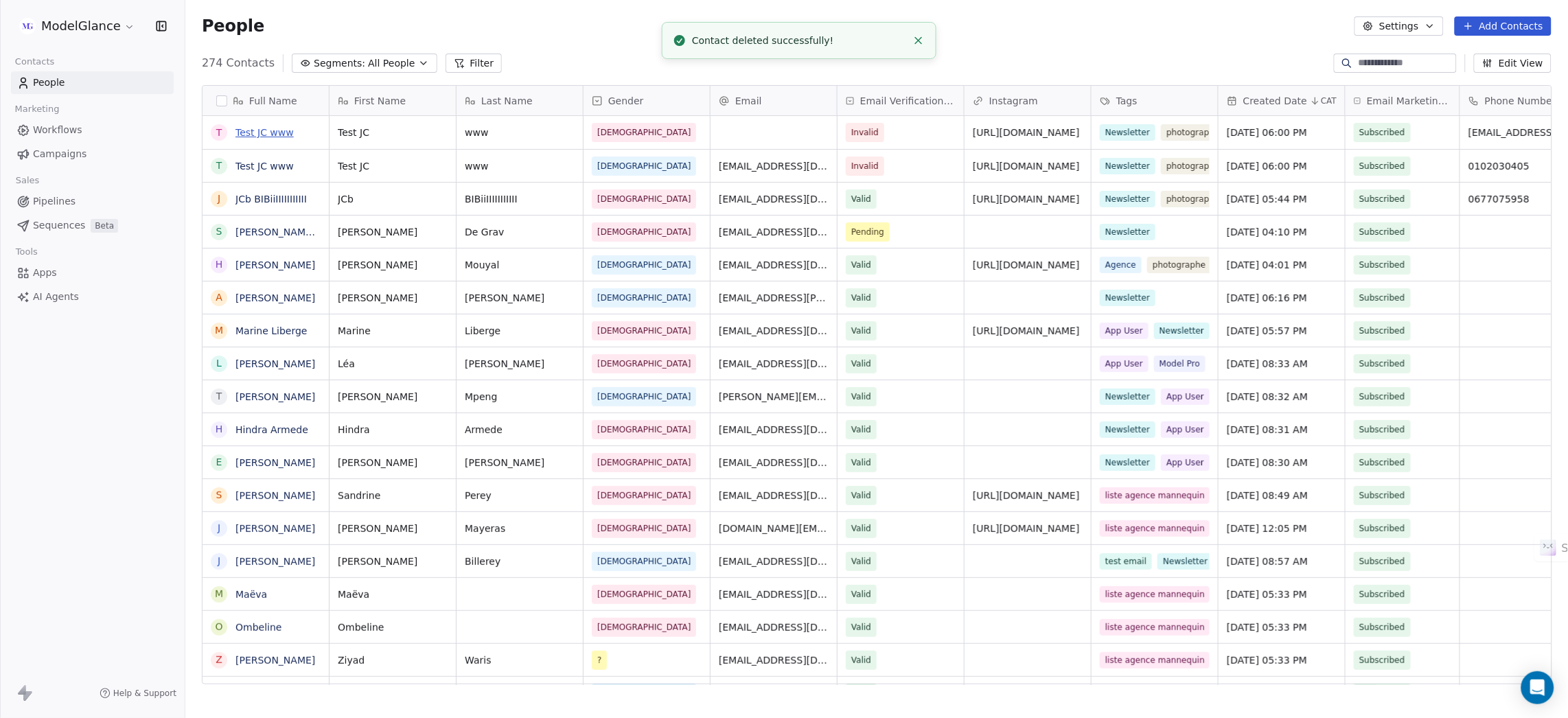
click at [277, 127] on link "Test JC www" at bounding box center [264, 132] width 59 height 11
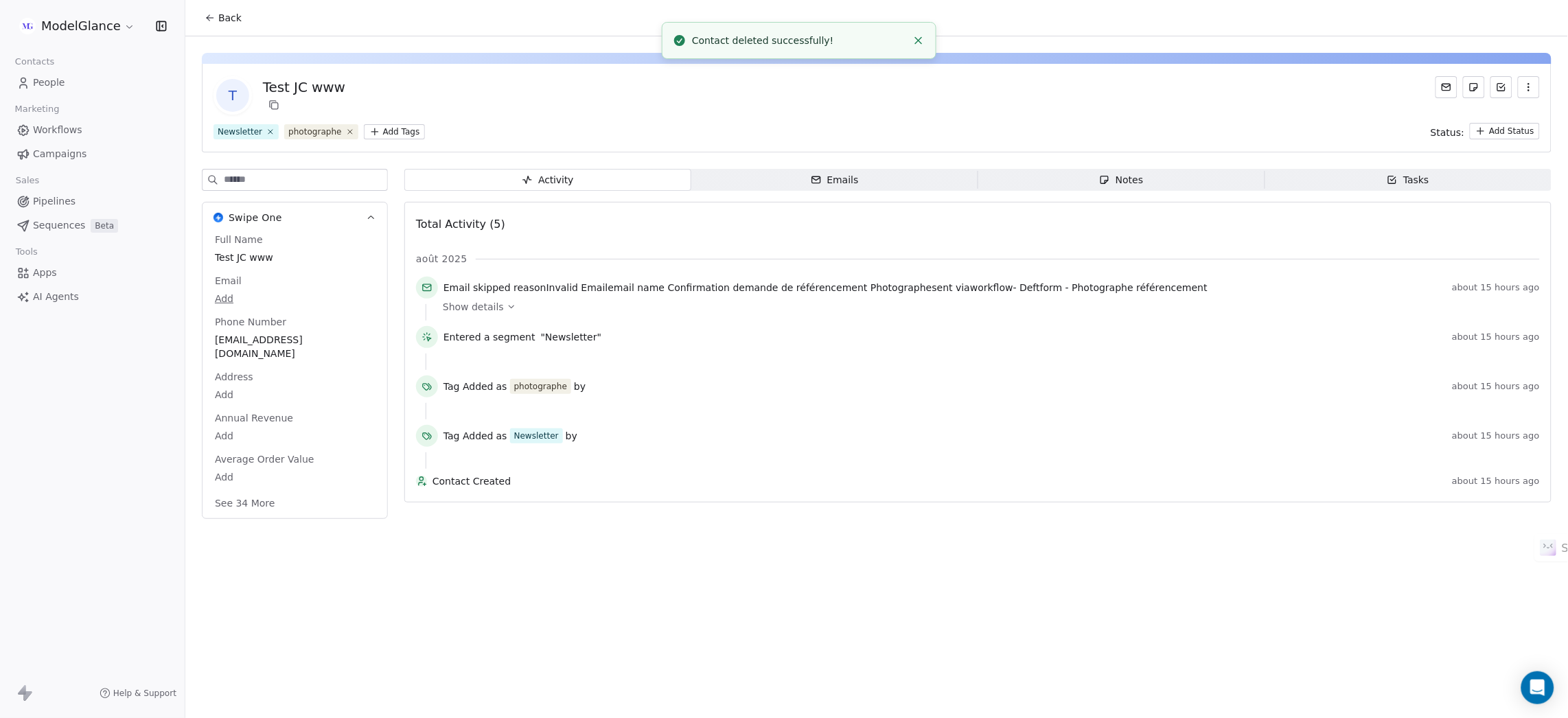
click at [1537, 90] on button "button" at bounding box center [1529, 87] width 22 height 22
click at [1505, 115] on div "Delete" at bounding box center [1510, 117] width 92 height 22
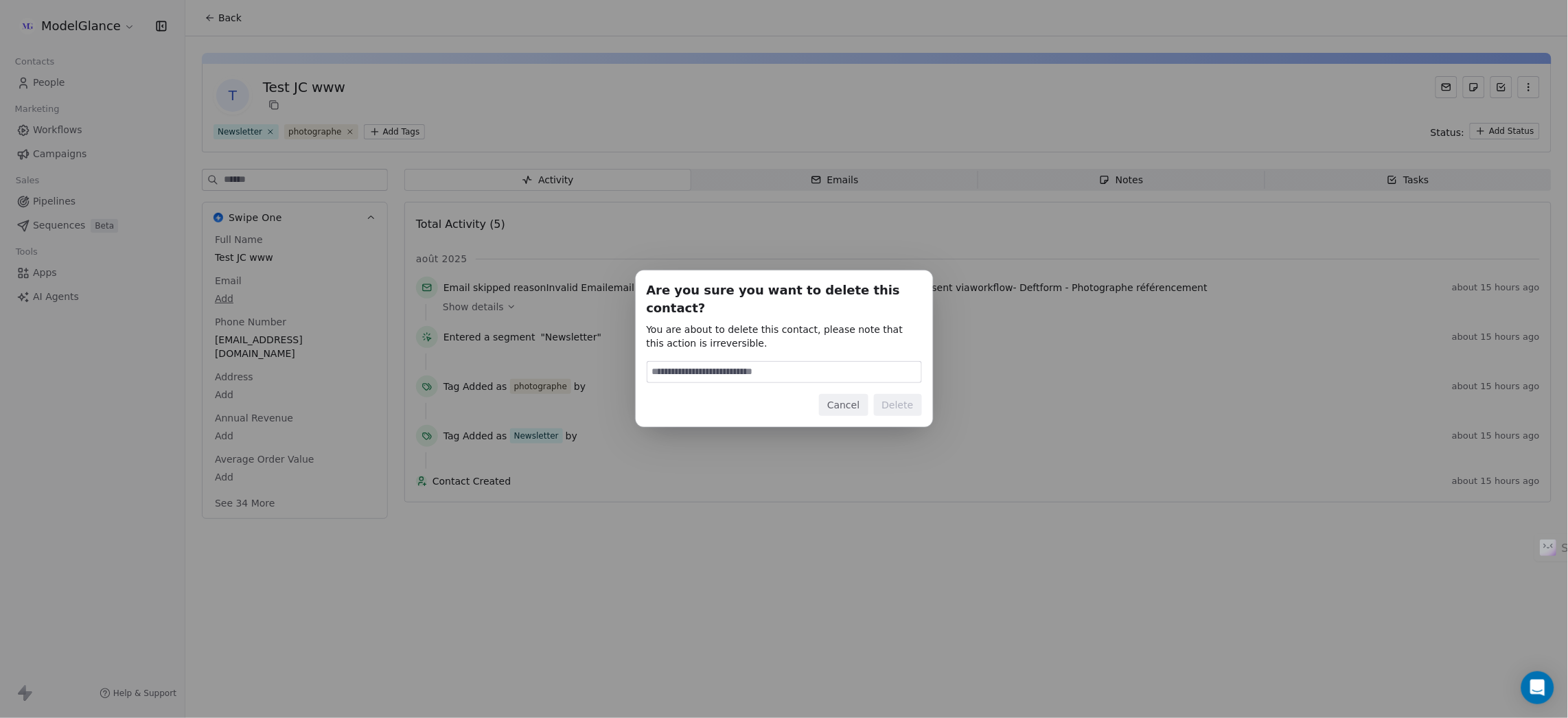
click at [721, 370] on input at bounding box center [784, 372] width 274 height 21
type input "******"
click at [896, 403] on button "Delete" at bounding box center [898, 405] width 48 height 22
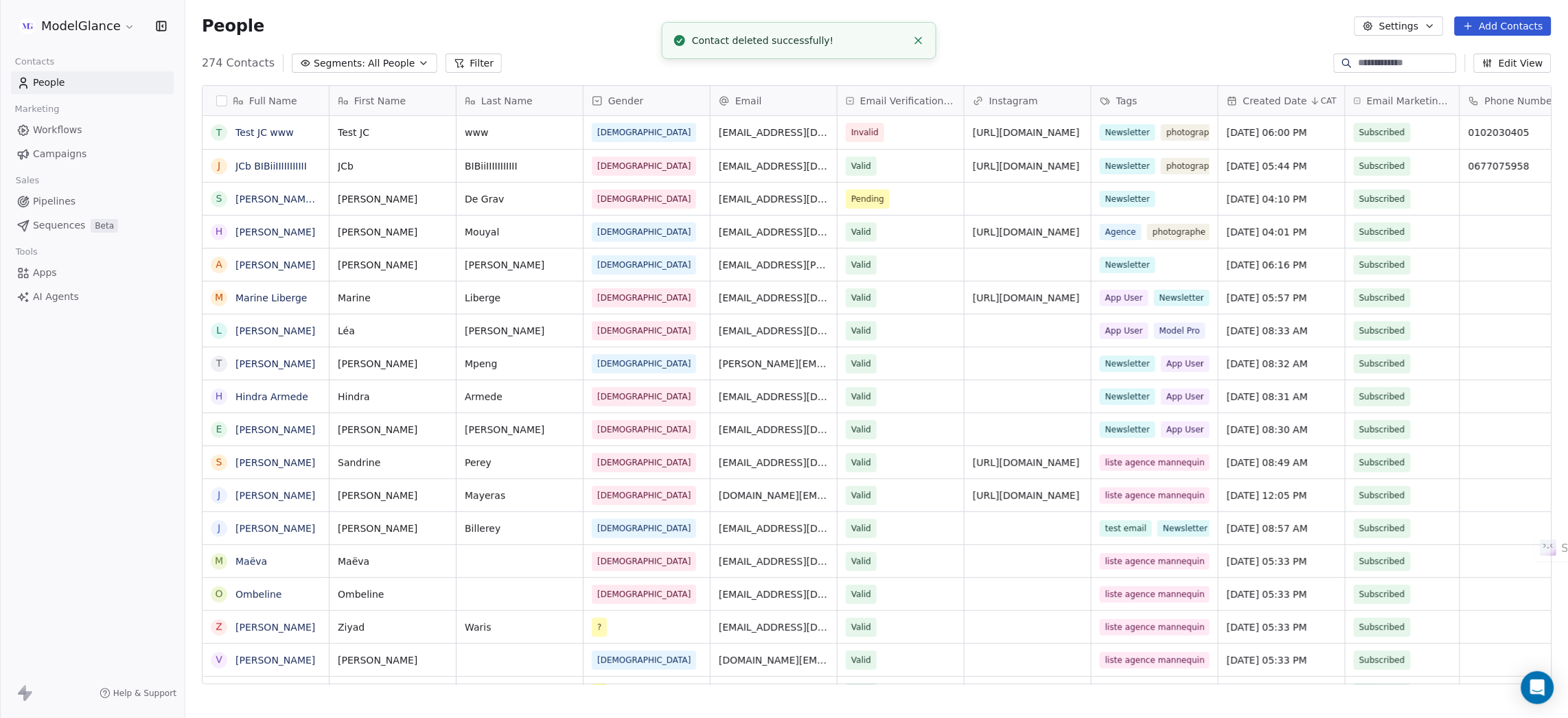
scroll to position [616, 1366]
click at [258, 130] on link "Test JC www" at bounding box center [264, 132] width 59 height 11
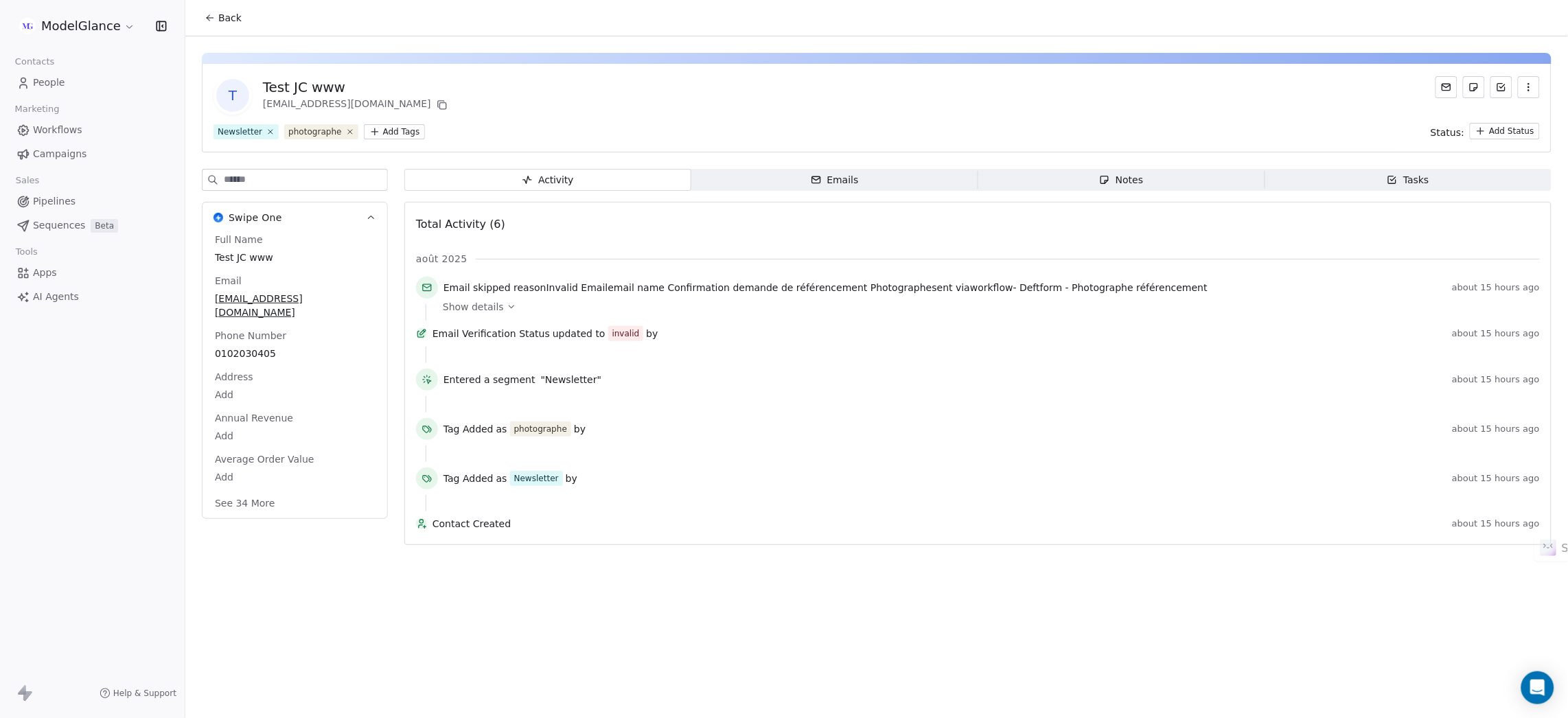
click at [1532, 82] on icon "button" at bounding box center [1529, 87] width 11 height 11
click at [1497, 112] on div "Delete" at bounding box center [1510, 117] width 92 height 22
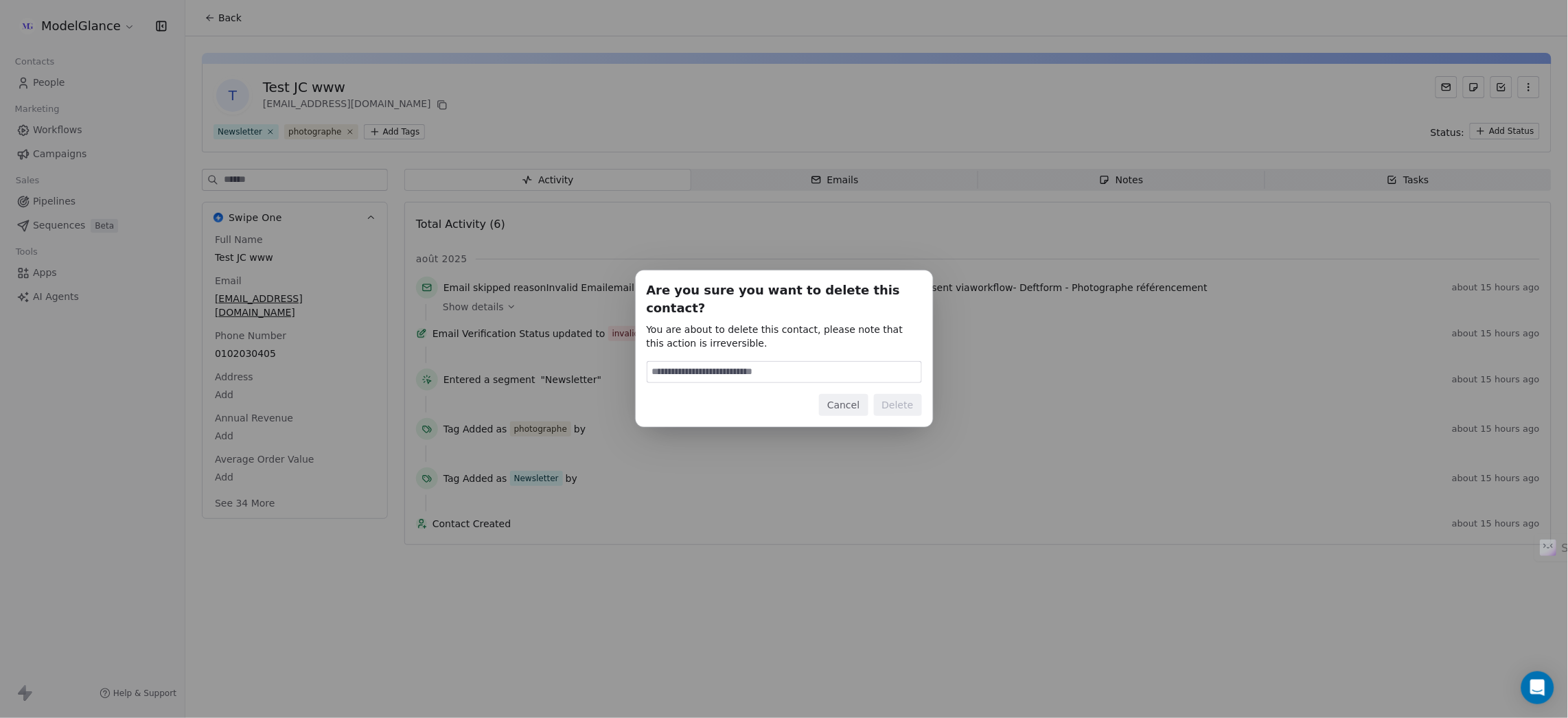
click at [714, 366] on input at bounding box center [784, 372] width 274 height 21
type input "******"
click at [904, 394] on button "Delete" at bounding box center [898, 405] width 48 height 22
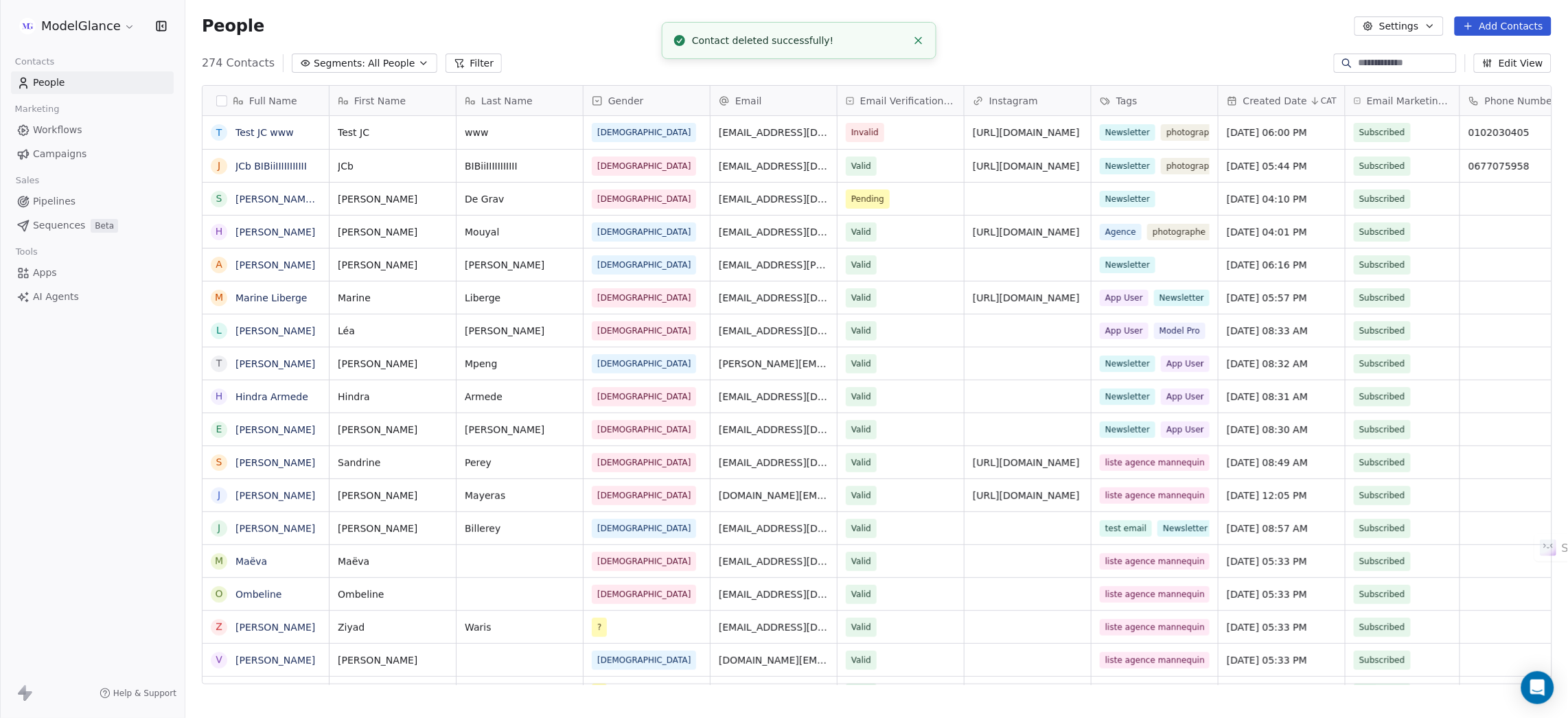
scroll to position [616, 1366]
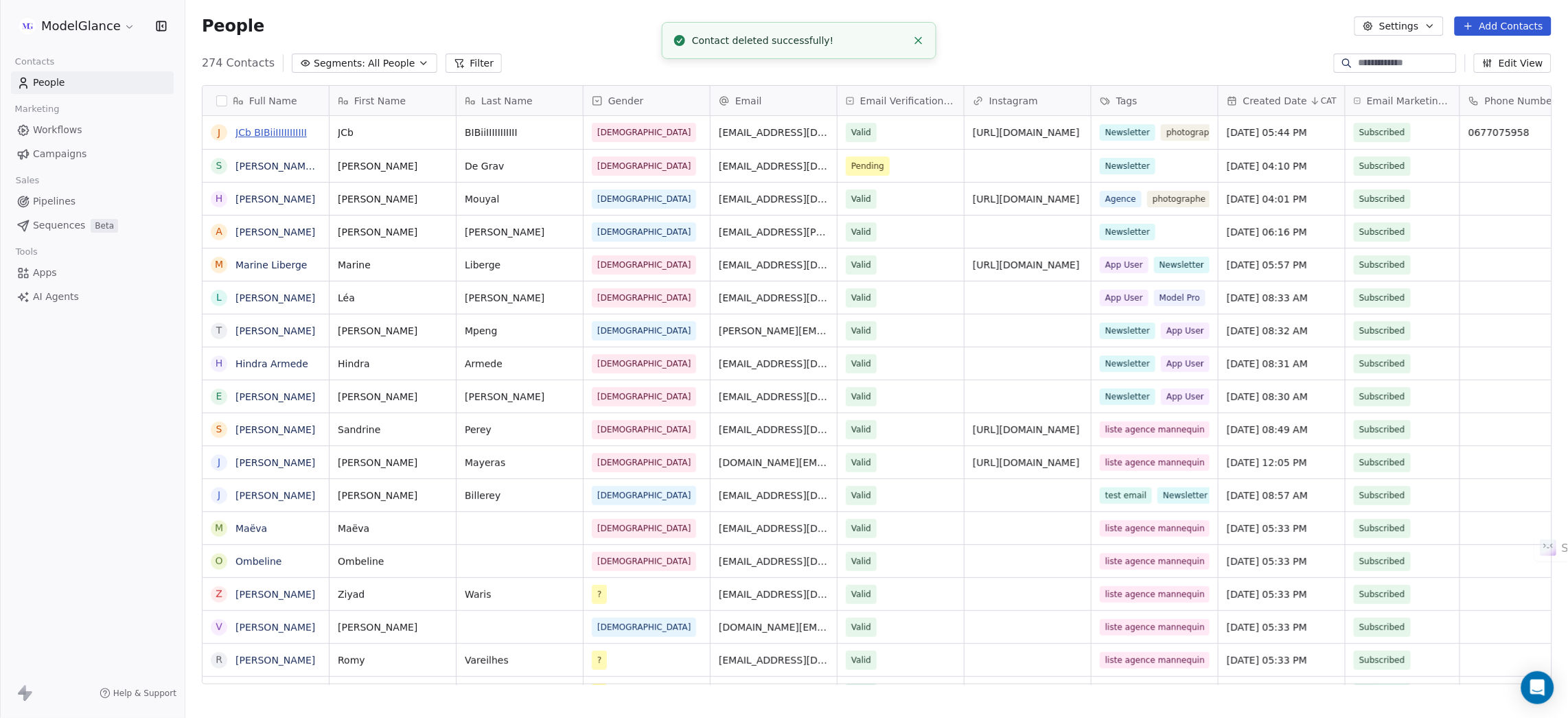
click at [271, 131] on link "JCb BIBiiIIIIIIIIIII" at bounding box center [271, 132] width 72 height 11
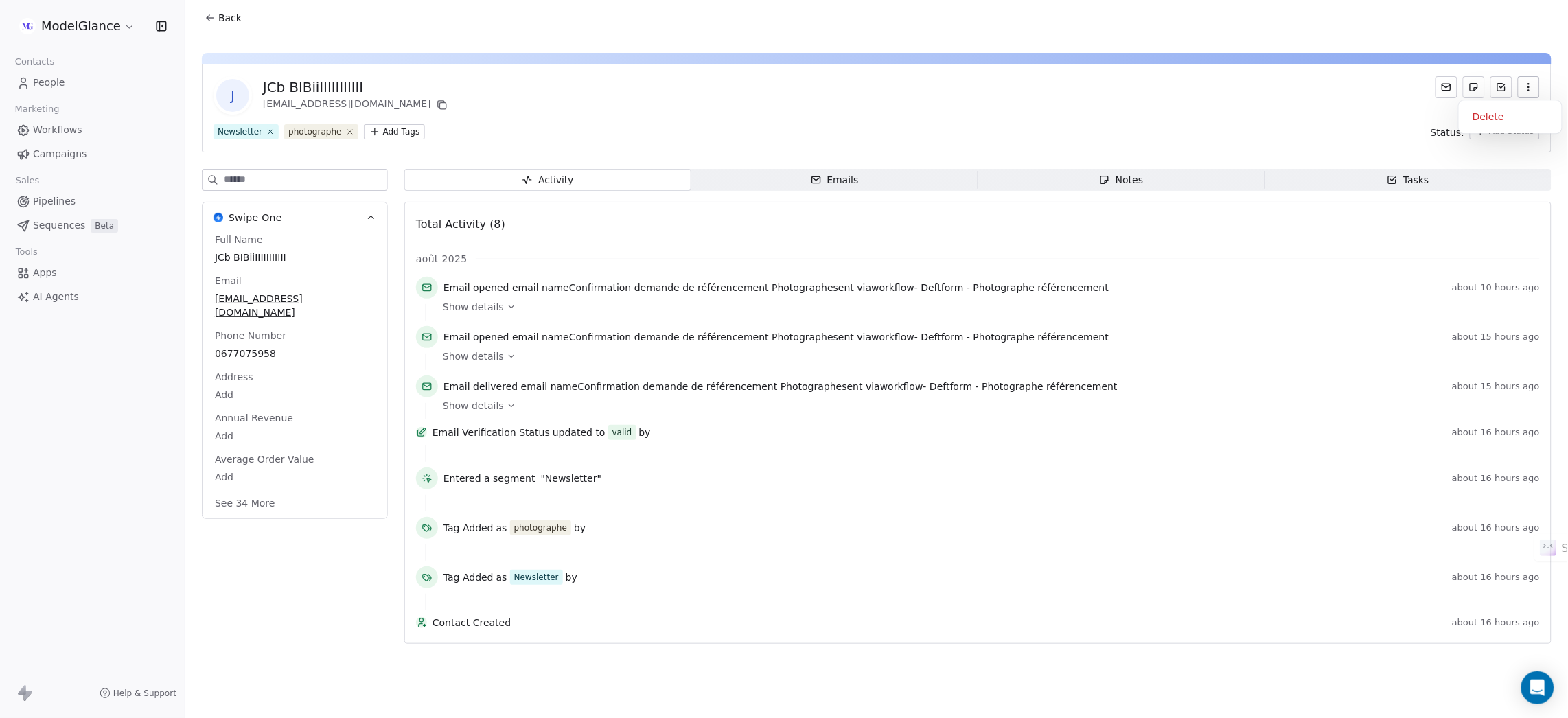
click at [1532, 92] on icon "button" at bounding box center [1529, 87] width 11 height 11
click at [1512, 118] on div "Delete" at bounding box center [1510, 117] width 92 height 22
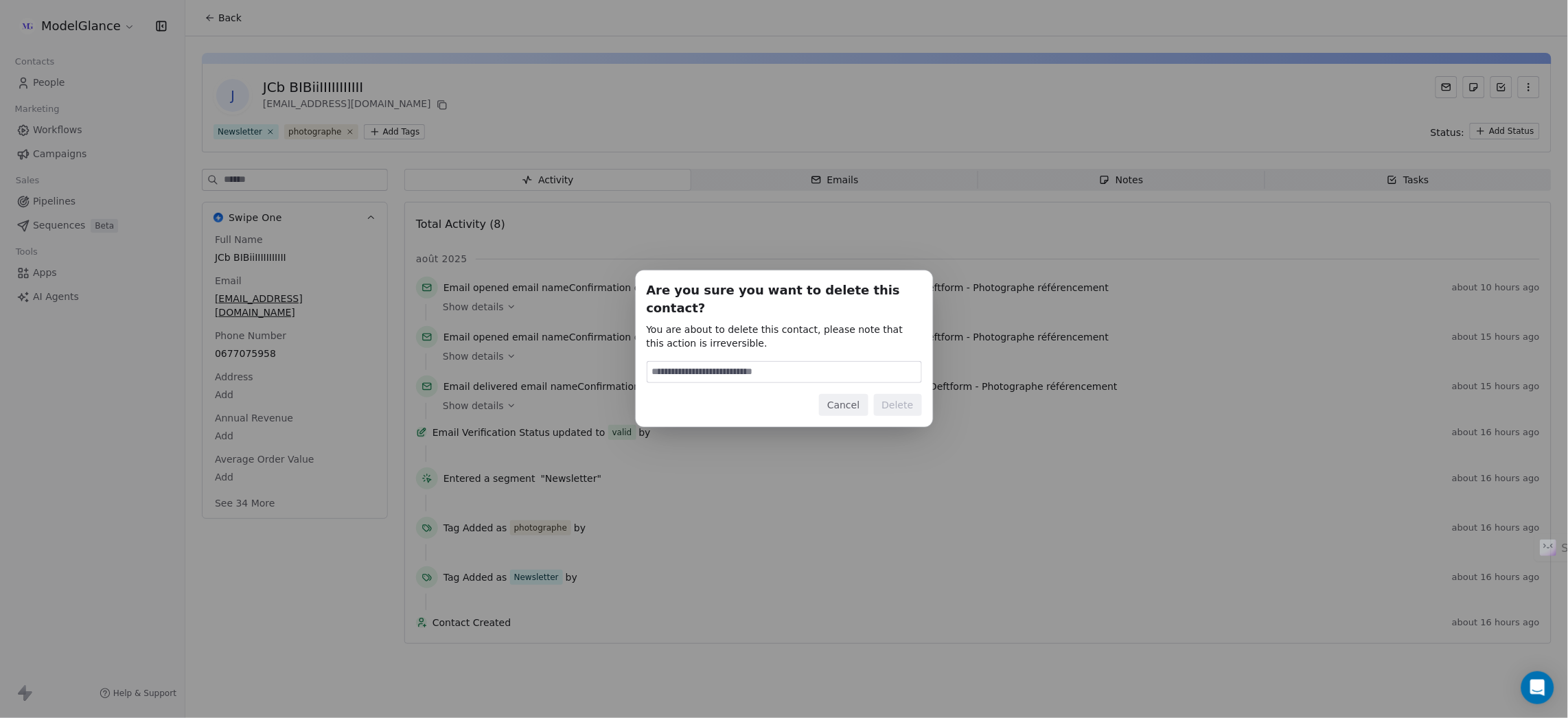
click at [750, 365] on input at bounding box center [784, 372] width 274 height 21
type input "******"
click at [891, 394] on button "Delete" at bounding box center [898, 405] width 48 height 22
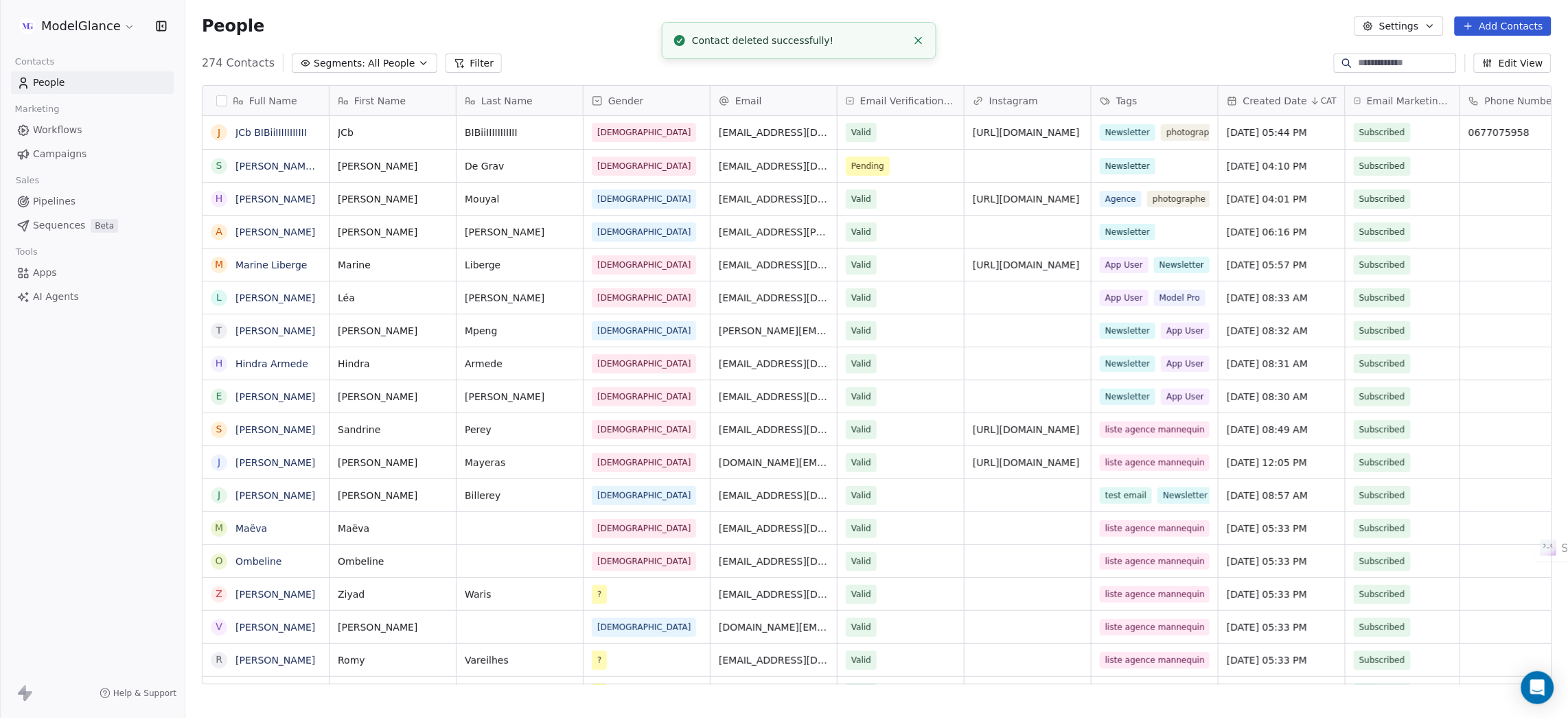
scroll to position [616, 1366]
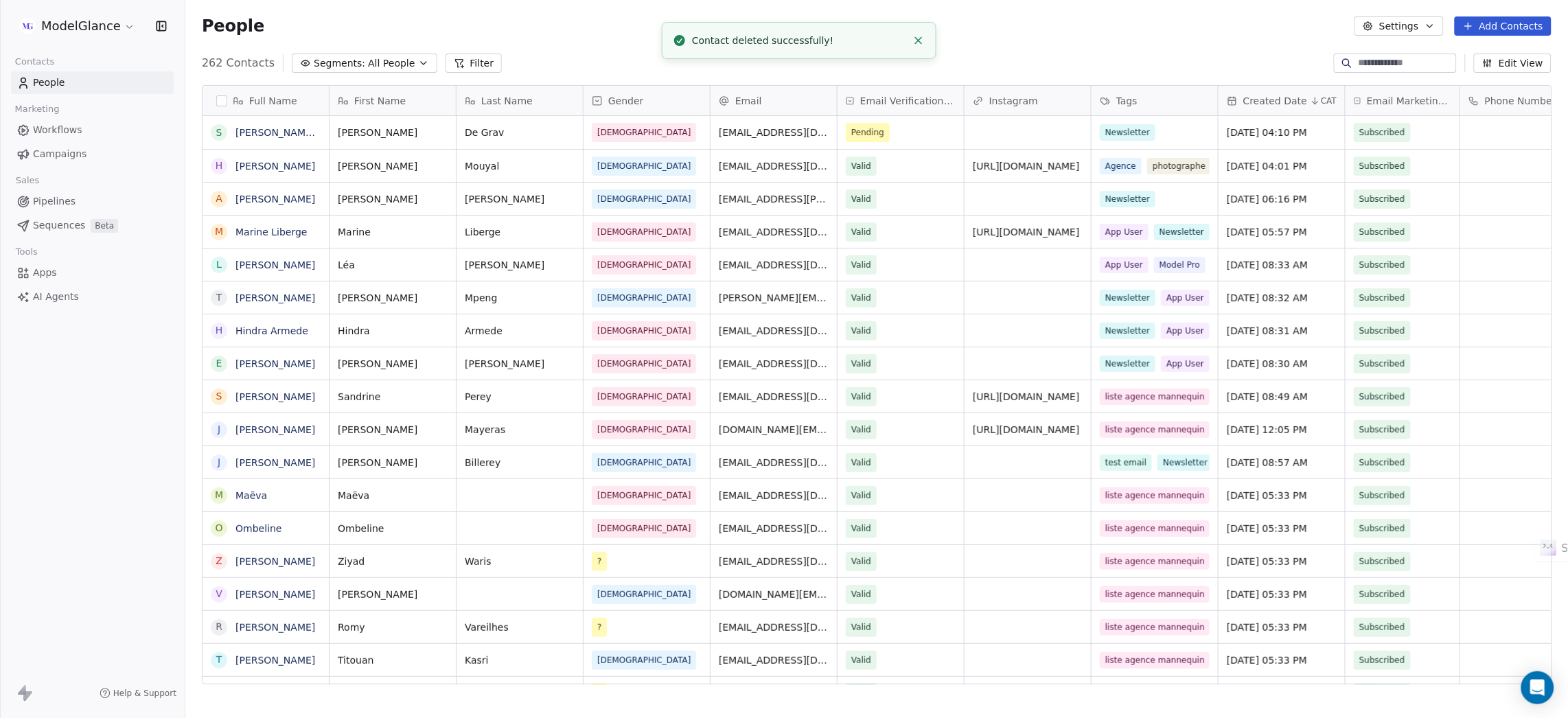
click at [920, 45] on icon "Close toast" at bounding box center [918, 41] width 12 height 12
click at [1039, 45] on div "People Settings Add Contacts" at bounding box center [876, 26] width 1382 height 52
click at [635, 35] on div "People Settings Add Contacts" at bounding box center [876, 26] width 1350 height 19
click at [767, 33] on div "People Settings Add Contacts" at bounding box center [876, 26] width 1350 height 19
click at [894, 34] on div "People Settings Add Contacts" at bounding box center [876, 26] width 1350 height 19
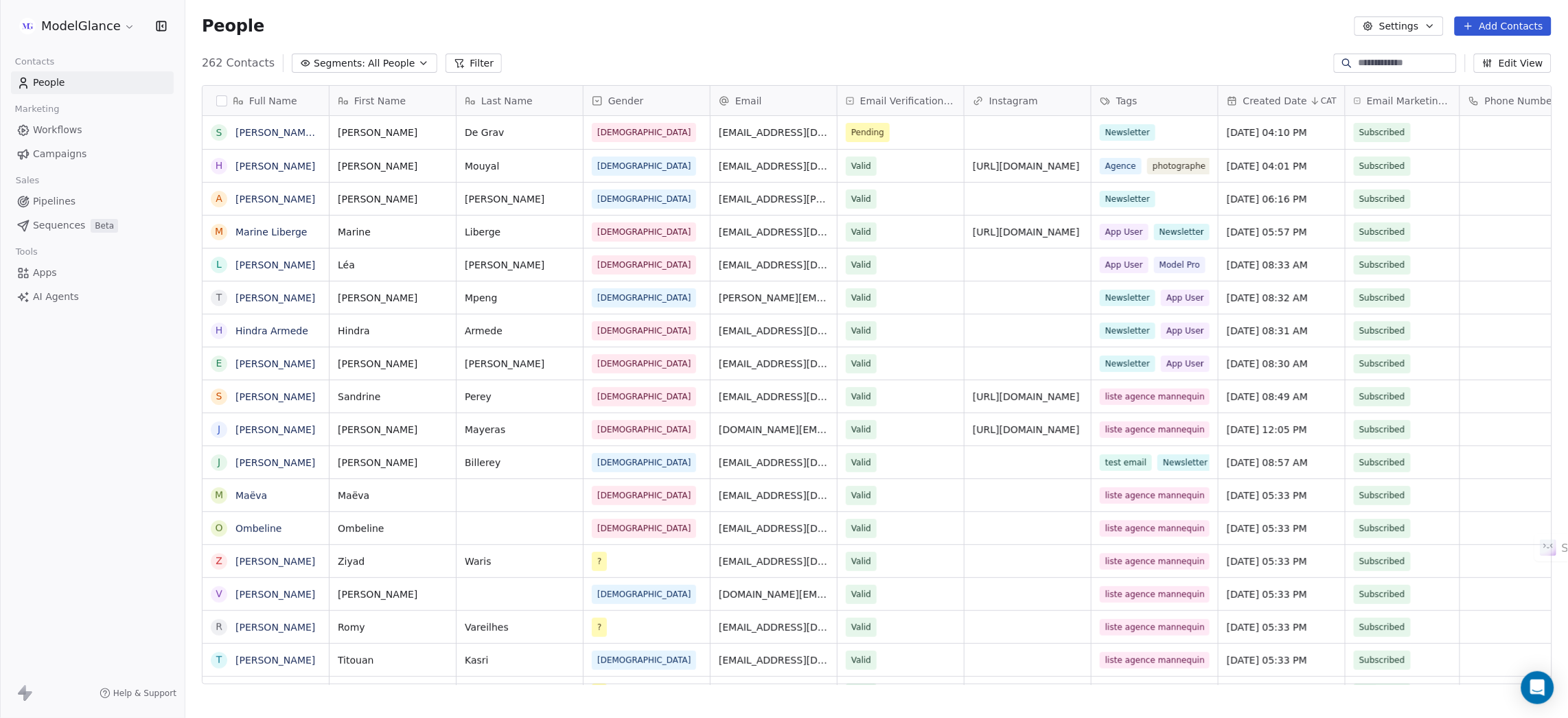
click at [871, 35] on div "People Settings Add Contacts" at bounding box center [876, 26] width 1350 height 19
click at [894, 52] on div "262 Contacts Segments: All People Filter Edit View" at bounding box center [876, 63] width 1382 height 22
click at [887, 29] on div "People Settings Add Contacts" at bounding box center [876, 26] width 1350 height 19
click at [891, 28] on div "People Settings Add Contacts" at bounding box center [876, 26] width 1350 height 19
drag, startPoint x: 1030, startPoint y: 32, endPoint x: 1023, endPoint y: 32, distance: 7.0
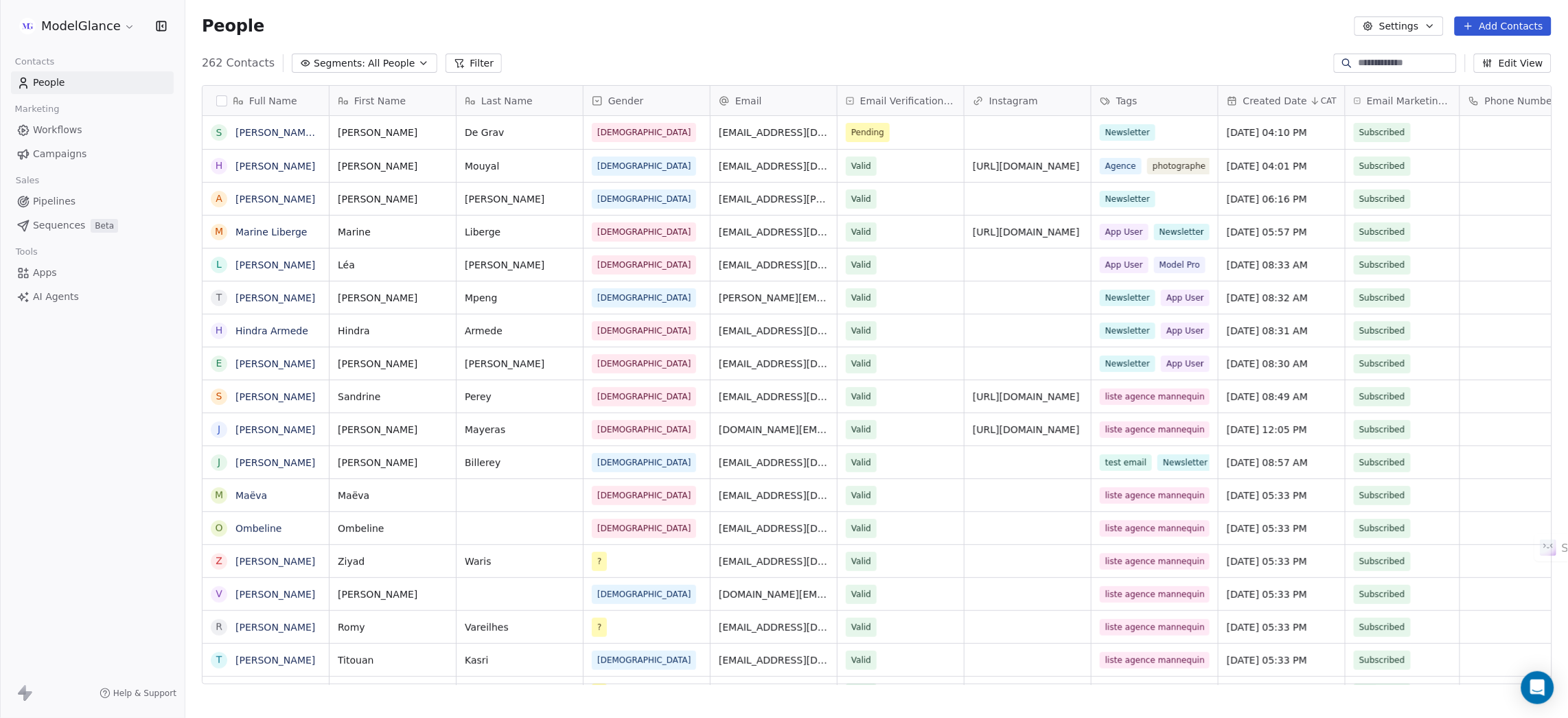
click at [1028, 32] on div "People Settings Add Contacts" at bounding box center [876, 26] width 1350 height 19
click at [1020, 31] on div "People Settings Add Contacts" at bounding box center [876, 26] width 1350 height 19
click at [1147, 29] on div "People Settings Add Contacts" at bounding box center [876, 26] width 1350 height 19
click at [1020, 31] on div "People Settings Add Contacts" at bounding box center [876, 26] width 1350 height 19
click at [891, 32] on div "People Settings Add Contacts" at bounding box center [876, 26] width 1350 height 19
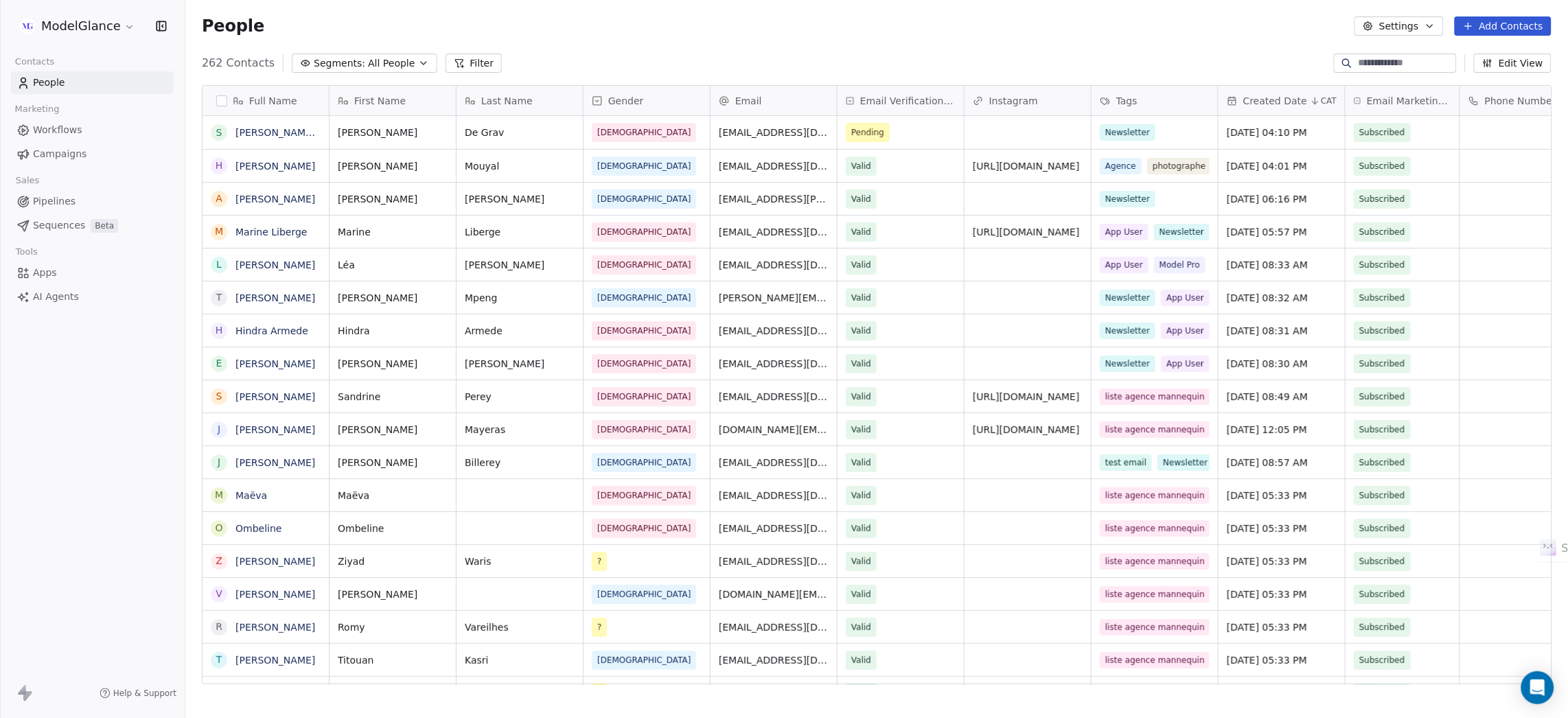
click at [774, 35] on div "People Settings Add Contacts" at bounding box center [876, 26] width 1350 height 19
click at [753, 25] on div "People Settings Add Contacts" at bounding box center [876, 26] width 1350 height 19
click at [644, 33] on div "People Settings Add Contacts" at bounding box center [876, 26] width 1350 height 19
click at [537, 28] on div "People Settings Add Contacts" at bounding box center [876, 26] width 1350 height 19
click at [736, 41] on div "People Settings Add Contacts" at bounding box center [876, 26] width 1382 height 52
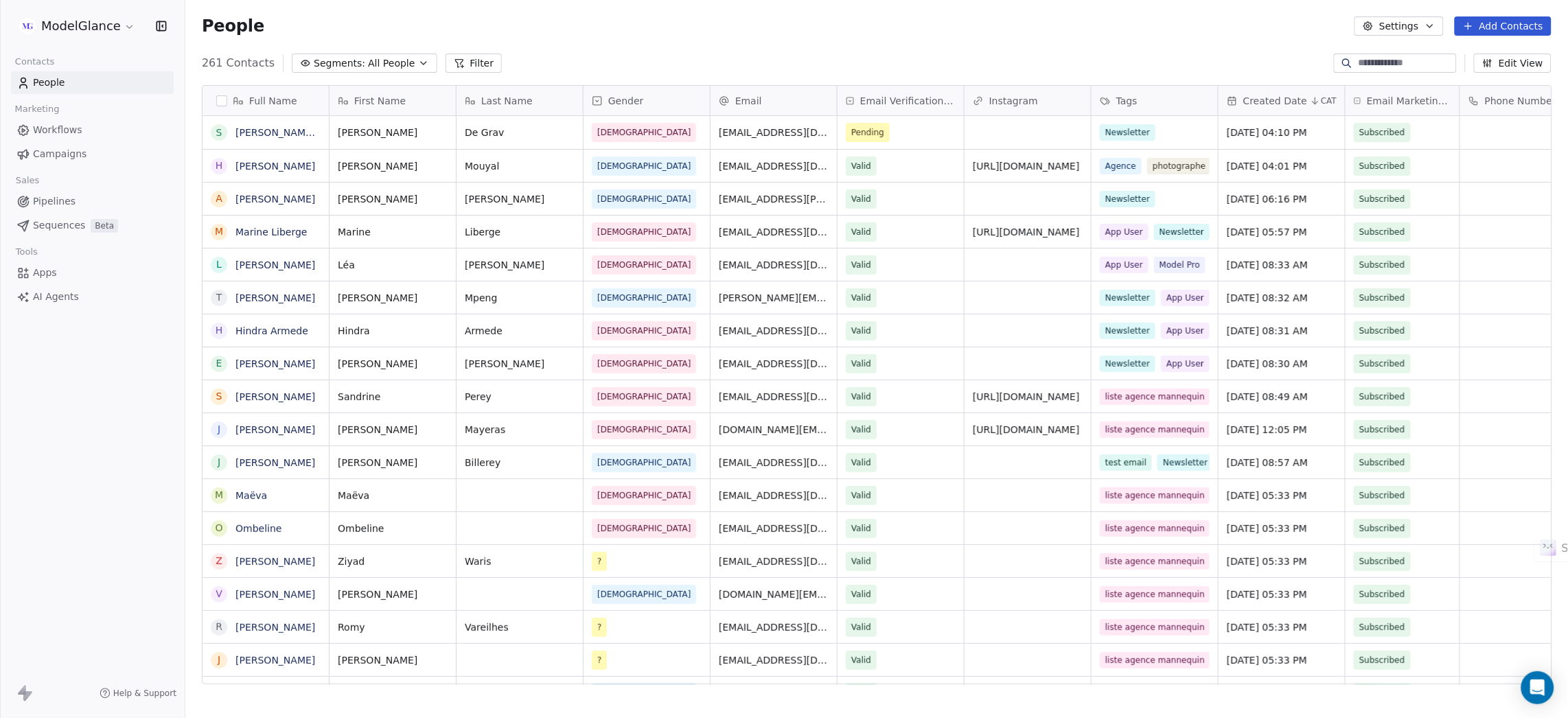
drag, startPoint x: 647, startPoint y: 39, endPoint x: 691, endPoint y: 6, distance: 55.0
click at [647, 39] on div "People Settings Add Contacts" at bounding box center [876, 26] width 1382 height 52
